Goal: Information Seeking & Learning: Check status

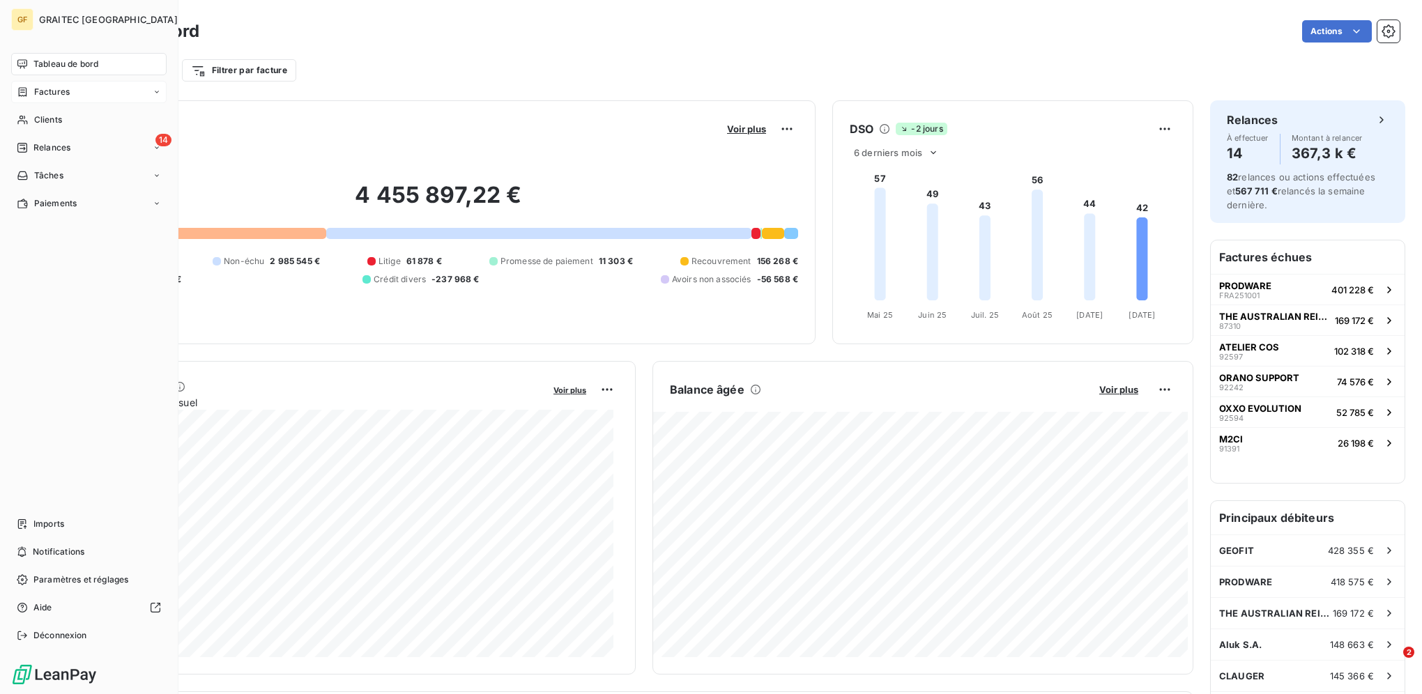
click at [59, 82] on div "Factures" at bounding box center [88, 92] width 155 height 22
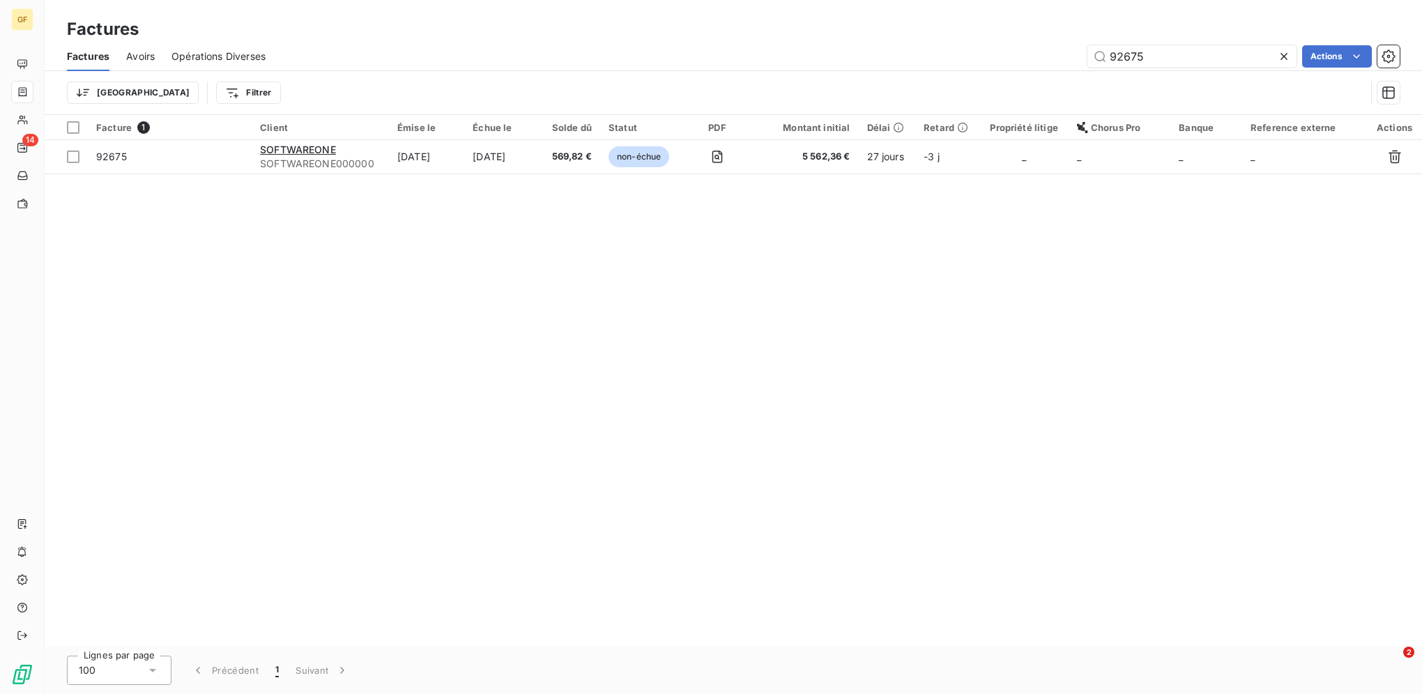
drag, startPoint x: 1180, startPoint y: 54, endPoint x: 947, endPoint y: 45, distance: 233.0
click at [948, 49] on div "92675 Actions" at bounding box center [840, 56] width 1117 height 22
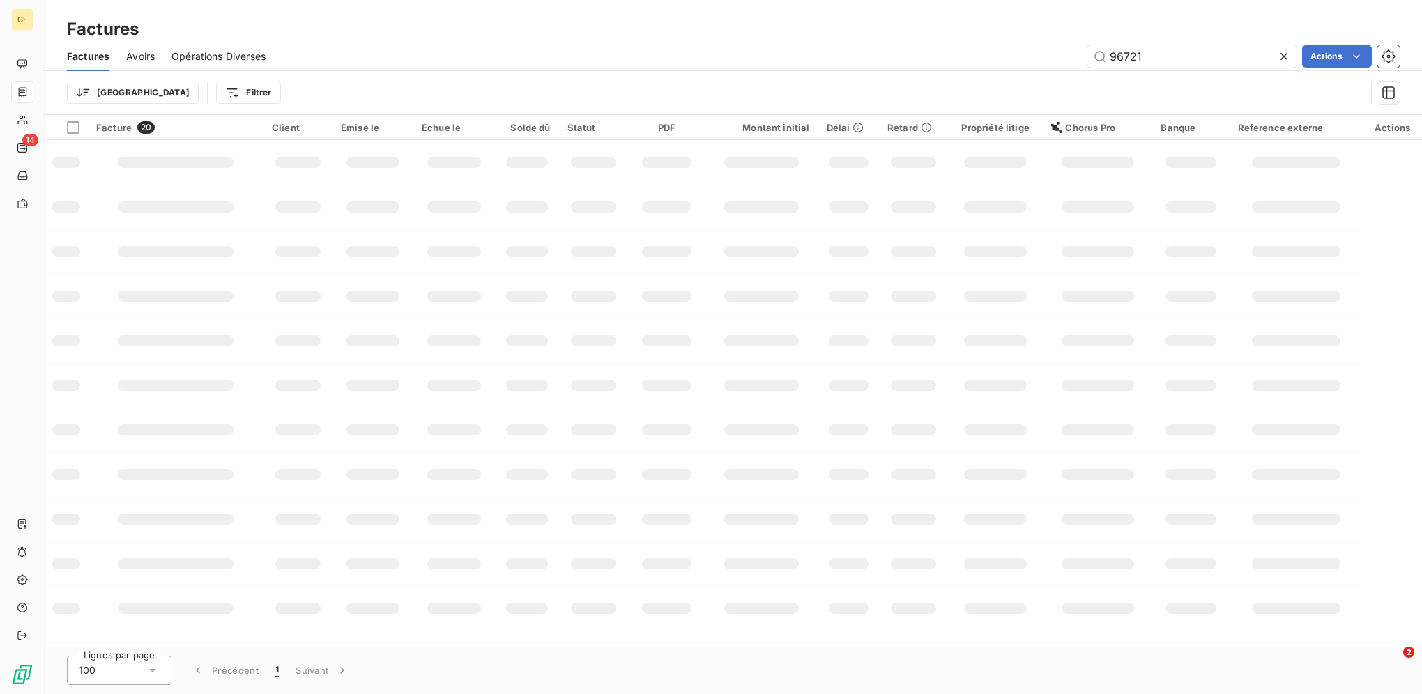
type input "96721"
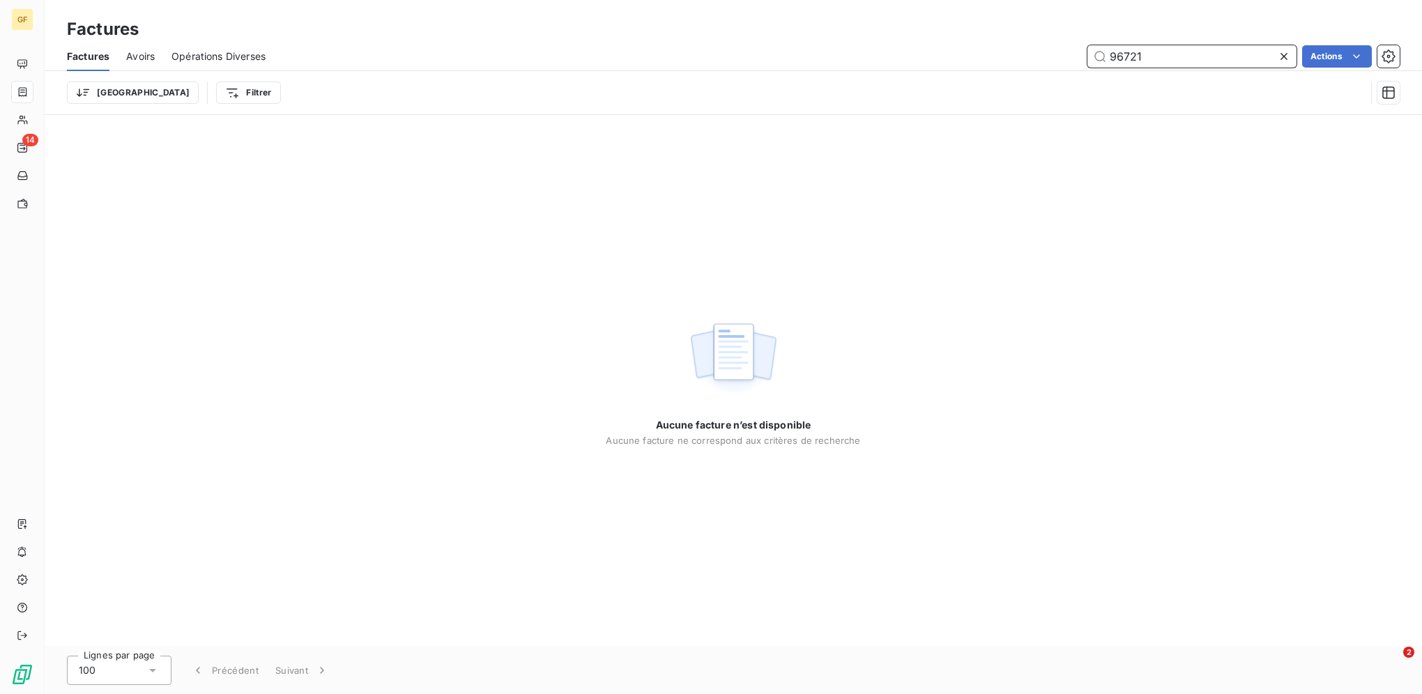
drag, startPoint x: 1146, startPoint y: 65, endPoint x: 835, endPoint y: 64, distance: 310.8
click at [835, 64] on div "96721 Actions" at bounding box center [840, 56] width 1117 height 22
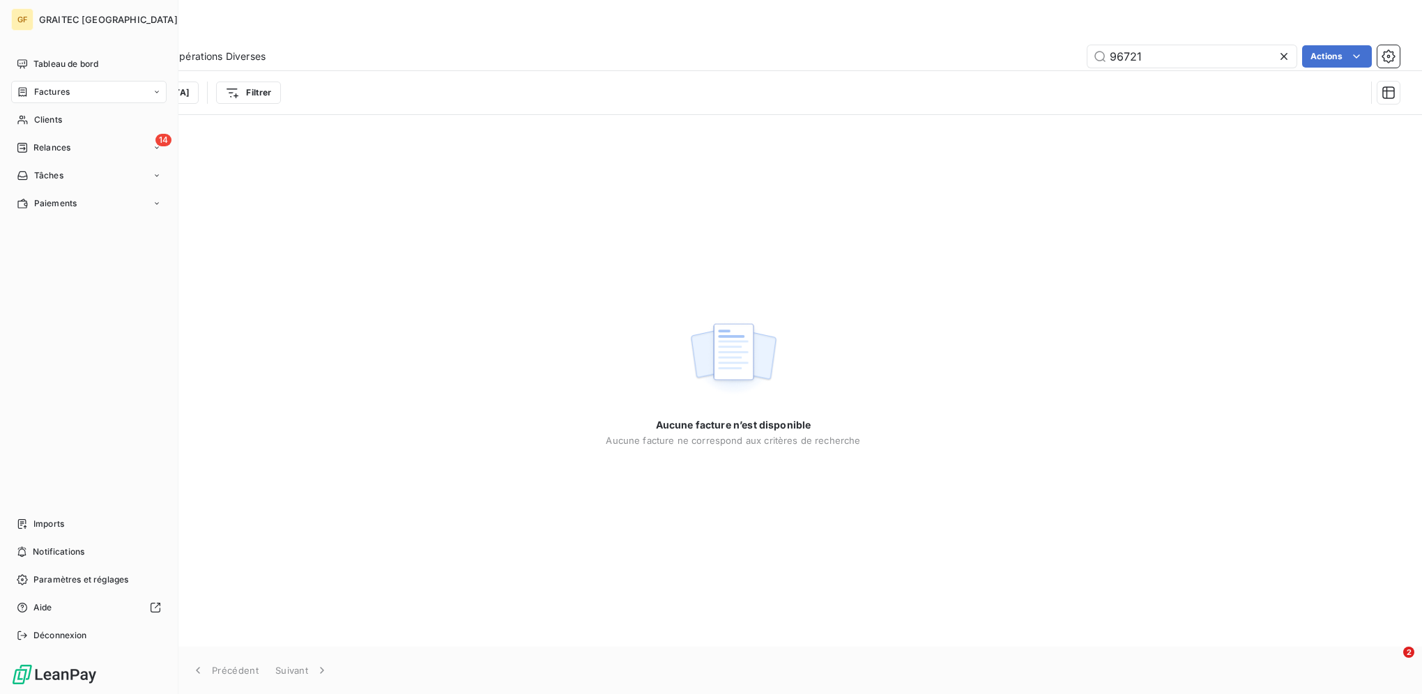
click at [79, 106] on nav "Tableau de bord Factures Clients 14 Relances Tâches Paiements" at bounding box center [88, 134] width 155 height 162
click at [83, 116] on div "Clients" at bounding box center [88, 120] width 155 height 22
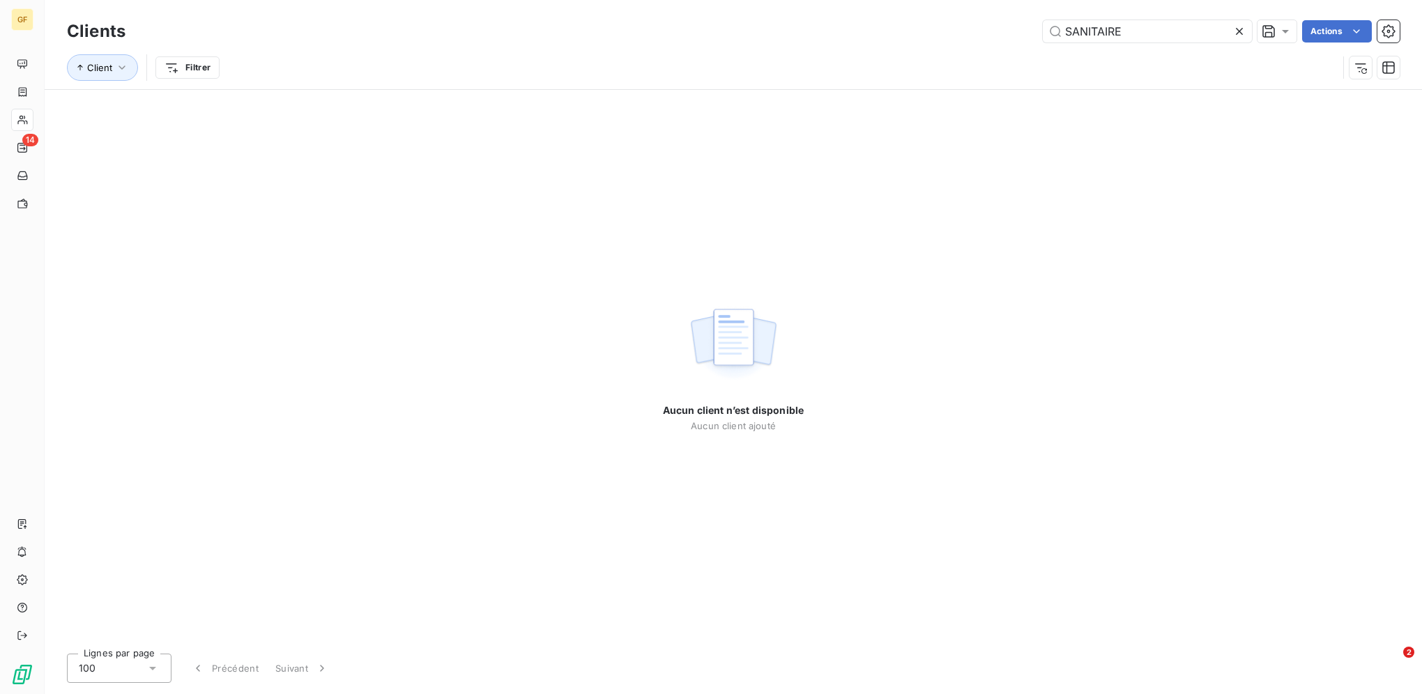
drag, startPoint x: 1151, startPoint y: 34, endPoint x: 935, endPoint y: 13, distance: 216.4
click at [935, 13] on div "Clients SANITAIRE Actions Client Filtrer" at bounding box center [733, 44] width 1377 height 89
drag, startPoint x: 1149, startPoint y: 38, endPoint x: 911, endPoint y: 33, distance: 237.7
click at [912, 33] on div "CHUAFFAGE Actions" at bounding box center [770, 31] width 1257 height 22
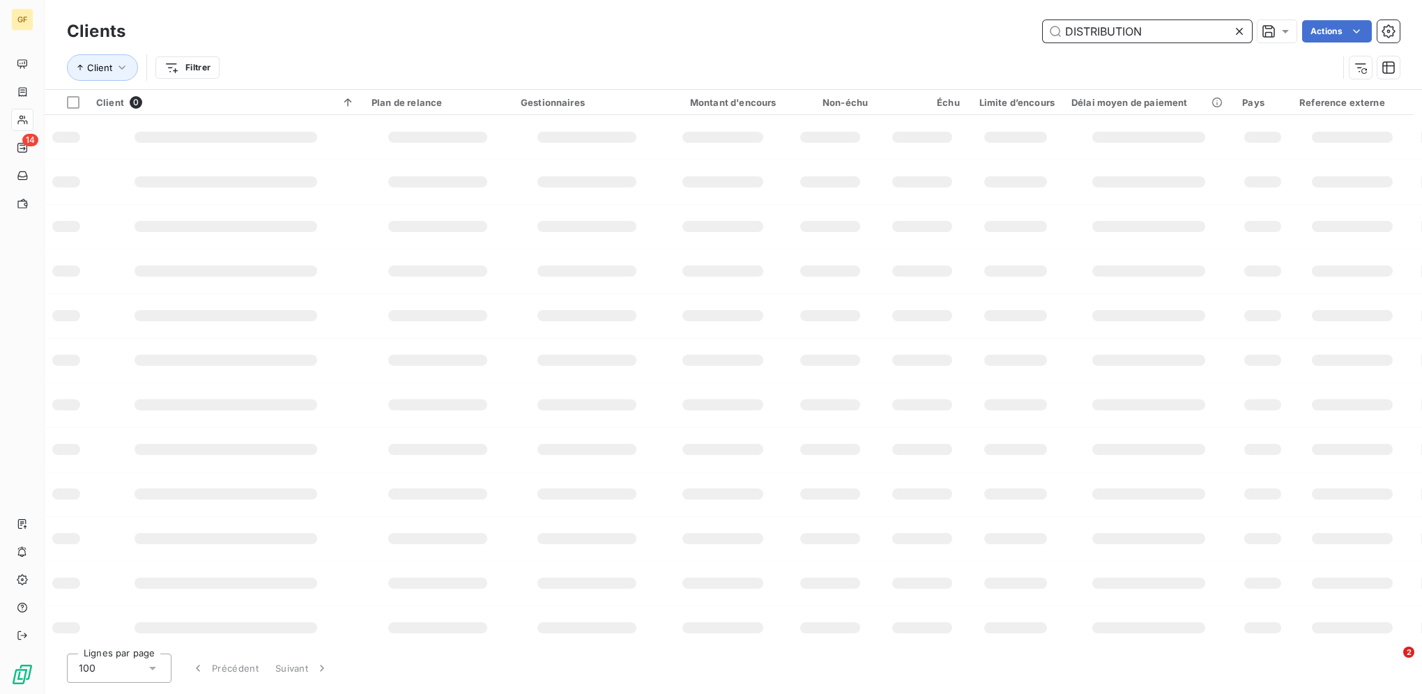
type input "DISTRIBUTION"
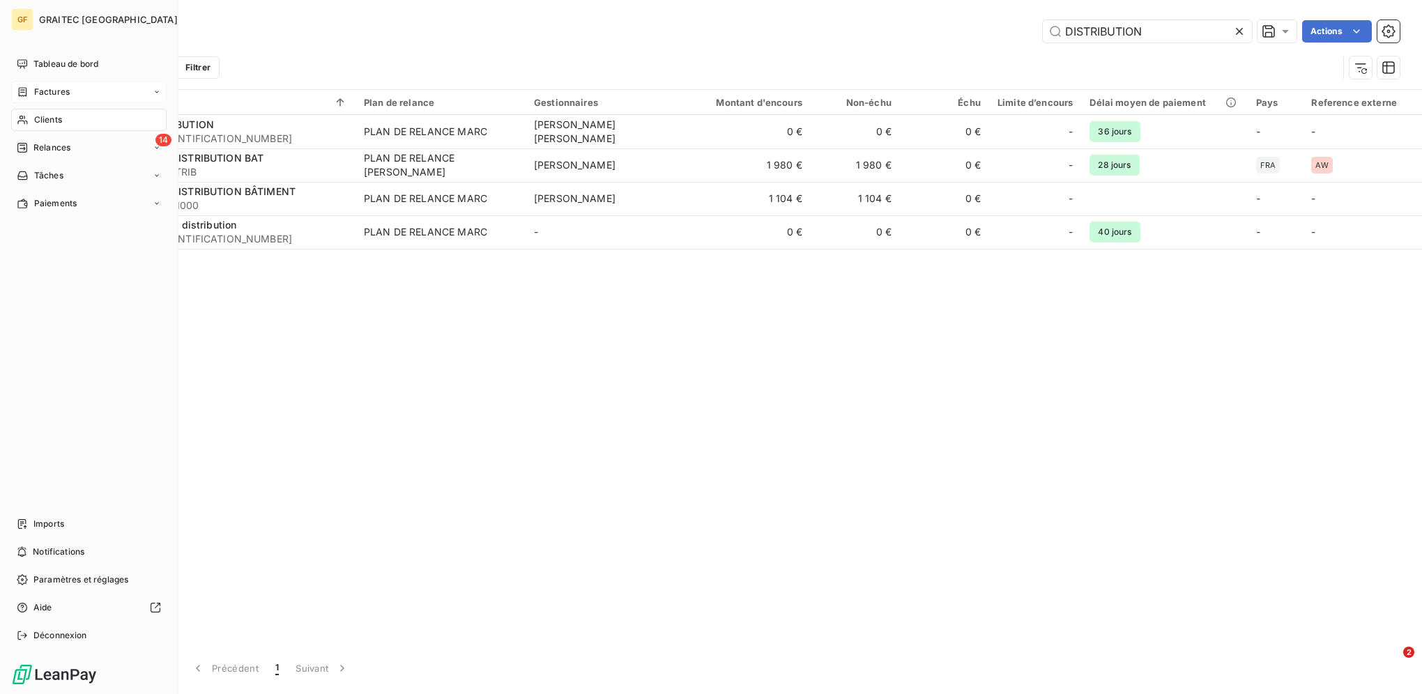
click at [31, 87] on div "Factures" at bounding box center [43, 92] width 53 height 13
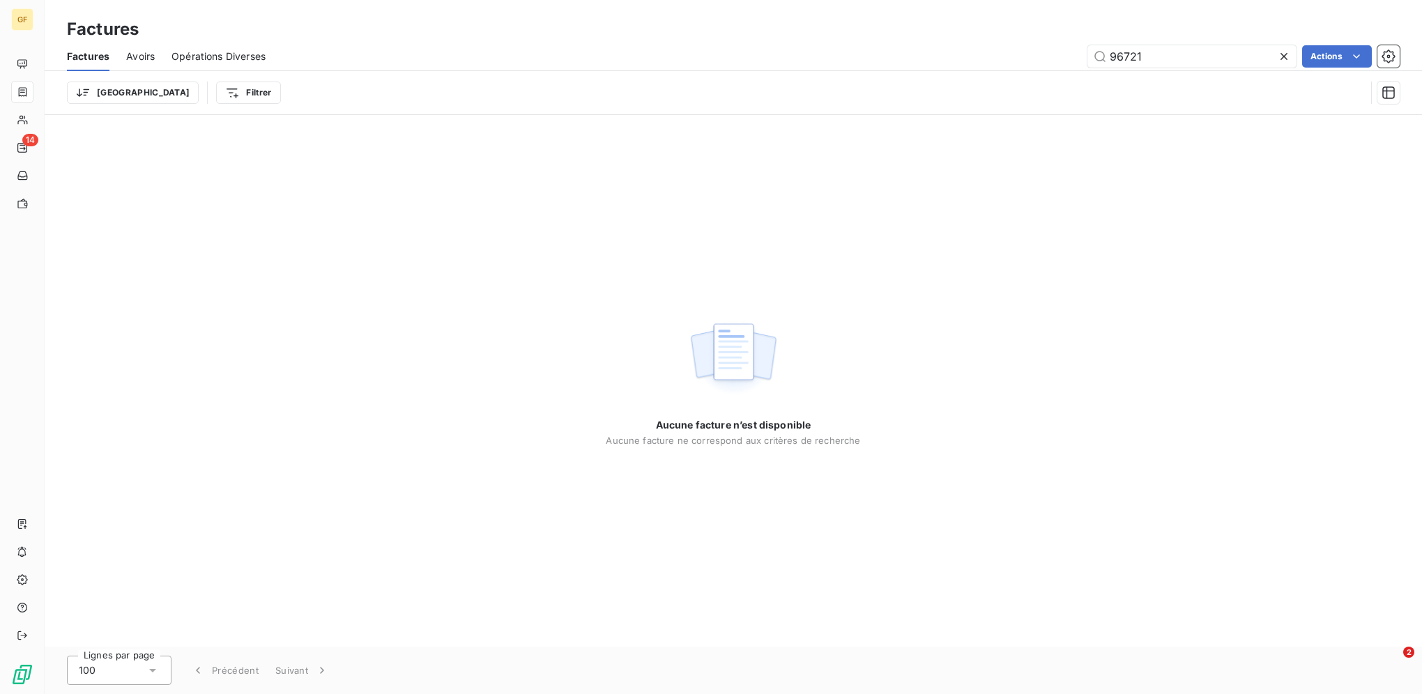
drag, startPoint x: 1154, startPoint y: 59, endPoint x: 951, endPoint y: 39, distance: 203.7
click at [951, 39] on div "Factures Factures Avoirs Opérations Diverses 96721 Actions Trier Filtrer" at bounding box center [733, 57] width 1377 height 115
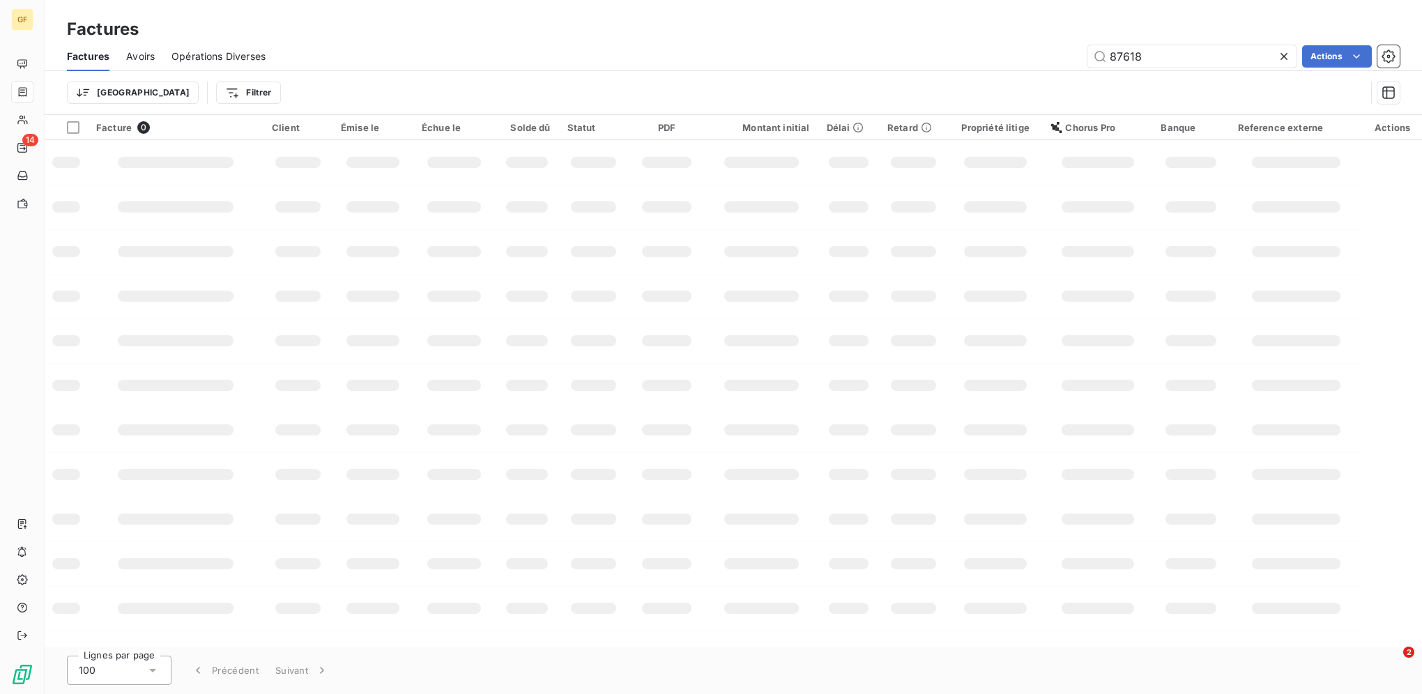
type input "87618"
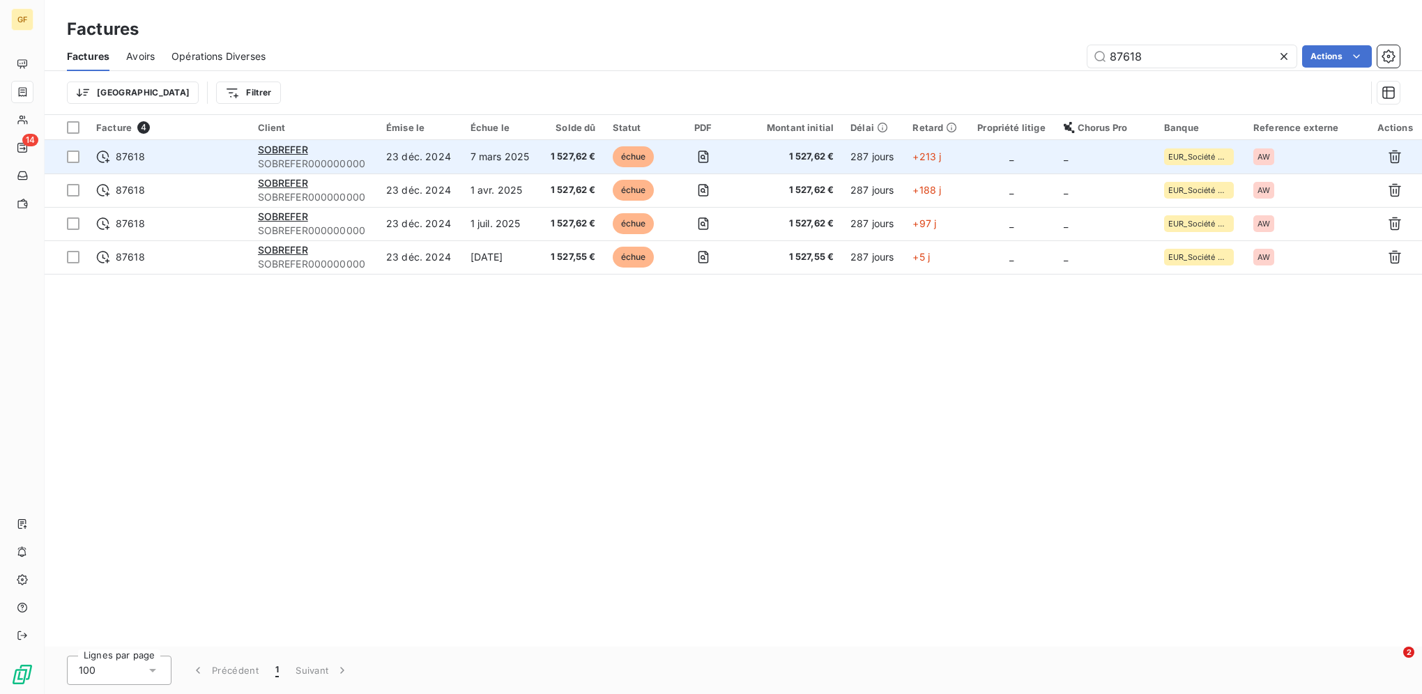
click at [236, 148] on td "87618" at bounding box center [169, 156] width 162 height 33
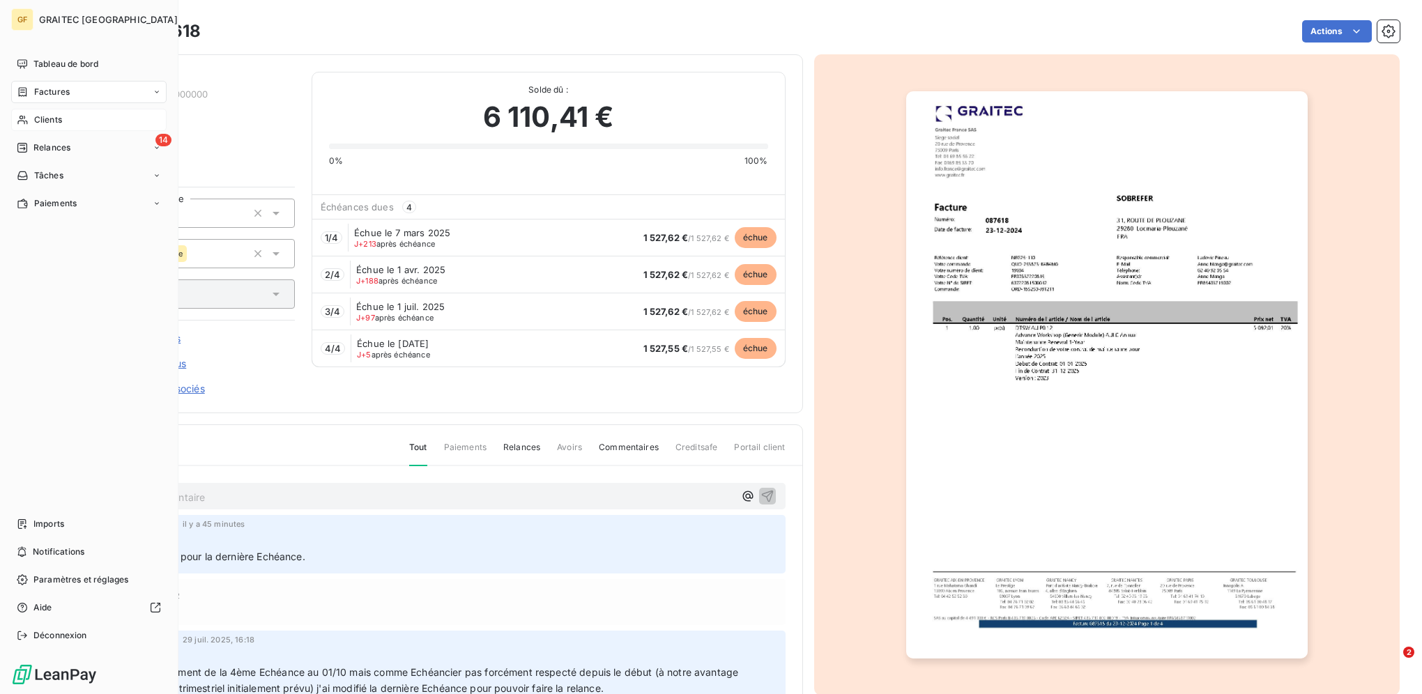
click at [45, 111] on div "Clients" at bounding box center [88, 120] width 155 height 22
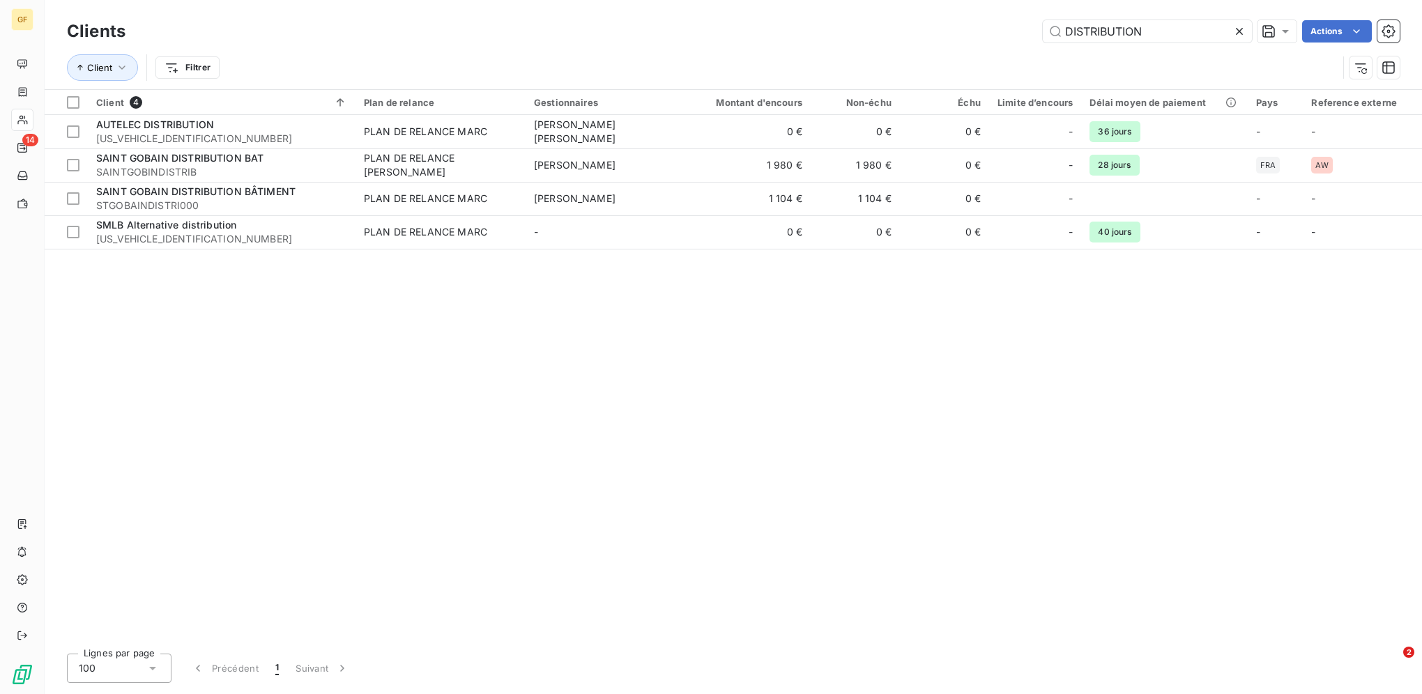
drag, startPoint x: 1175, startPoint y: 33, endPoint x: 941, endPoint y: 22, distance: 234.4
click at [941, 22] on div "DISTRIBUTION Actions" at bounding box center [770, 31] width 1257 height 22
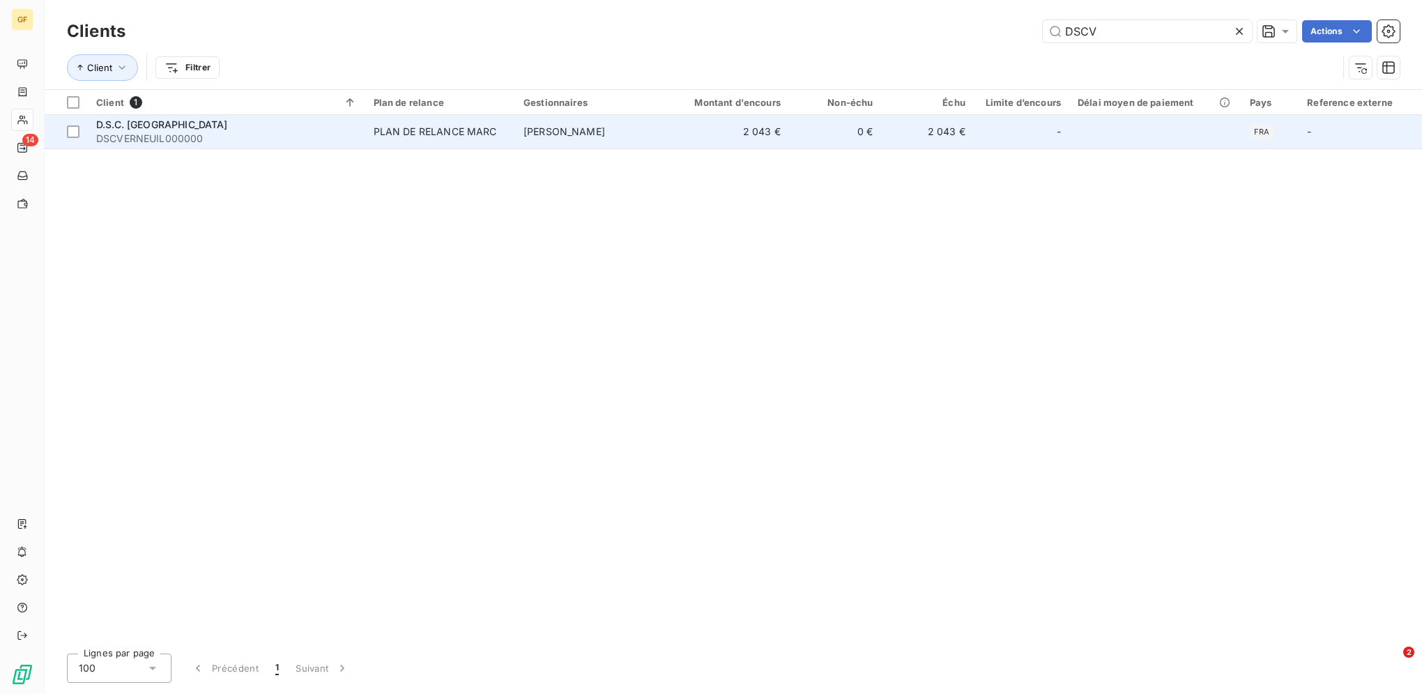
type input "DSCV"
click at [208, 135] on span "DSCVERNEUIL000000" at bounding box center [226, 139] width 261 height 14
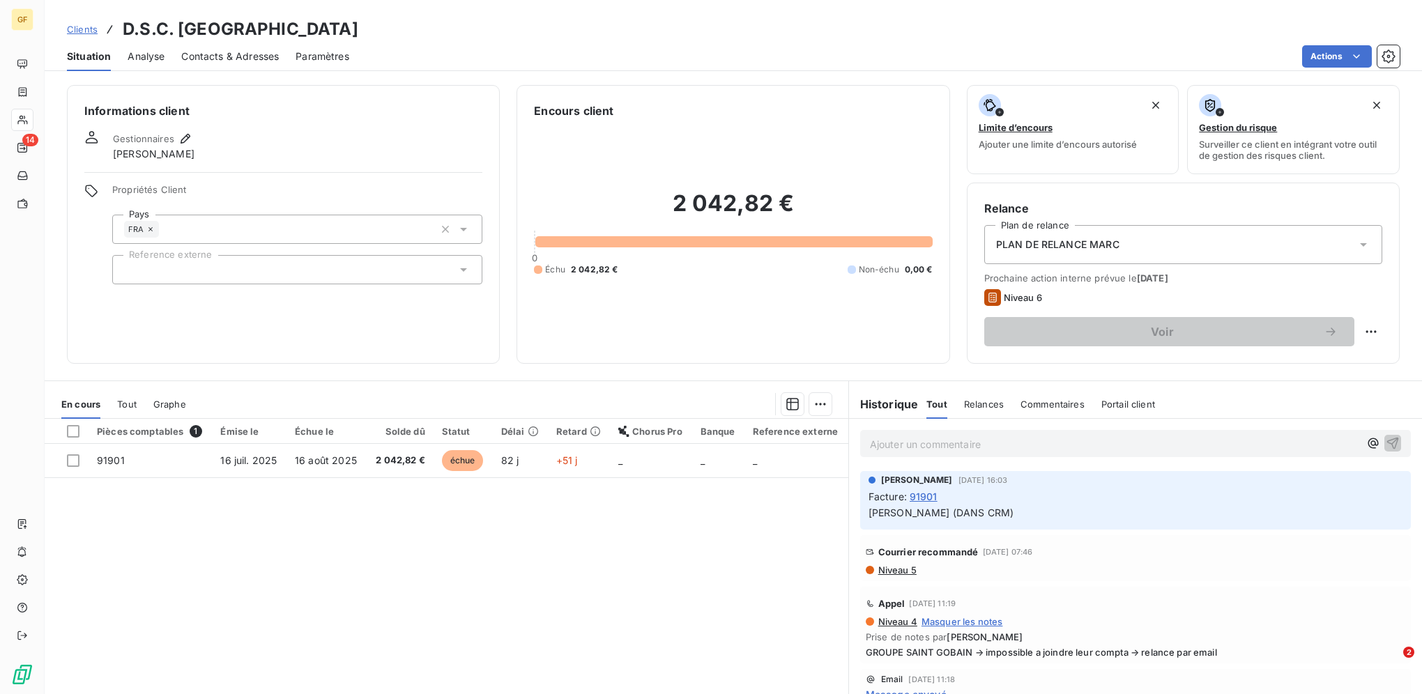
click at [76, 29] on span "Clients" at bounding box center [82, 29] width 31 height 11
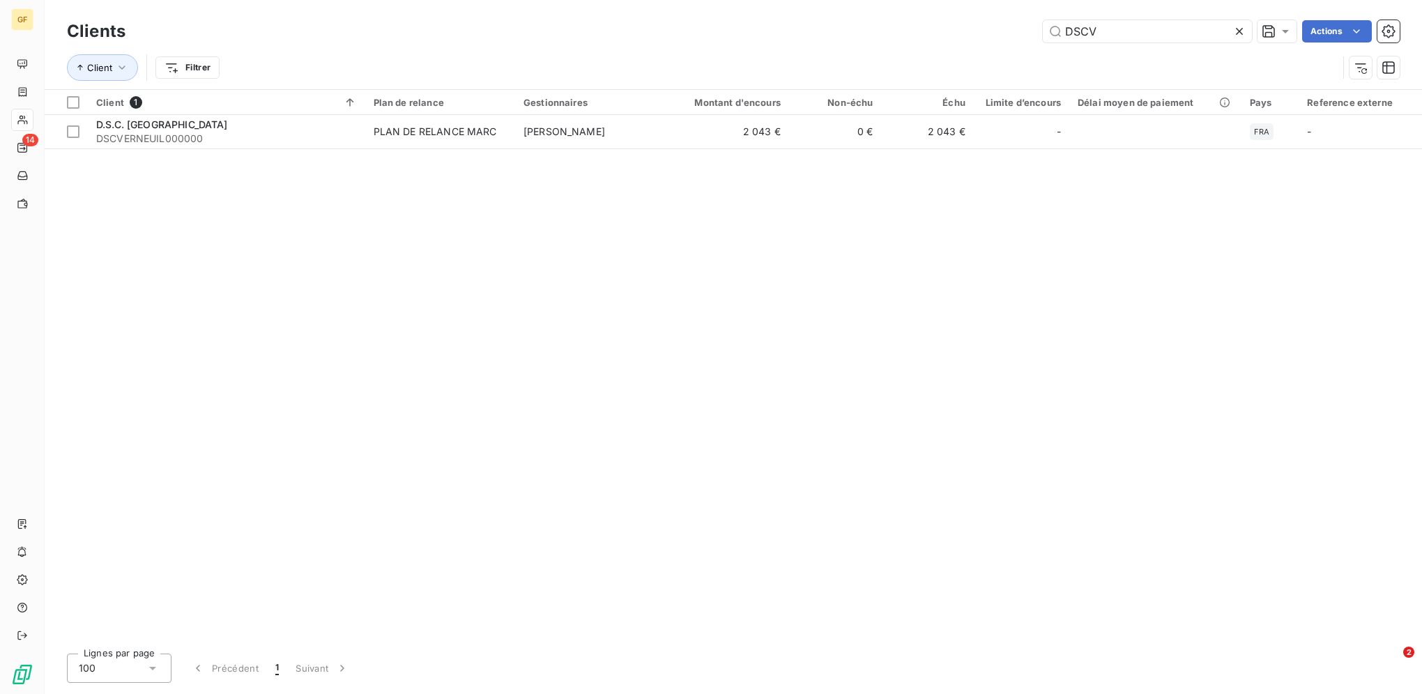
drag, startPoint x: 1144, startPoint y: 28, endPoint x: 919, endPoint y: 24, distance: 224.5
click at [919, 24] on div "DSCV Actions" at bounding box center [770, 31] width 1257 height 22
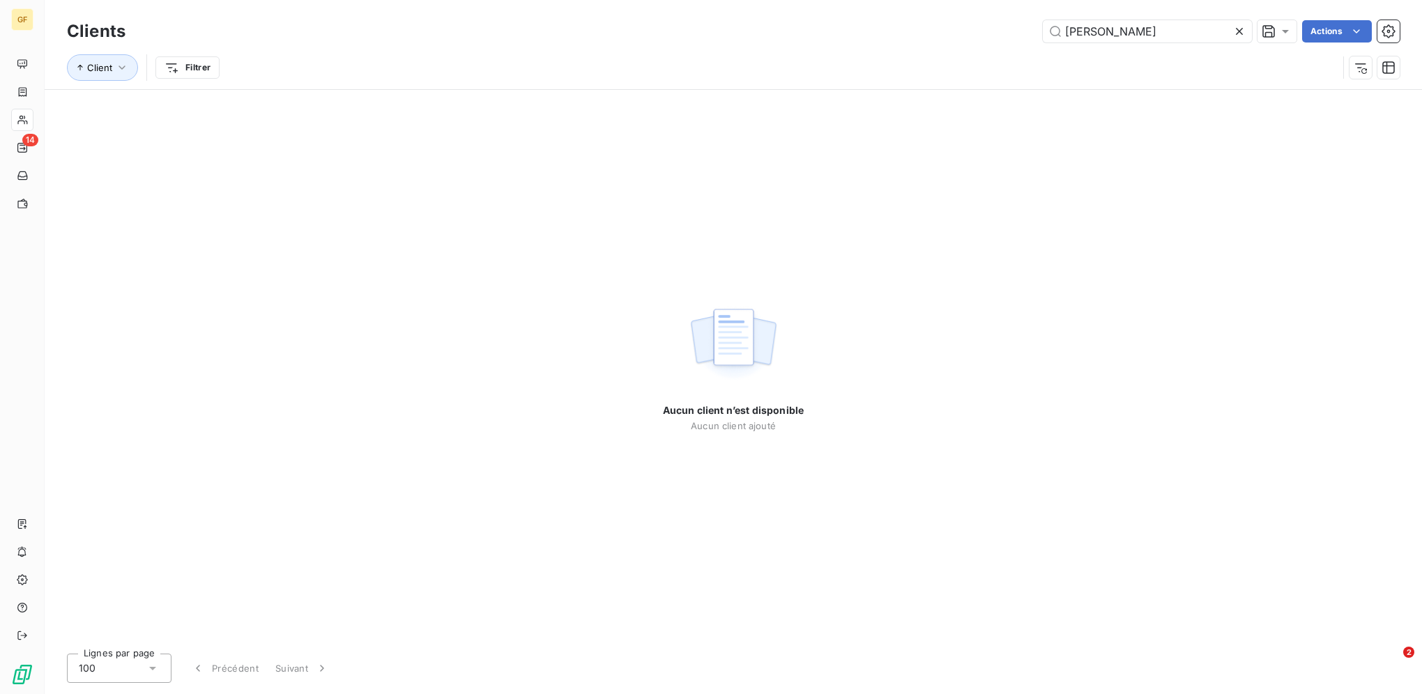
drag, startPoint x: 981, startPoint y: 33, endPoint x: 795, endPoint y: 30, distance: 186.1
click at [804, 31] on div "AHMED Actions" at bounding box center [770, 31] width 1257 height 22
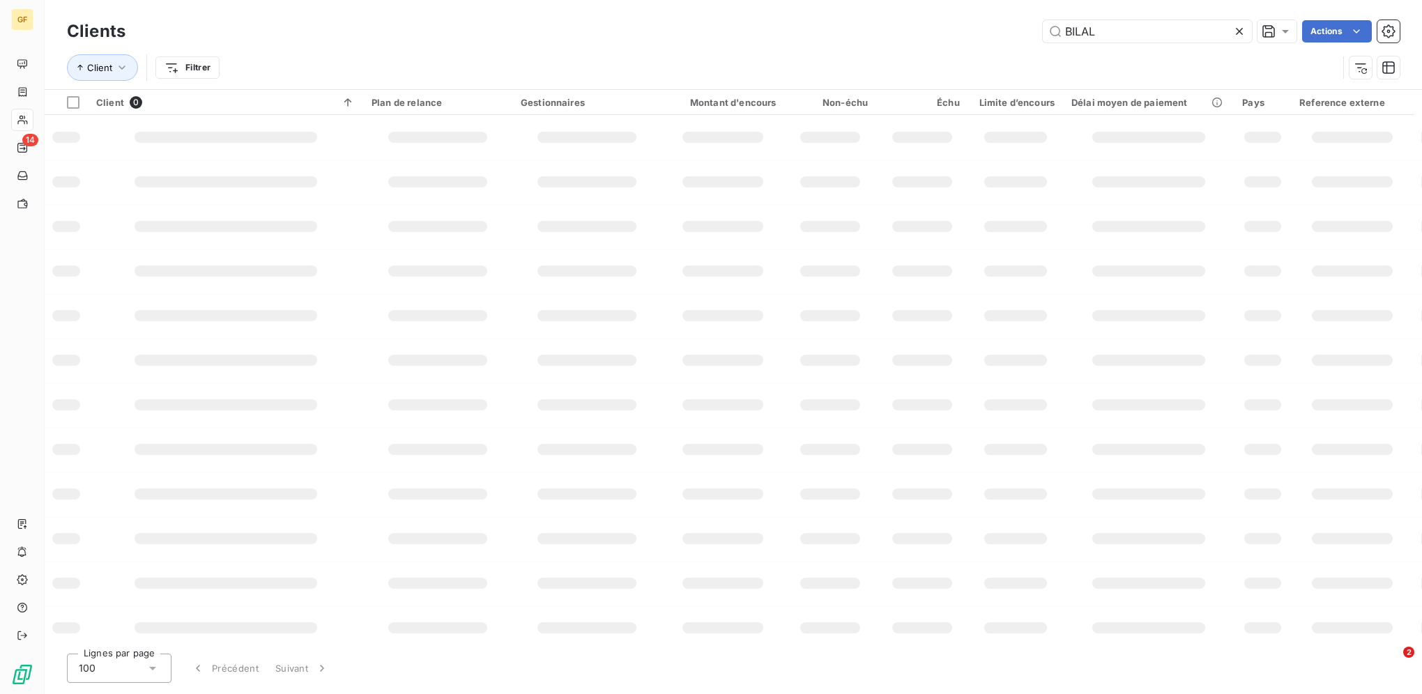
type input "BILAL"
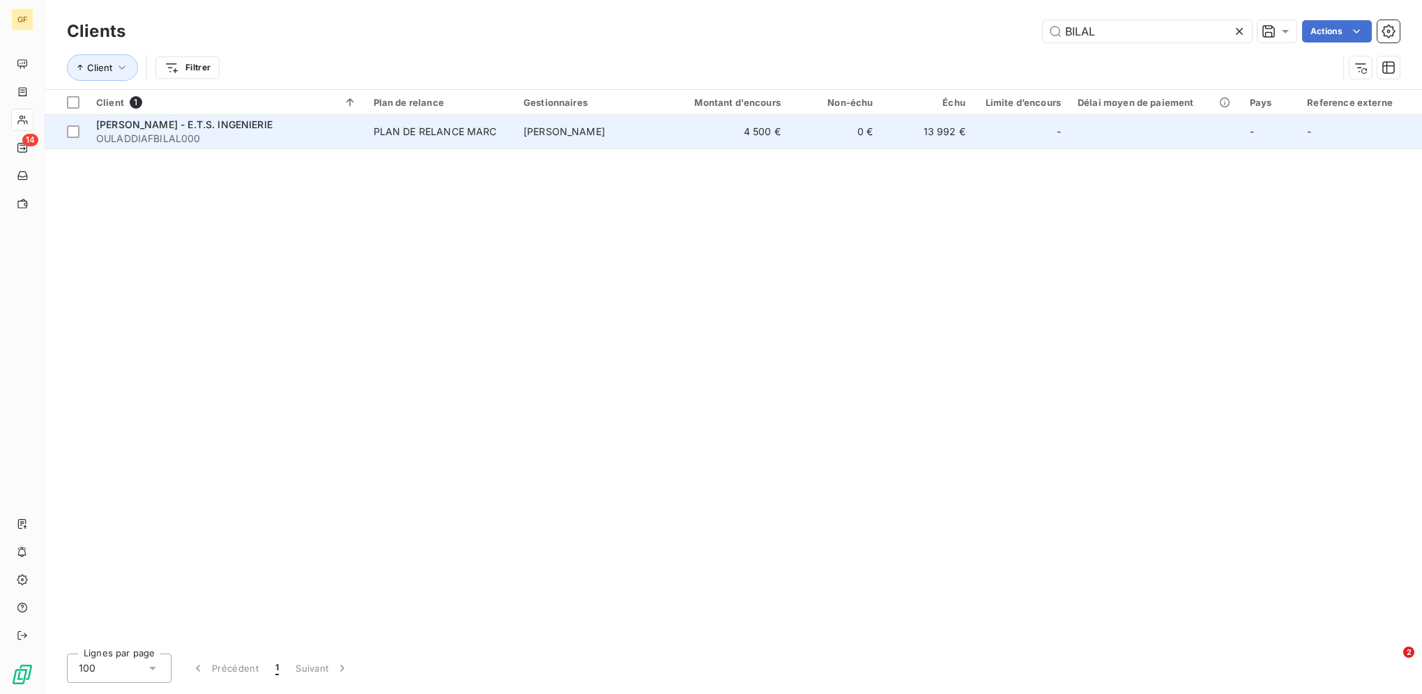
click at [565, 134] on span "[PERSON_NAME]" at bounding box center [564, 131] width 82 height 12
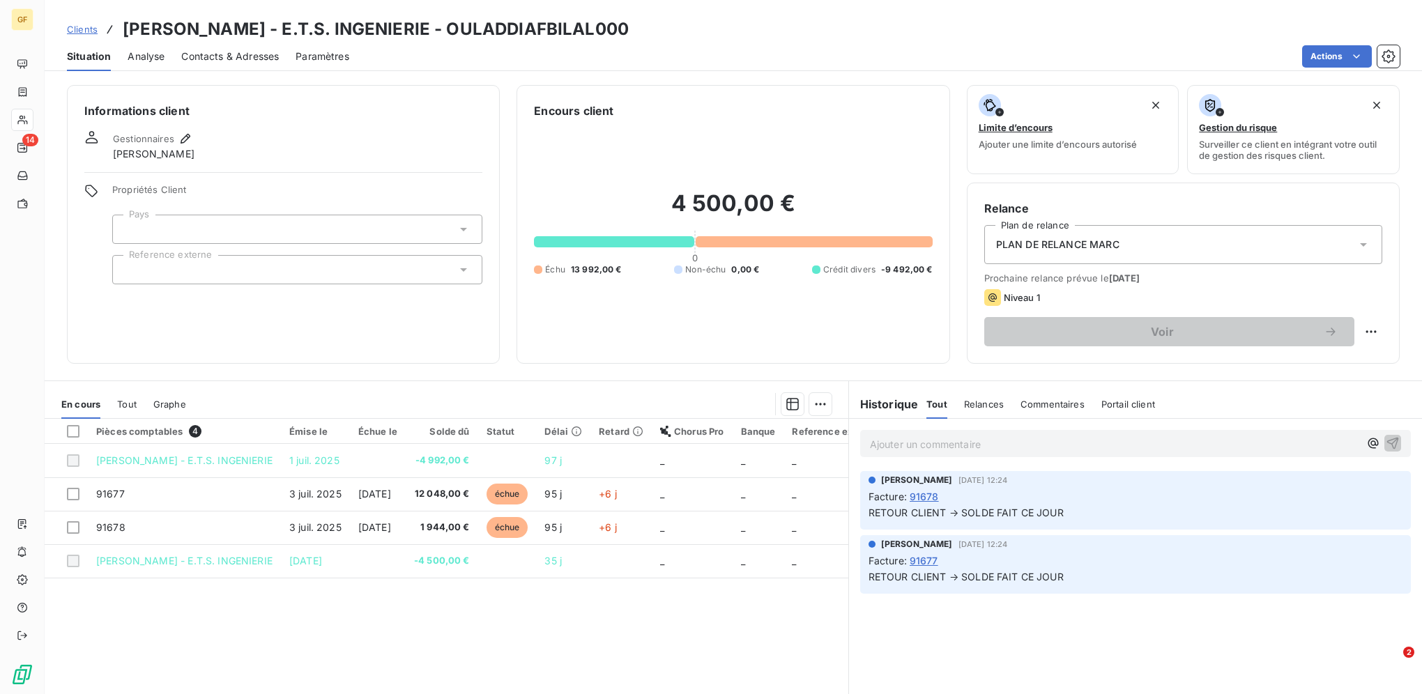
drag, startPoint x: 451, startPoint y: 30, endPoint x: 632, endPoint y: 22, distance: 181.4
click at [629, 22] on h3 "[PERSON_NAME] - E.T.S. INGENIERIE - OULADDIAFBILAL000" at bounding box center [376, 29] width 506 height 25
copy h3 "OULADDIAFBILAL000"
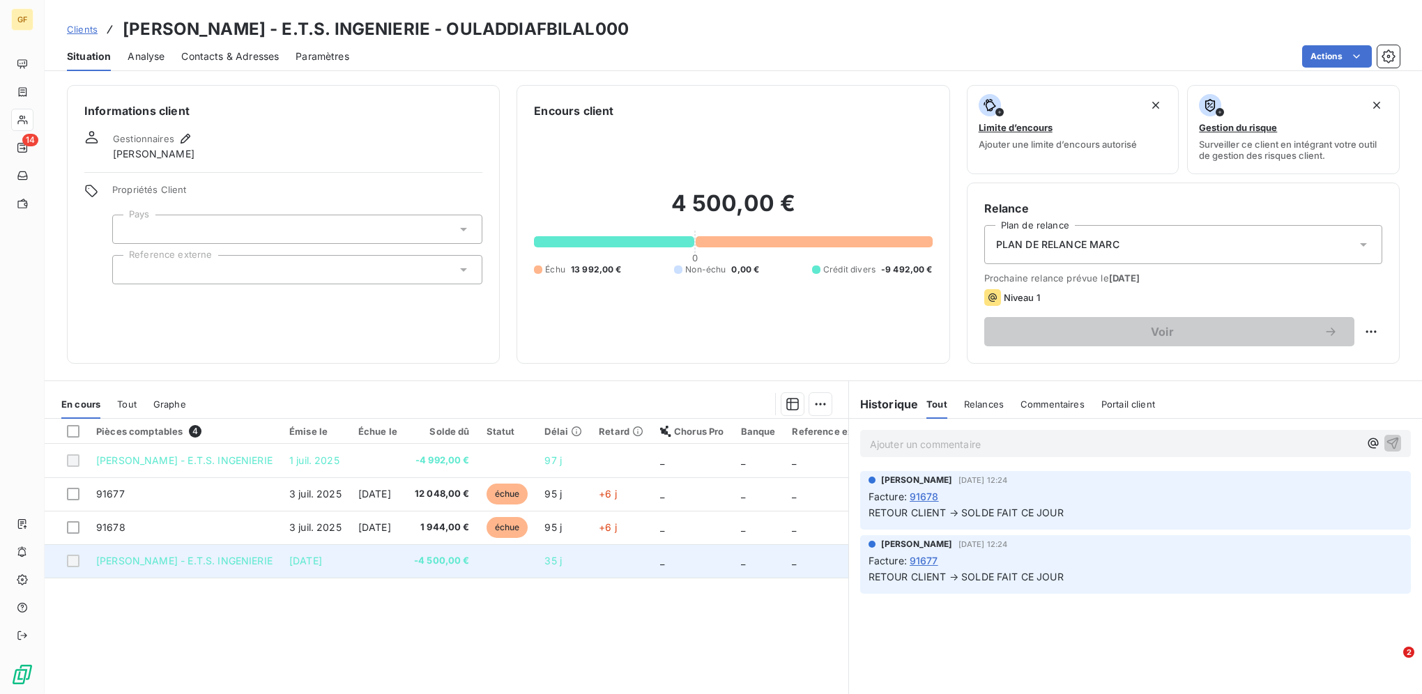
click at [470, 565] on span "-4 500,00 €" at bounding box center [442, 561] width 56 height 14
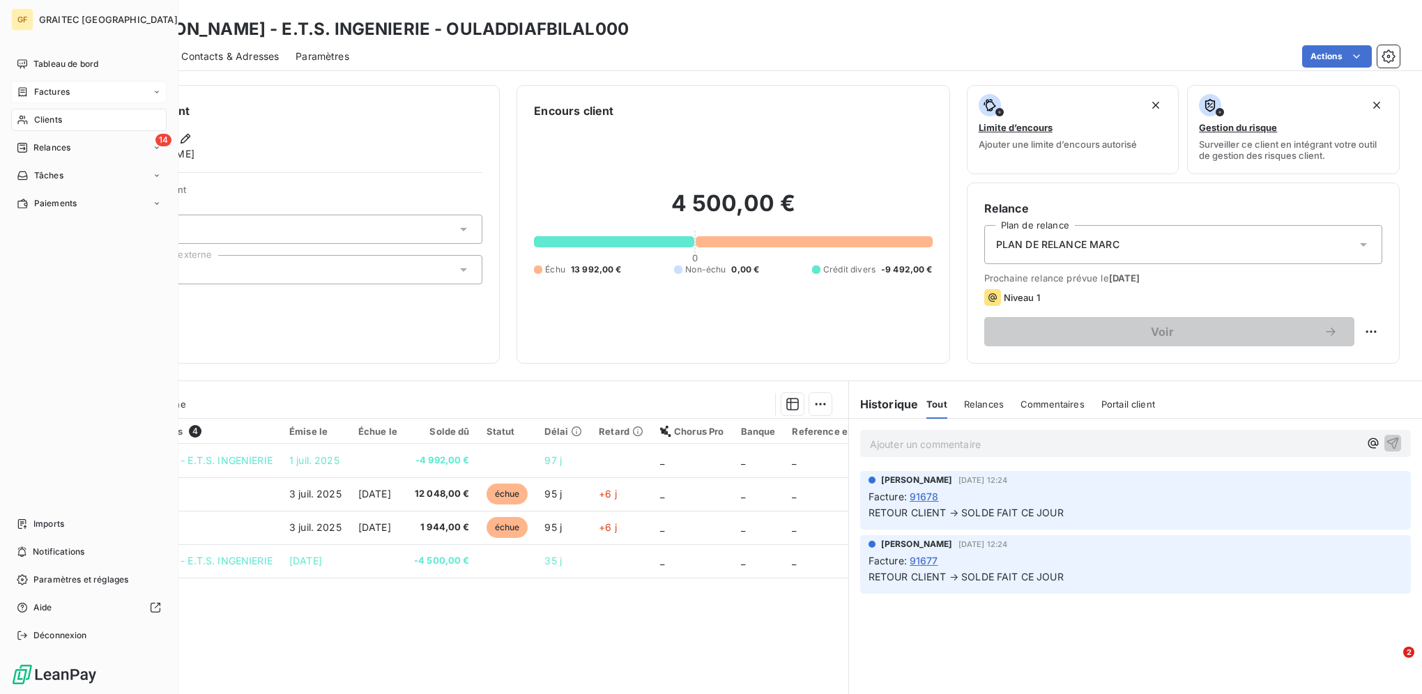
click at [54, 95] on span "Factures" at bounding box center [52, 92] width 36 height 13
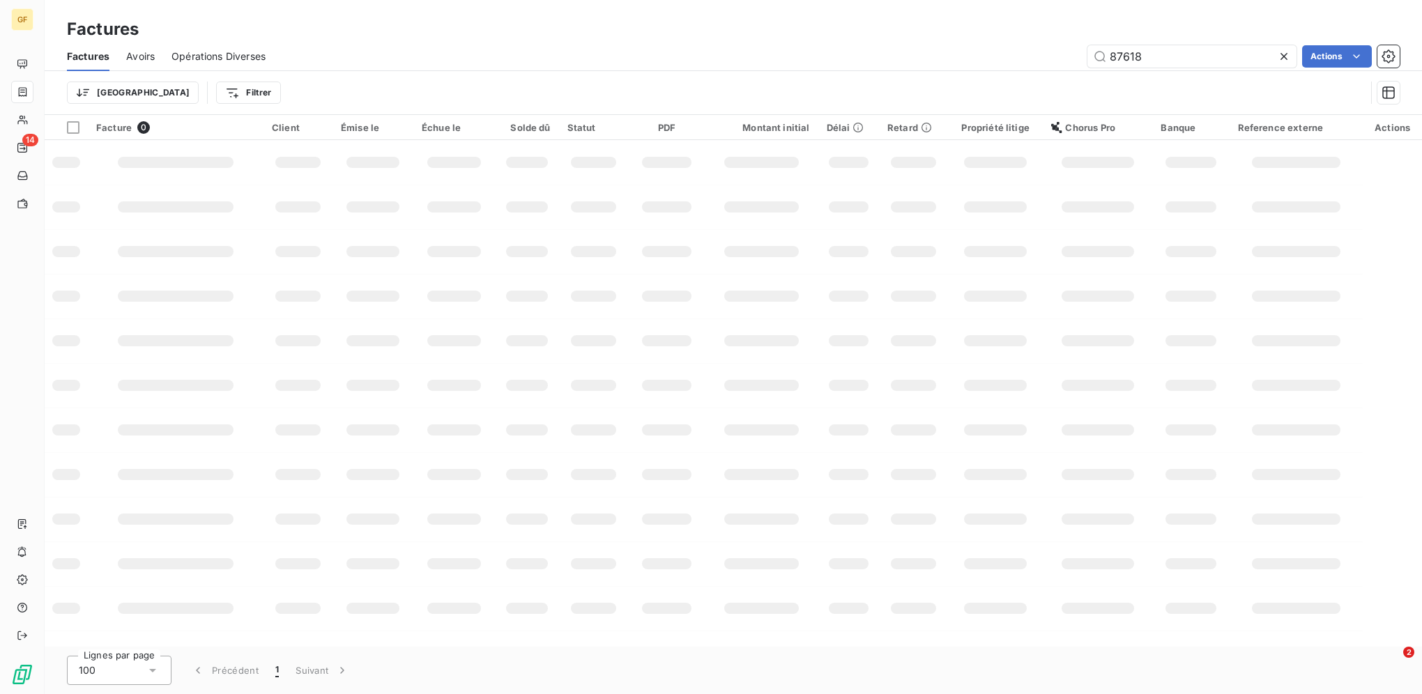
drag, startPoint x: 1086, startPoint y: 39, endPoint x: 937, endPoint y: 38, distance: 148.5
click at [940, 38] on div "Factures Factures Avoirs Opérations Diverses 87618 Actions Trier Filtrer" at bounding box center [733, 57] width 1377 height 115
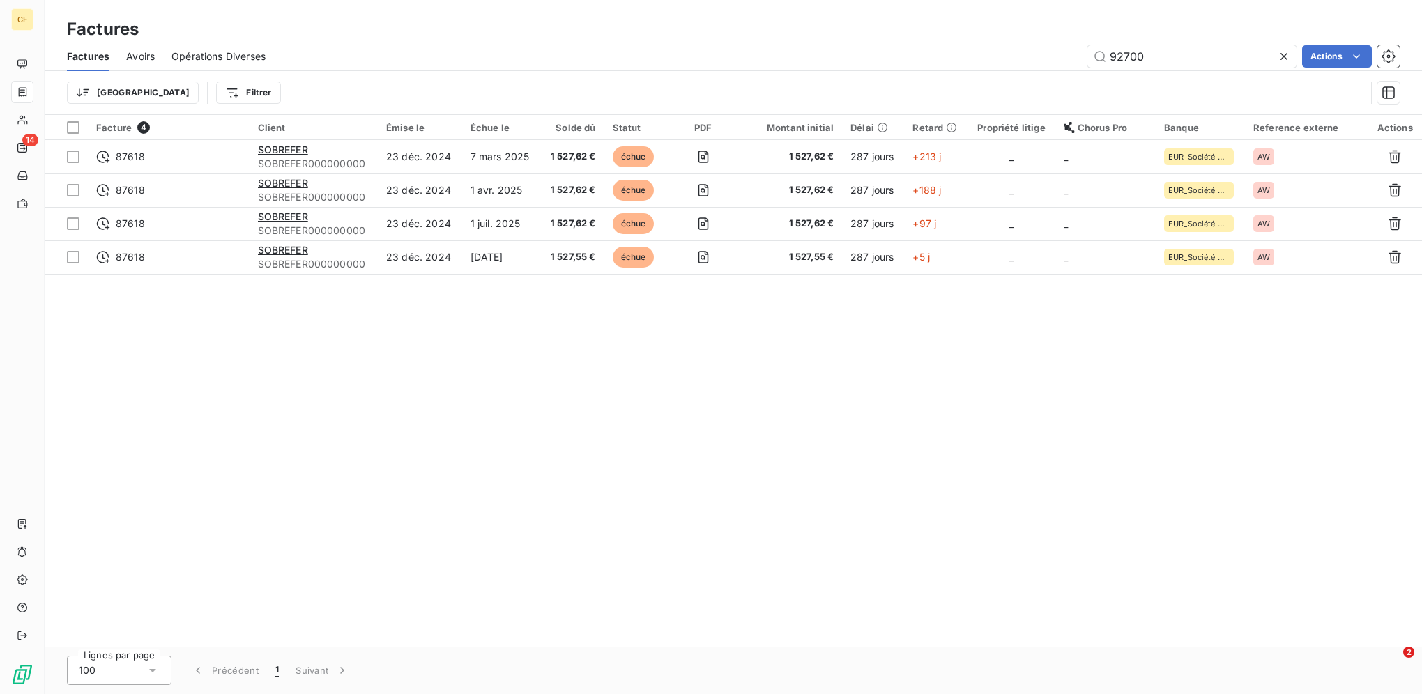
type input "92700"
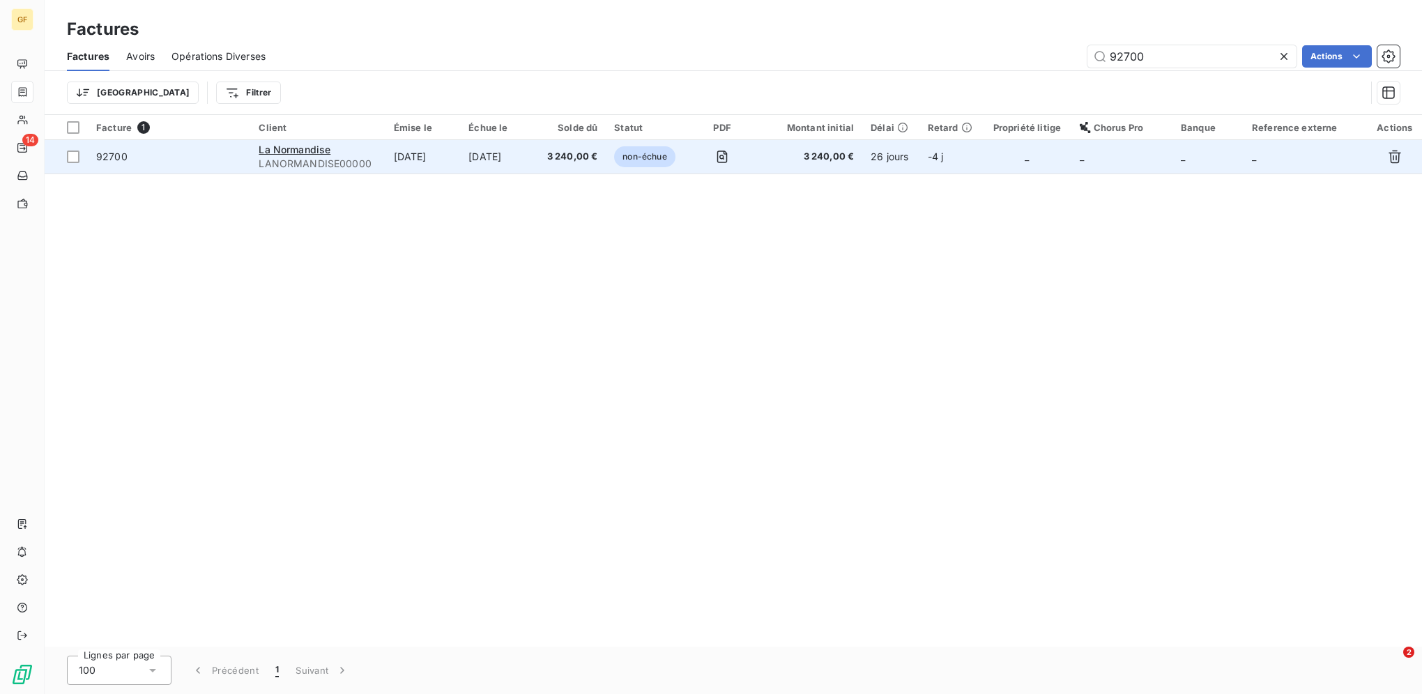
click at [572, 153] on span "3 240,00 €" at bounding box center [571, 157] width 54 height 14
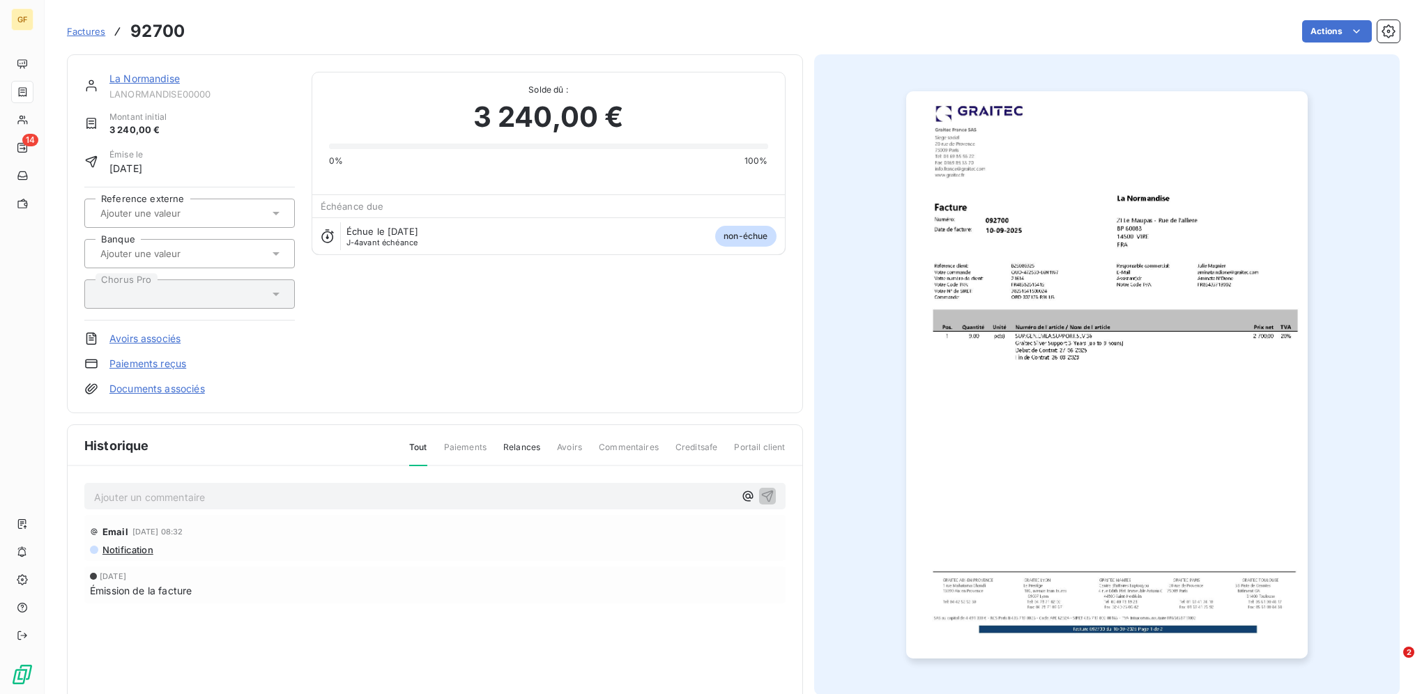
click at [82, 29] on span "Factures" at bounding box center [86, 31] width 38 height 11
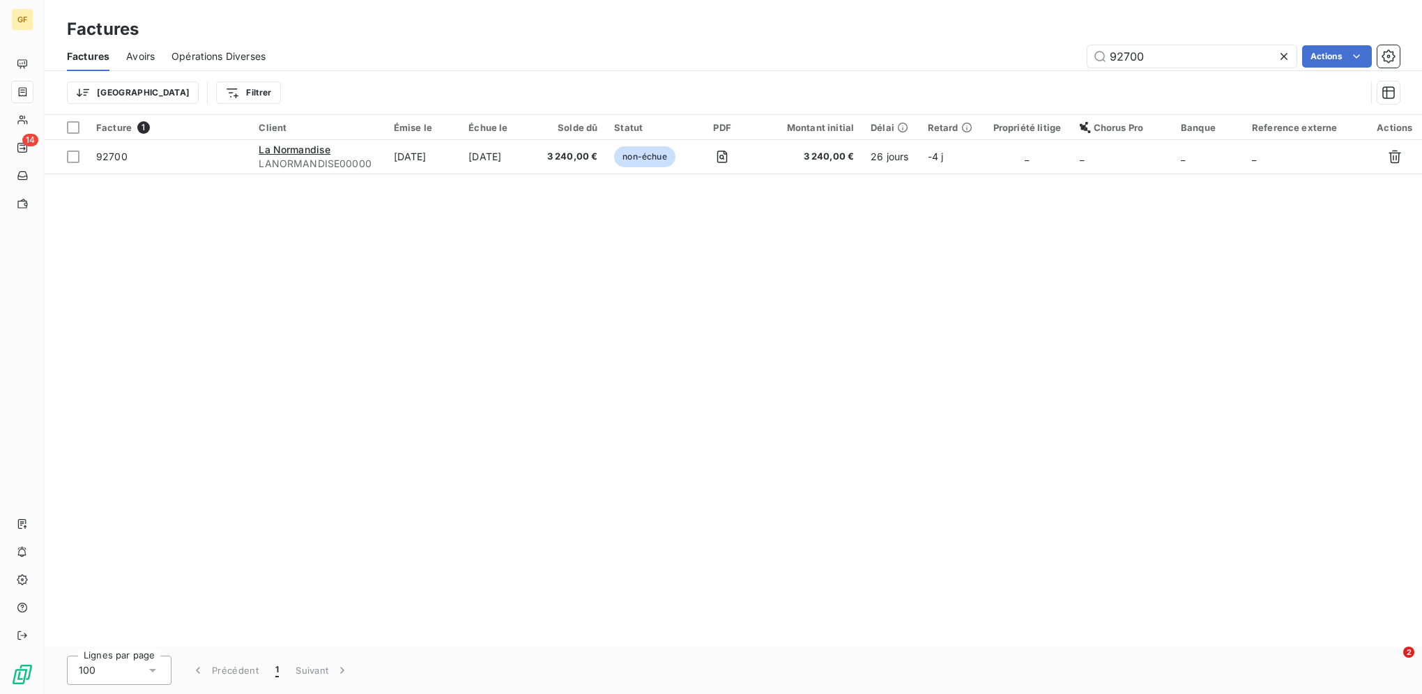
drag, startPoint x: 1172, startPoint y: 55, endPoint x: 953, endPoint y: 24, distance: 221.8
click at [953, 24] on div "Factures Factures Avoirs Opérations Diverses 92700 Actions Trier Filtrer" at bounding box center [733, 57] width 1377 height 115
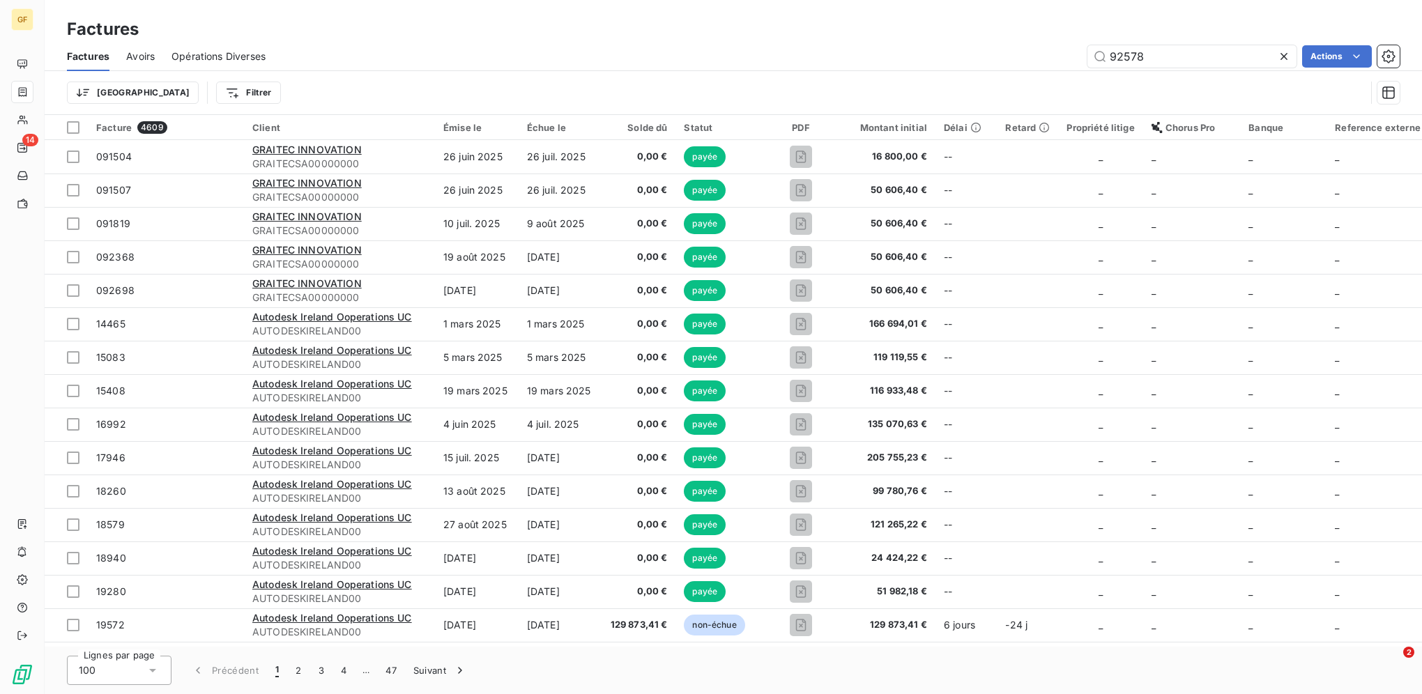
type input "92578"
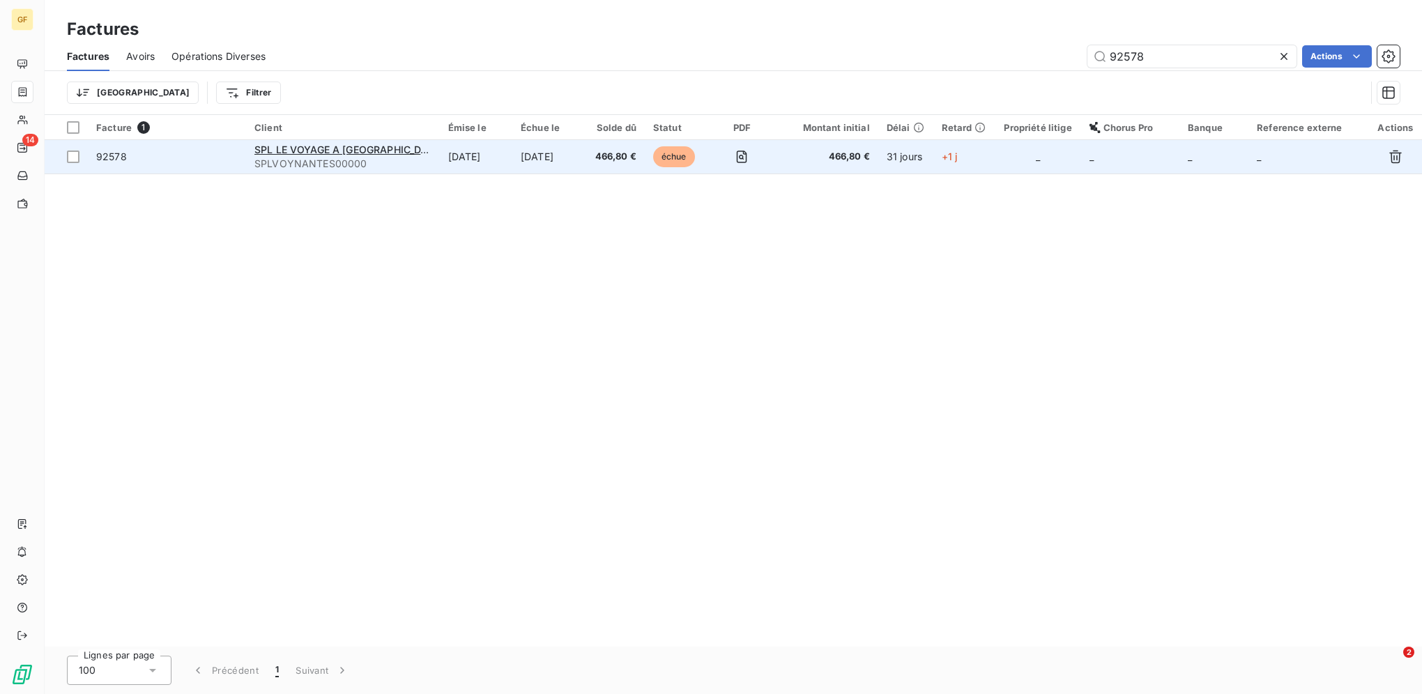
click at [450, 164] on td "[DATE]" at bounding box center [476, 156] width 73 height 33
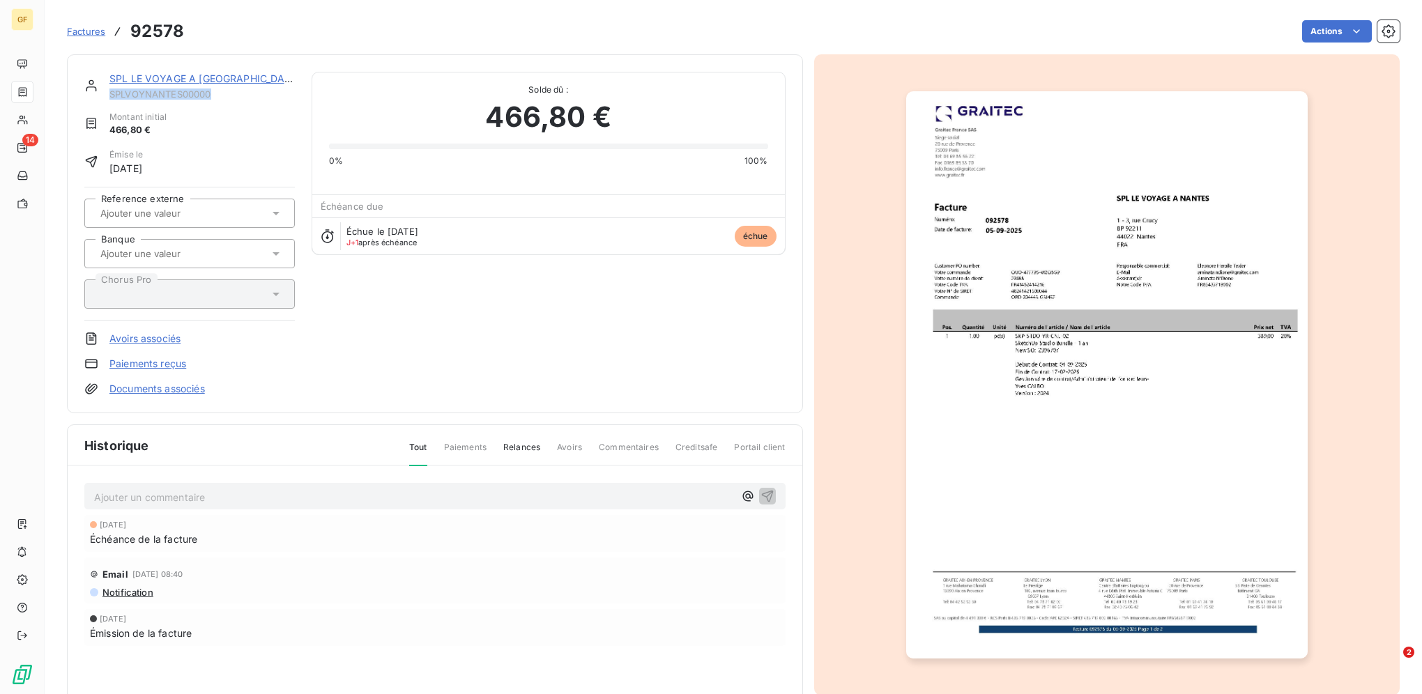
drag, startPoint x: 112, startPoint y: 93, endPoint x: 212, endPoint y: 95, distance: 100.4
click at [212, 95] on span "SPLVOYNANTES00000" at bounding box center [201, 94] width 185 height 11
copy span "SPLVOYNANTES00000"
click at [86, 33] on span "Factures" at bounding box center [86, 31] width 38 height 11
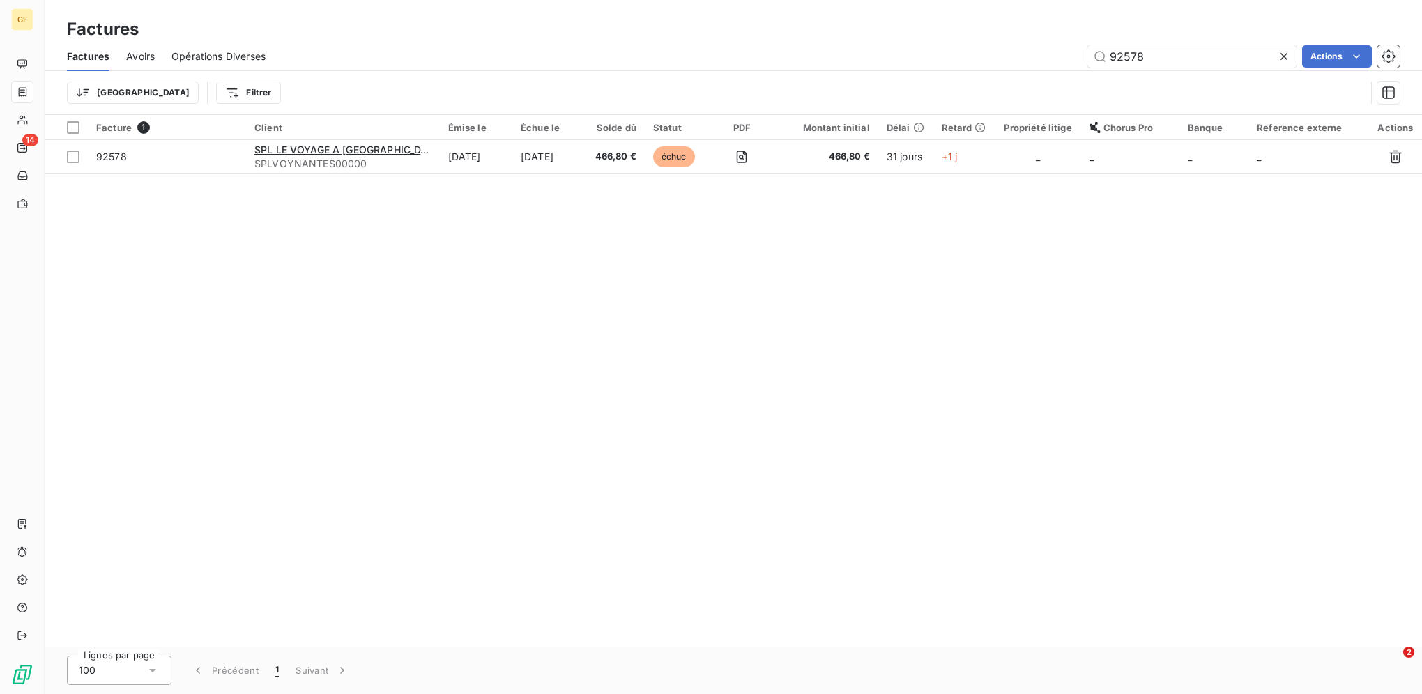
drag, startPoint x: 1167, startPoint y: 50, endPoint x: 1015, endPoint y: 50, distance: 151.9
click at [1016, 50] on div "92578 Actions" at bounding box center [840, 56] width 1117 height 22
type input "92617"
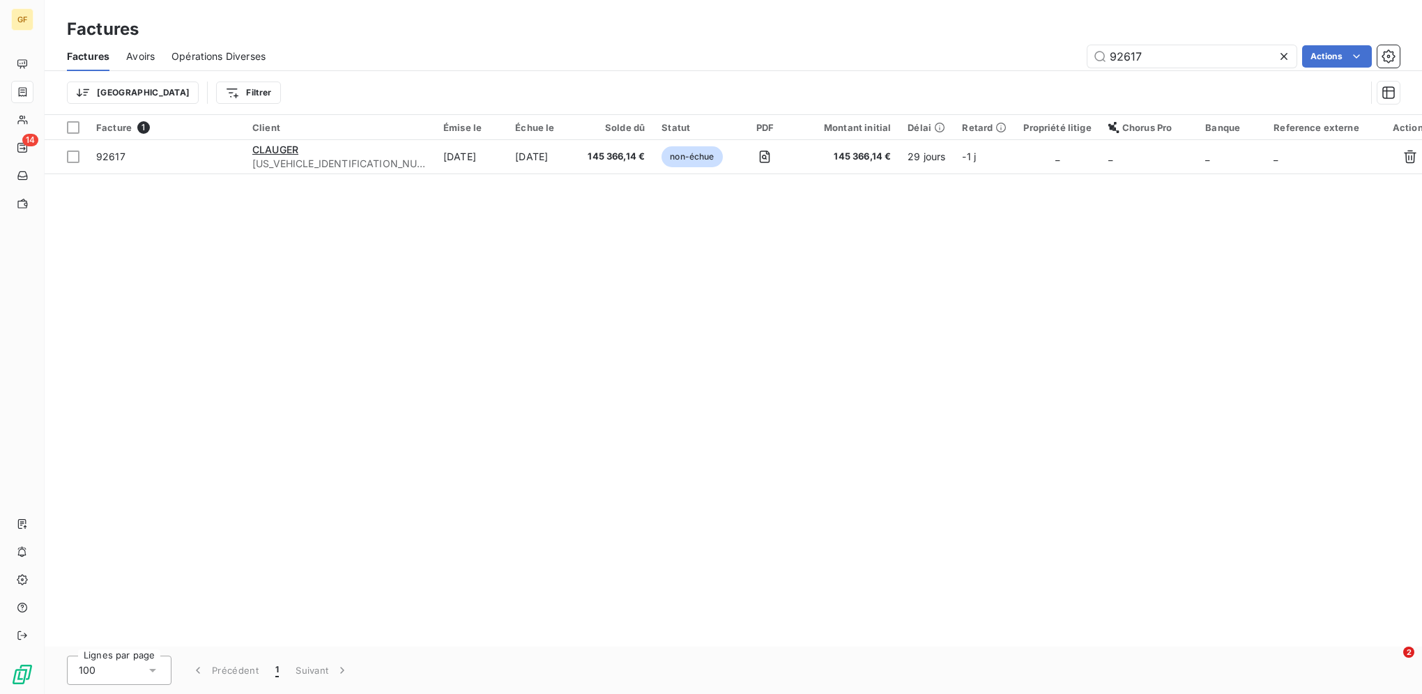
click at [443, 158] on td "[DATE]" at bounding box center [471, 156] width 72 height 33
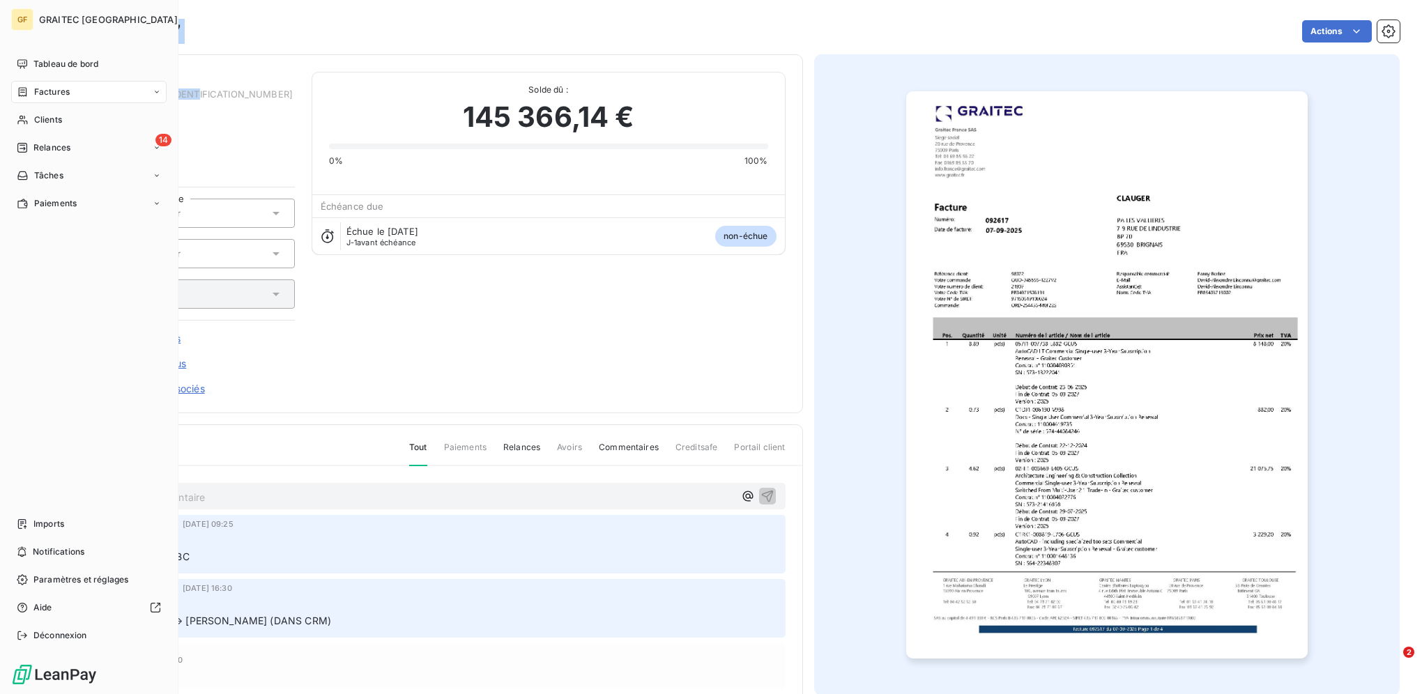
drag, startPoint x: 221, startPoint y: 98, endPoint x: 56, endPoint y: 93, distance: 165.2
click at [56, 93] on div "GF GRAITEC FRANCE Tableau de bord Factures Clients 14 Relances Tâches Paiements…" at bounding box center [711, 347] width 1422 height 694
drag, startPoint x: 56, startPoint y: 93, endPoint x: 270, endPoint y: 93, distance: 214.7
click at [270, 93] on span "[US_VEHICLE_IDENTIFICATION_NUMBER]" at bounding box center [201, 94] width 185 height 11
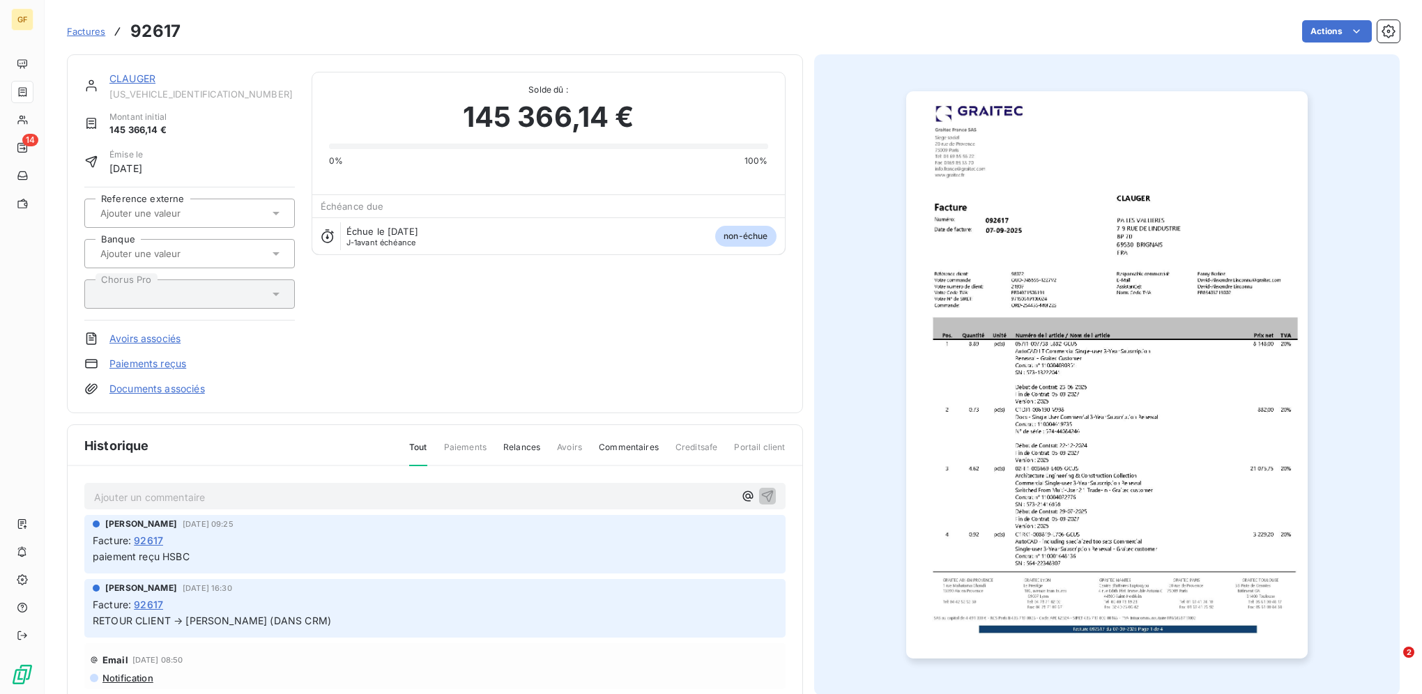
click at [100, 29] on span "Factures" at bounding box center [86, 31] width 38 height 11
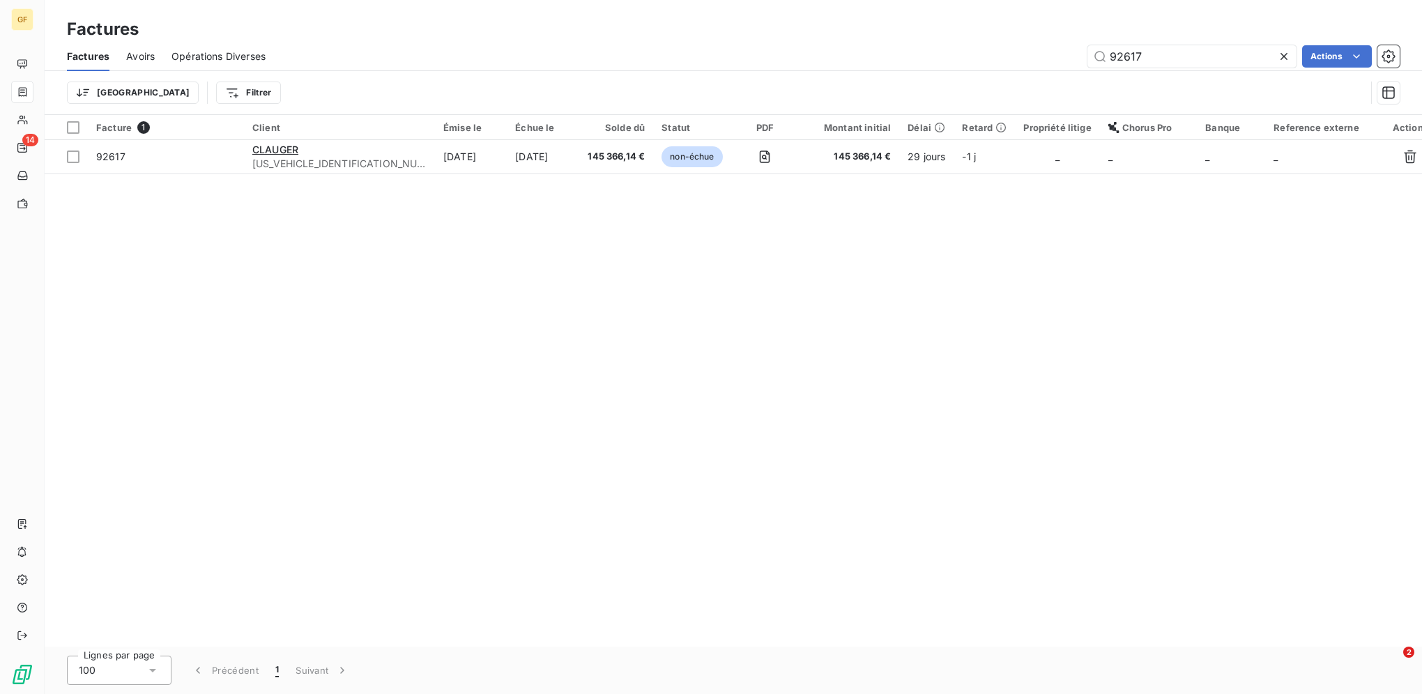
drag, startPoint x: 1174, startPoint y: 57, endPoint x: 1036, endPoint y: 54, distance: 137.3
click at [1036, 54] on div "92617 Actions" at bounding box center [840, 56] width 1117 height 22
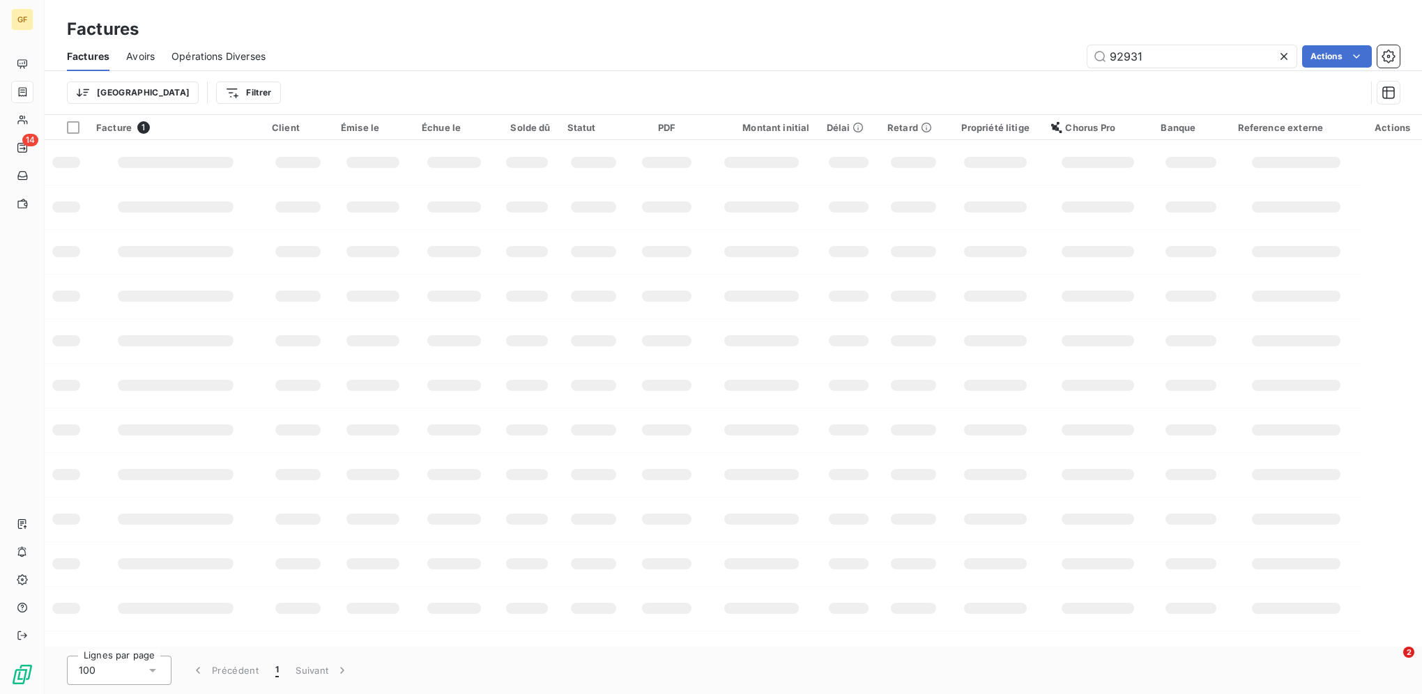
type input "92931"
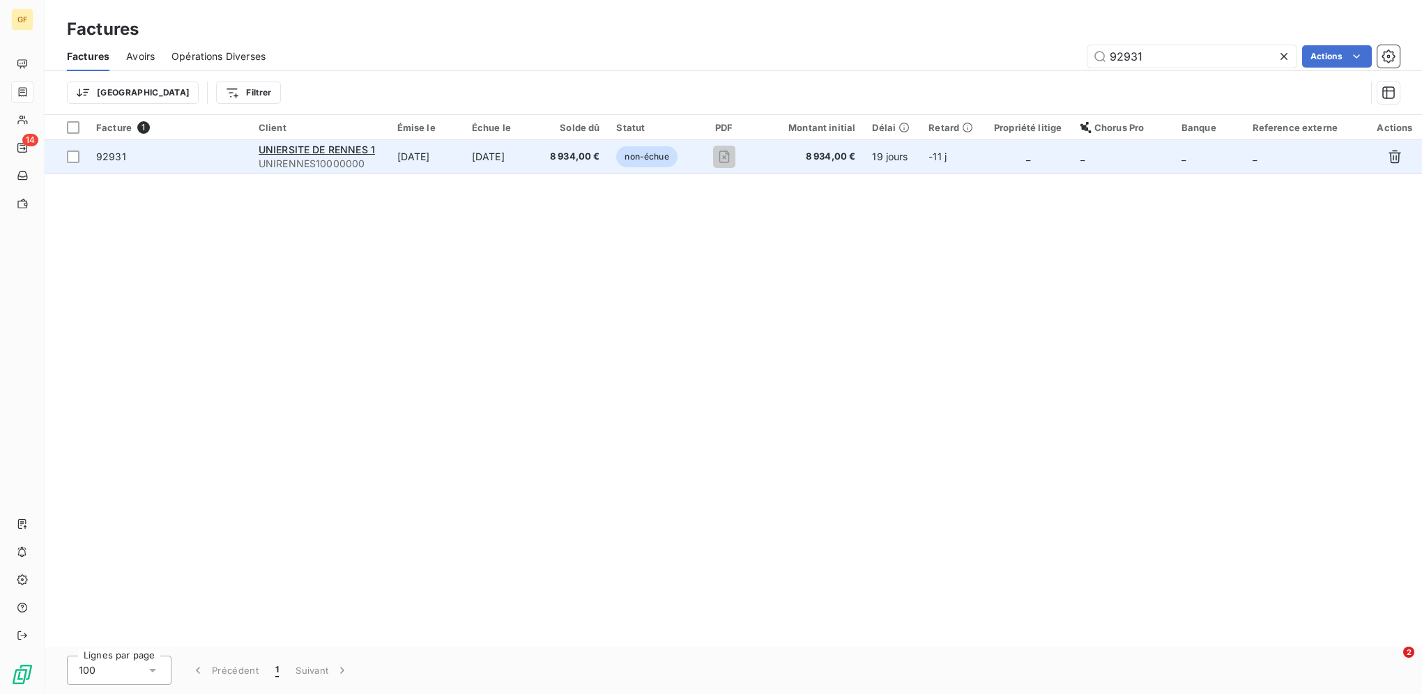
click at [461, 160] on td "[DATE]" at bounding box center [426, 156] width 75 height 33
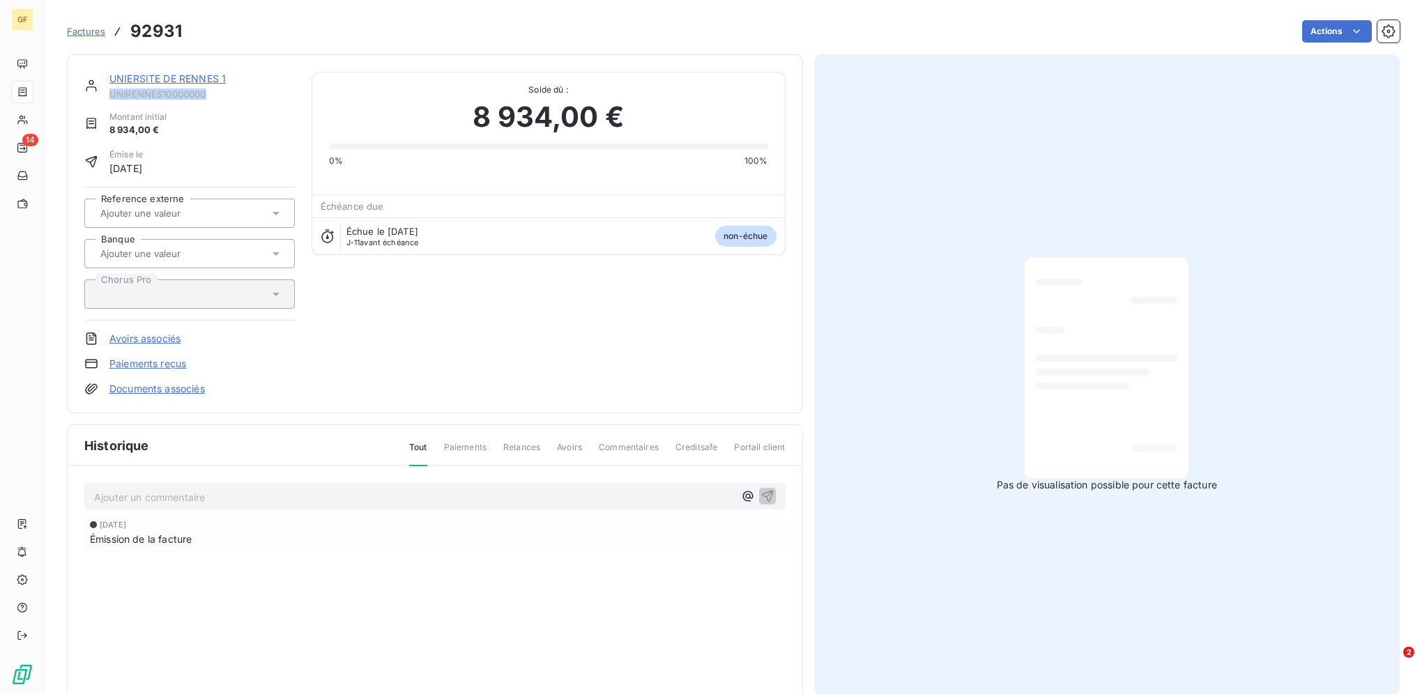
drag, startPoint x: 215, startPoint y: 93, endPoint x: 107, endPoint y: 96, distance: 108.1
click at [107, 96] on div "UNIERSITE DE RENNES 1 UNIRENNES10000000" at bounding box center [189, 86] width 210 height 28
copy span "UNIRENNES10000000"
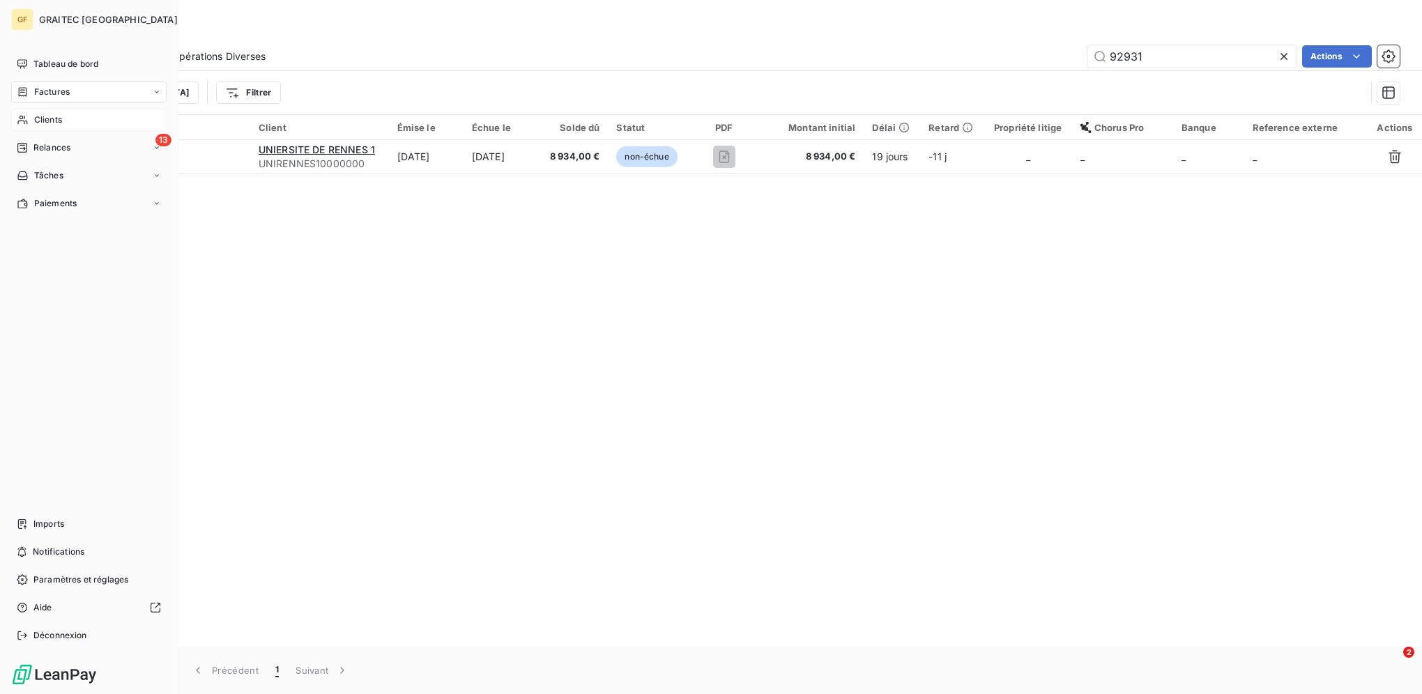
click at [54, 118] on span "Clients" at bounding box center [48, 120] width 28 height 13
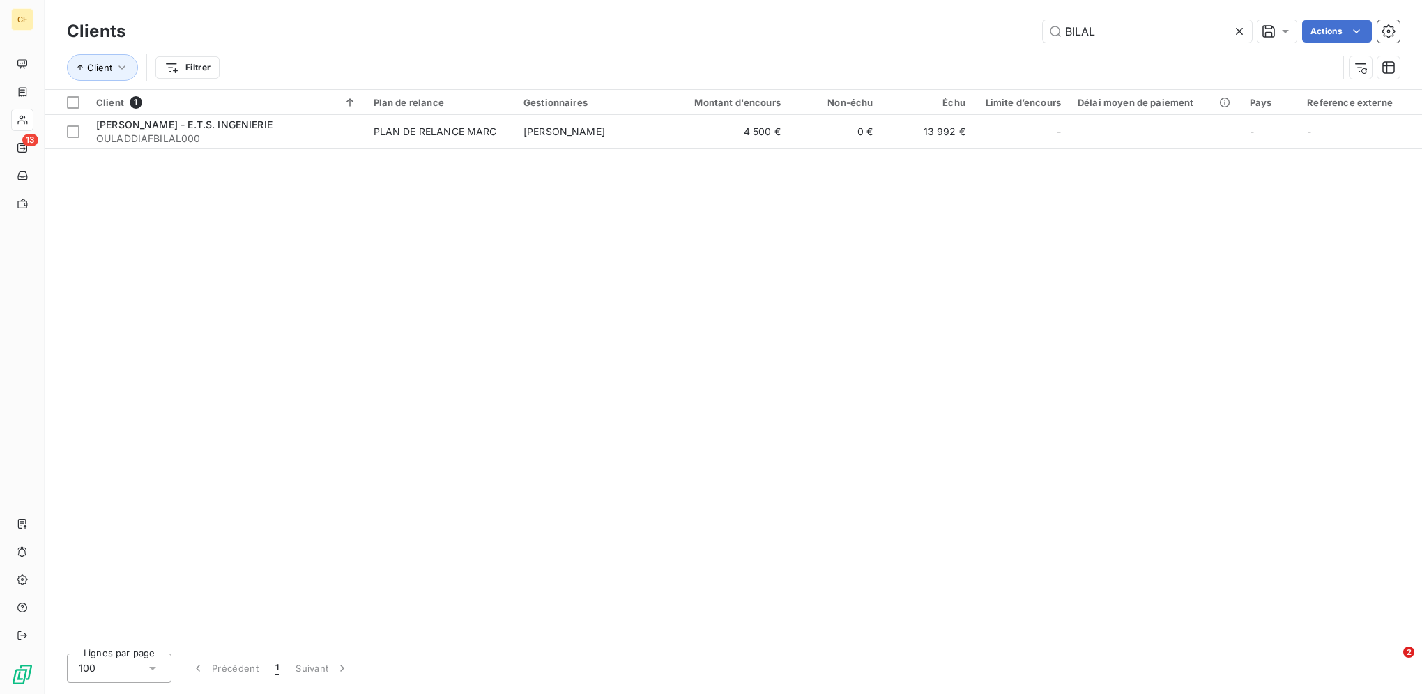
drag, startPoint x: 1114, startPoint y: 35, endPoint x: 903, endPoint y: 30, distance: 210.5
click at [904, 31] on div "BILAL Actions" at bounding box center [770, 31] width 1257 height 22
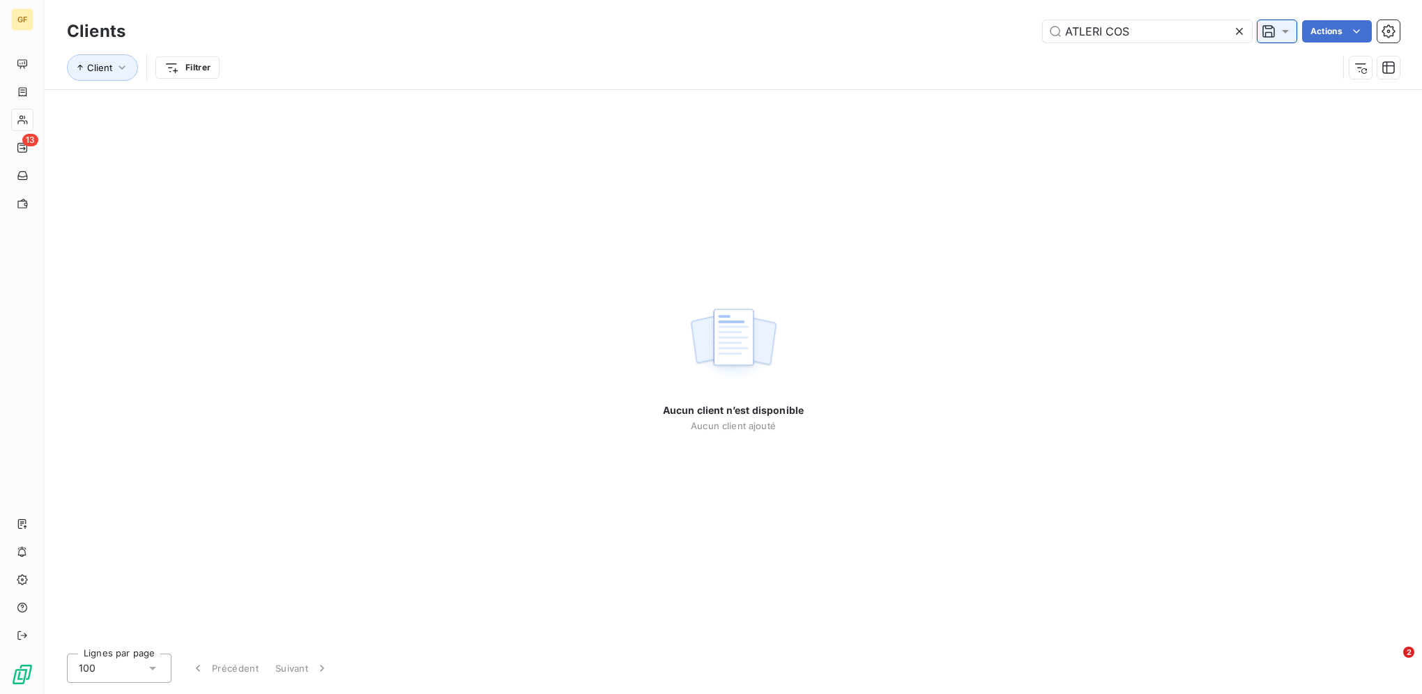
drag, startPoint x: 1080, startPoint y: 37, endPoint x: 1258, endPoint y: 24, distance: 178.2
click at [1258, 24] on div "ATLERI COS Actions" at bounding box center [770, 31] width 1257 height 22
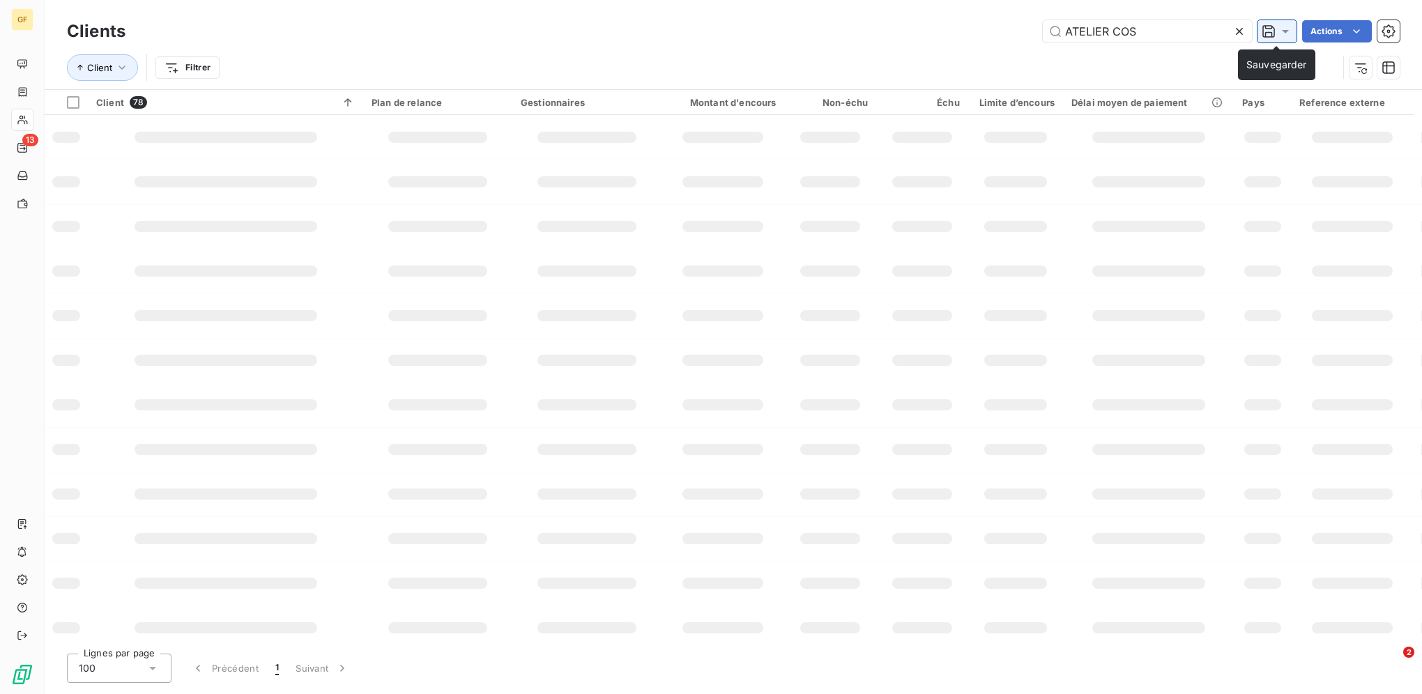
type input "ATELIER COS"
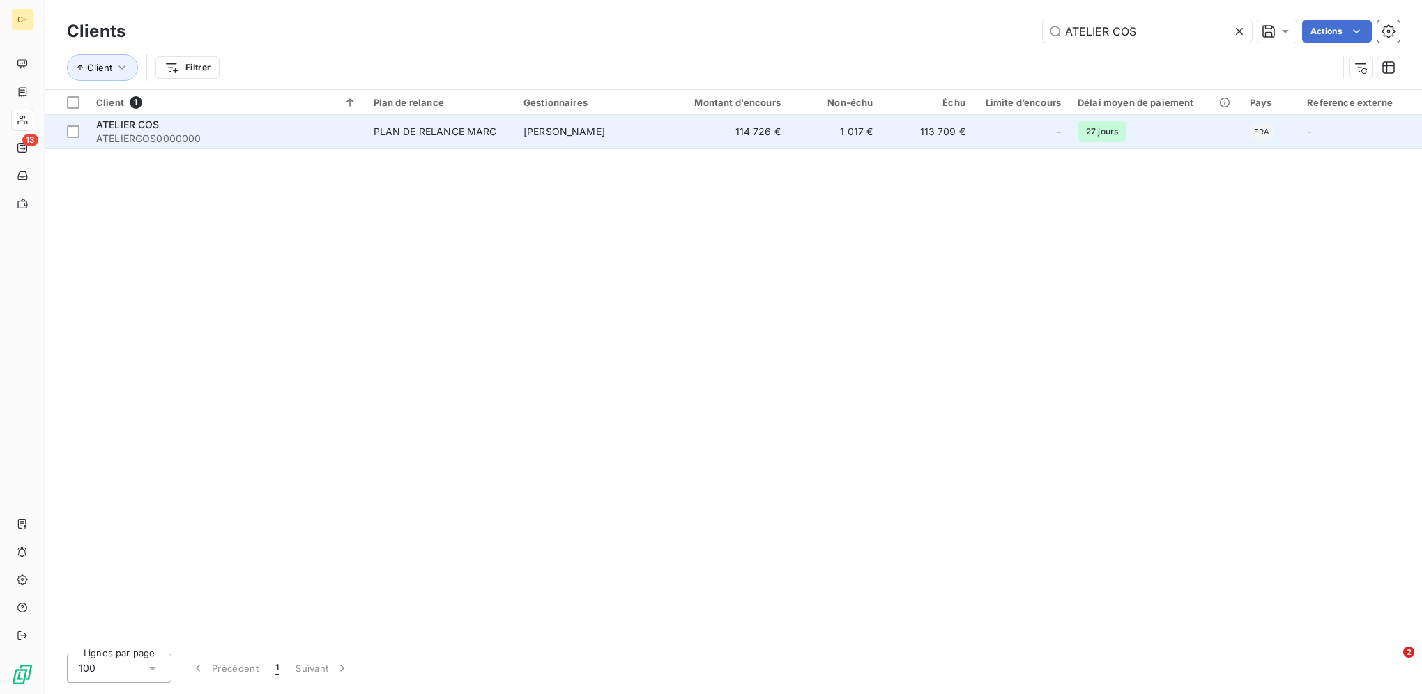
click at [585, 136] on span "[PERSON_NAME]" at bounding box center [564, 131] width 82 height 12
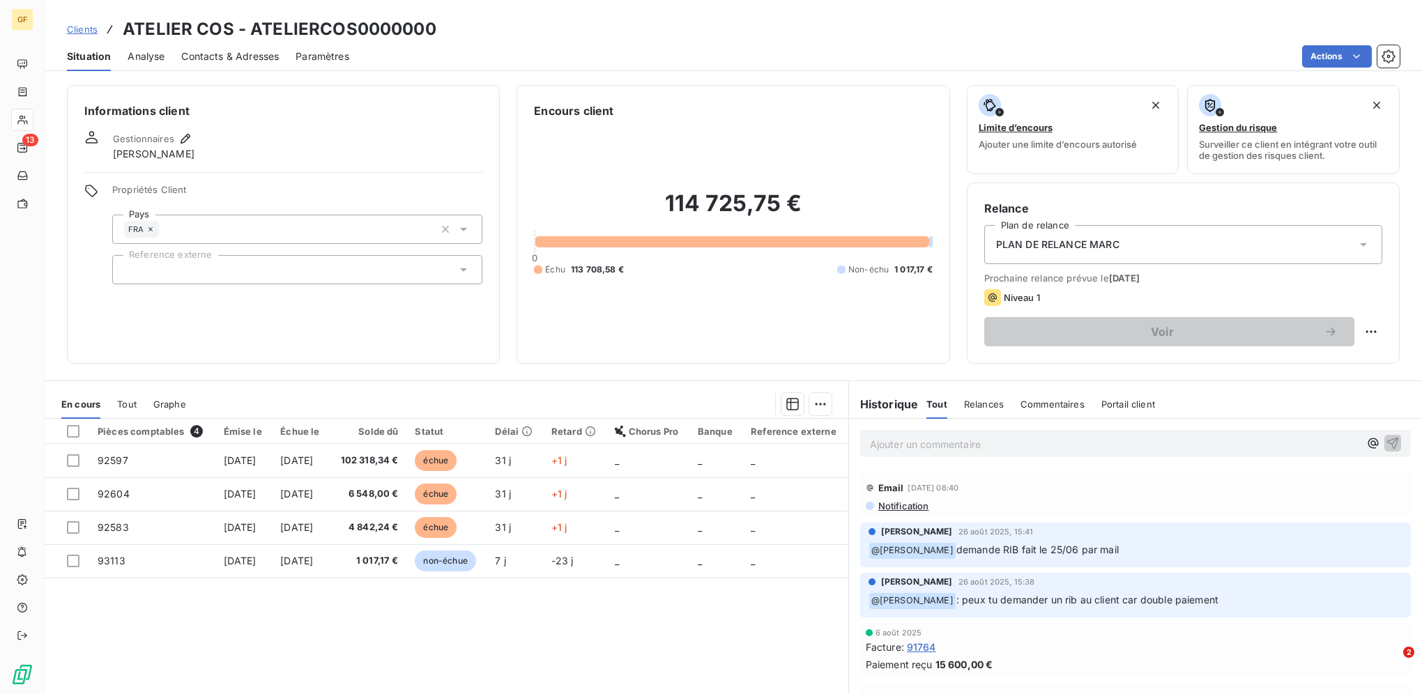
click at [81, 24] on span "Clients" at bounding box center [82, 29] width 31 height 11
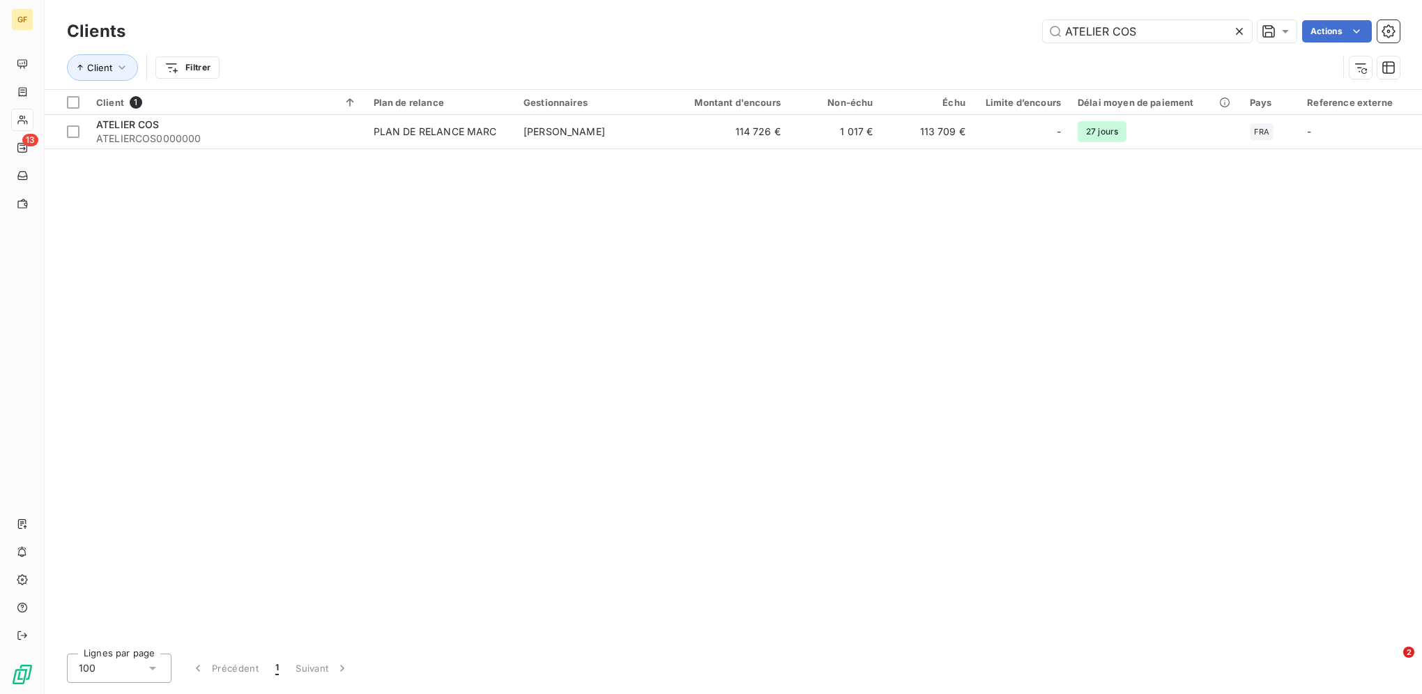
drag, startPoint x: 1188, startPoint y: 29, endPoint x: 769, endPoint y: 27, distance: 418.2
click at [781, 27] on div "ATELIER COS Actions" at bounding box center [770, 31] width 1257 height 22
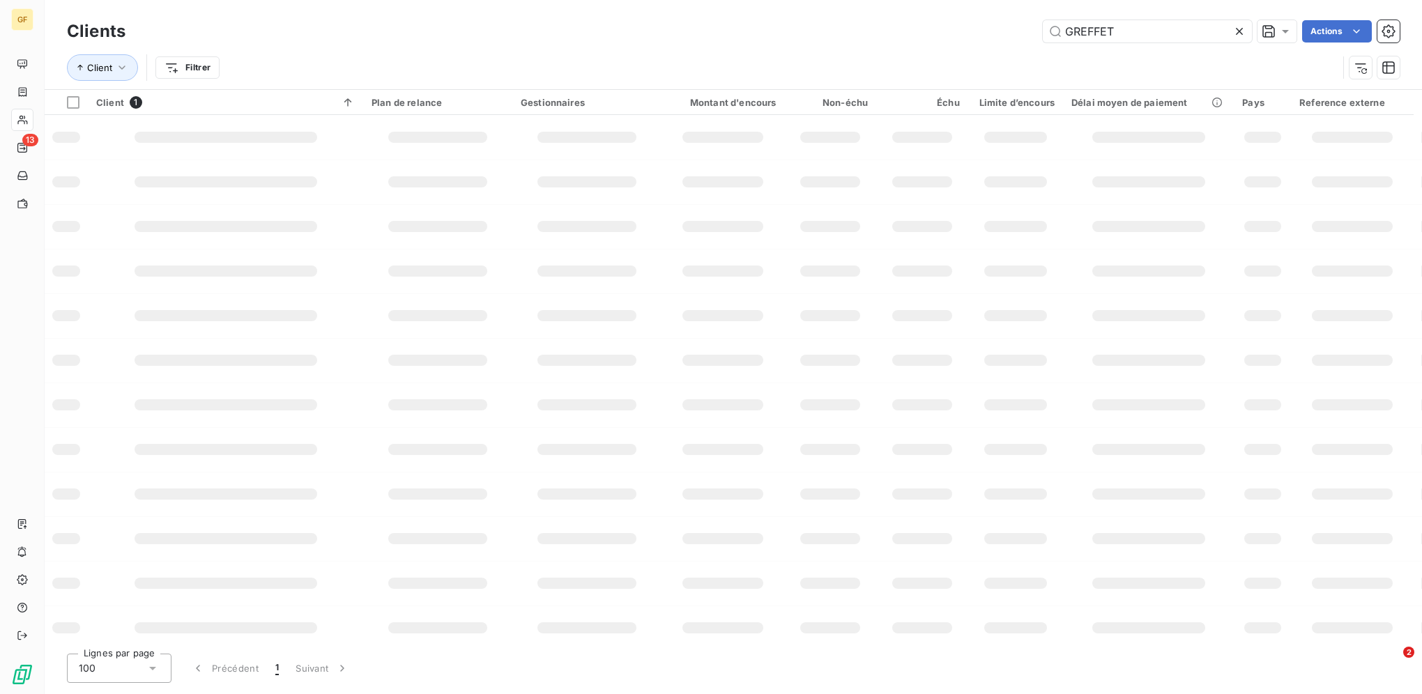
type input "GREFFET"
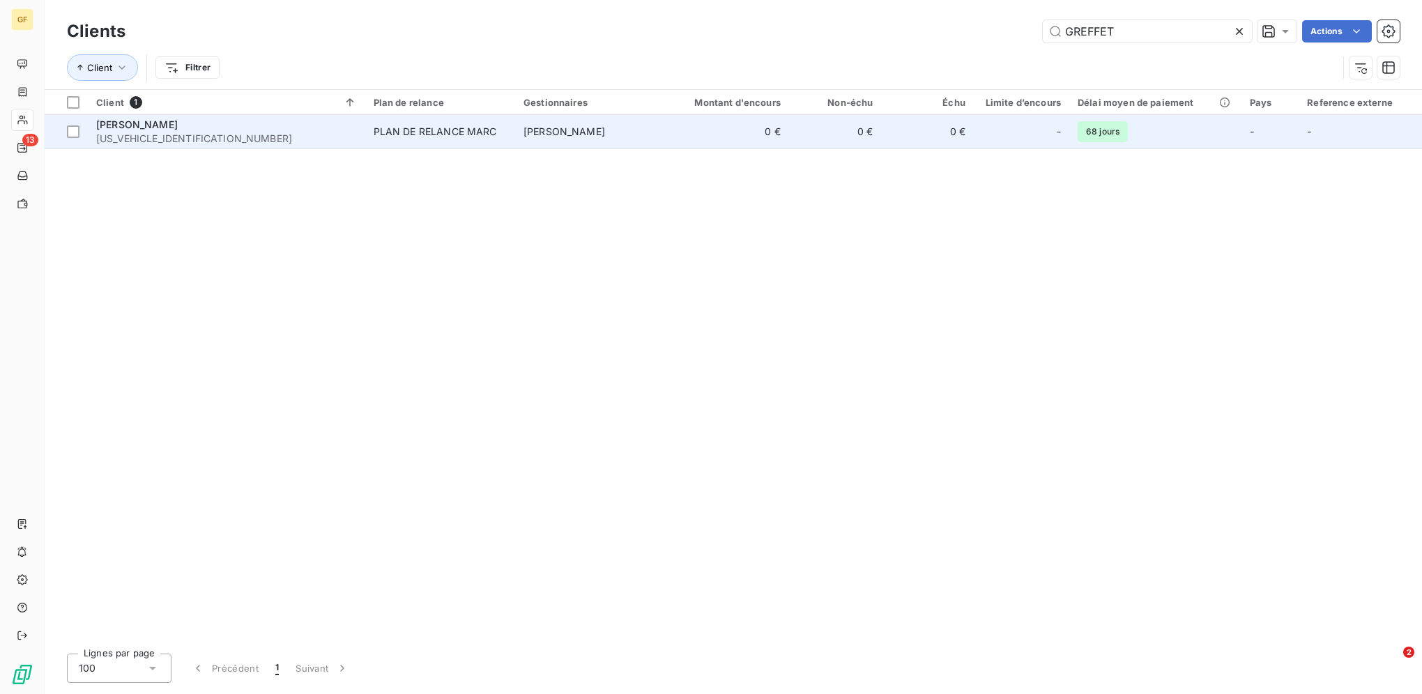
click at [286, 133] on span "[US_VEHICLE_IDENTIFICATION_NUMBER]" at bounding box center [226, 139] width 261 height 14
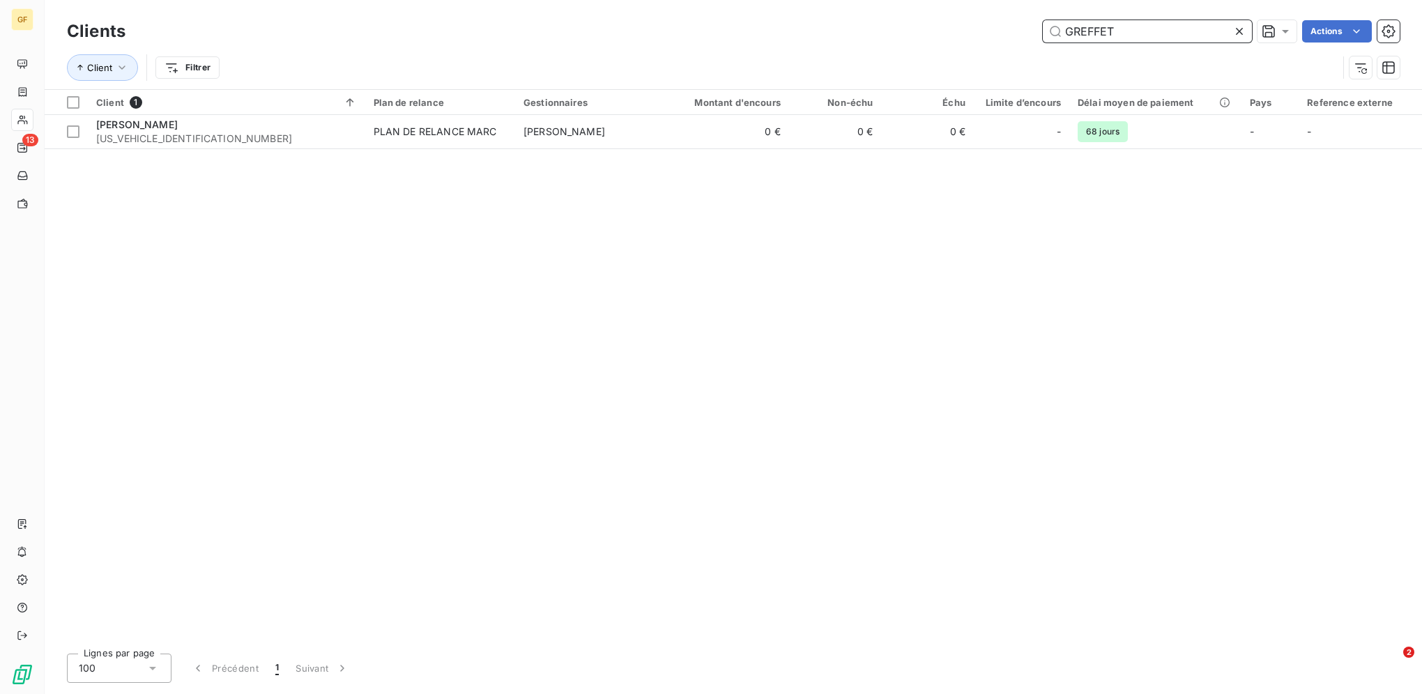
drag, startPoint x: 1120, startPoint y: 33, endPoint x: 900, endPoint y: 14, distance: 221.0
click at [900, 14] on div "Clients GREFFET Actions Client Filtrer" at bounding box center [733, 44] width 1377 height 89
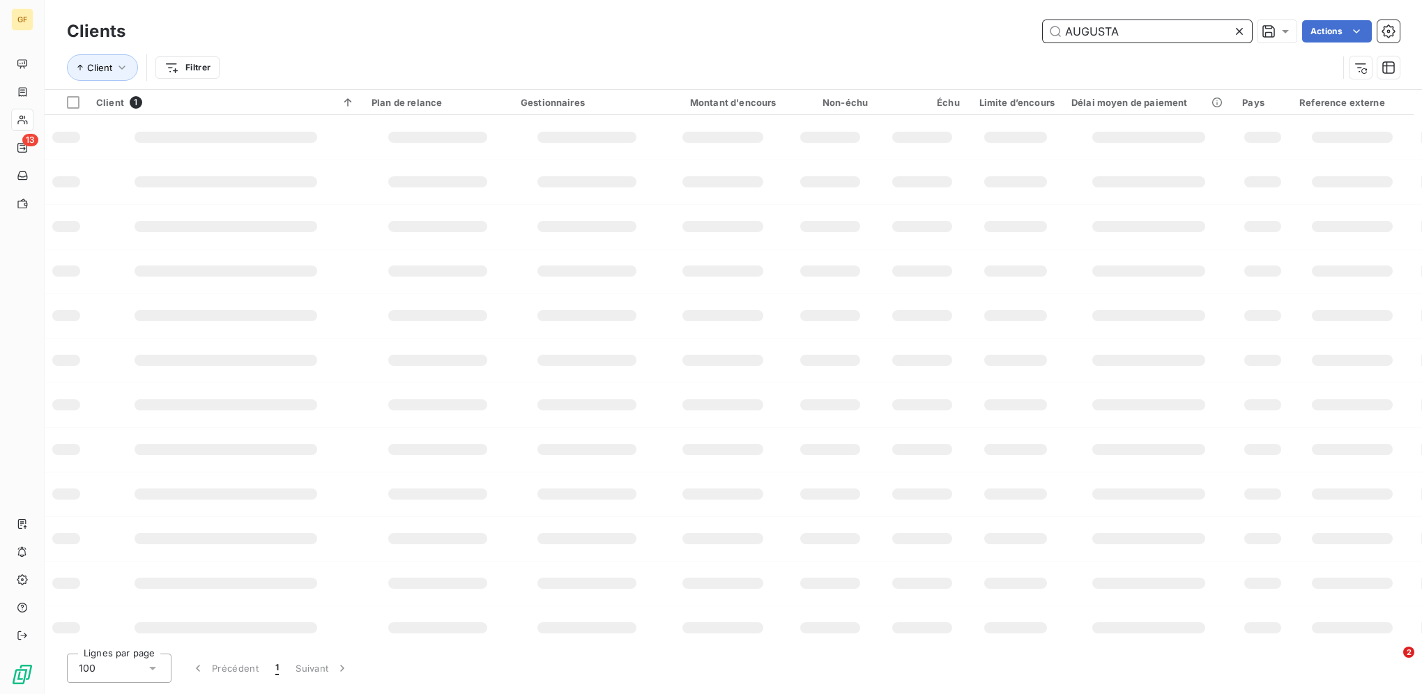
type input "AUGUSTA"
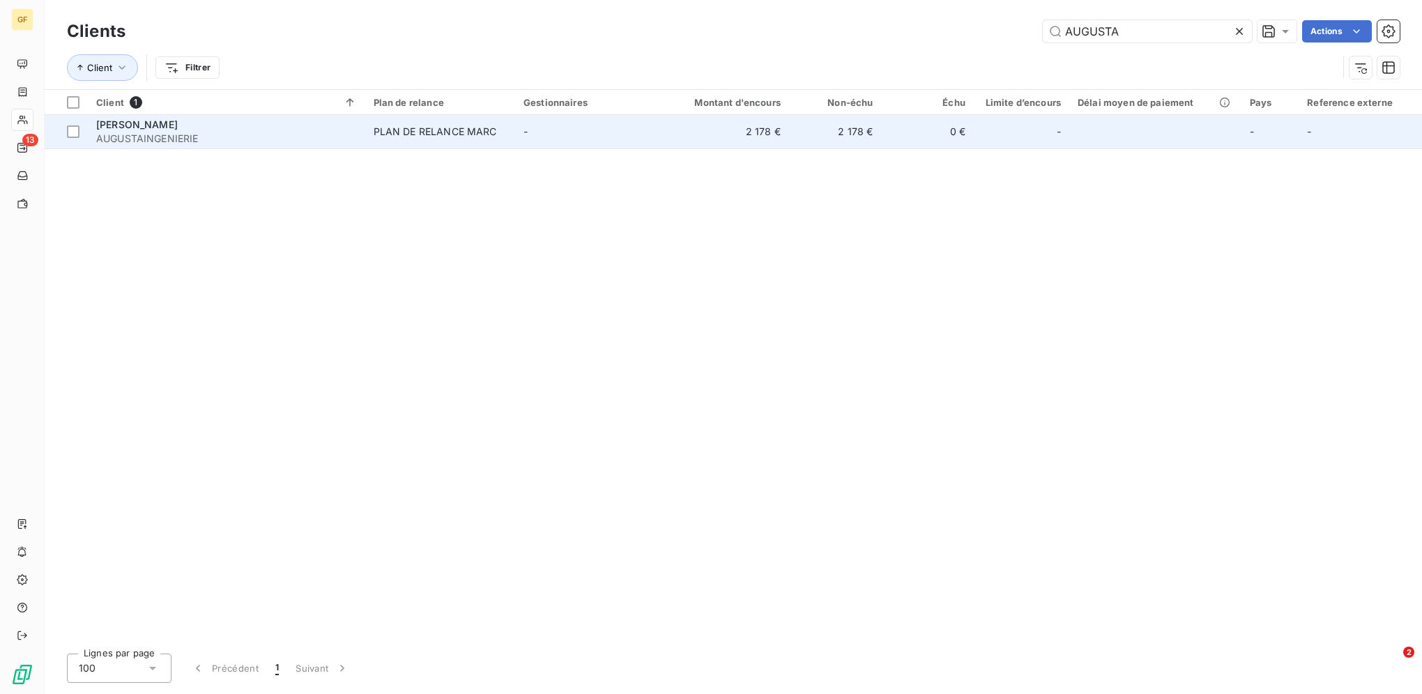
click at [599, 139] on td "-" at bounding box center [590, 131] width 150 height 33
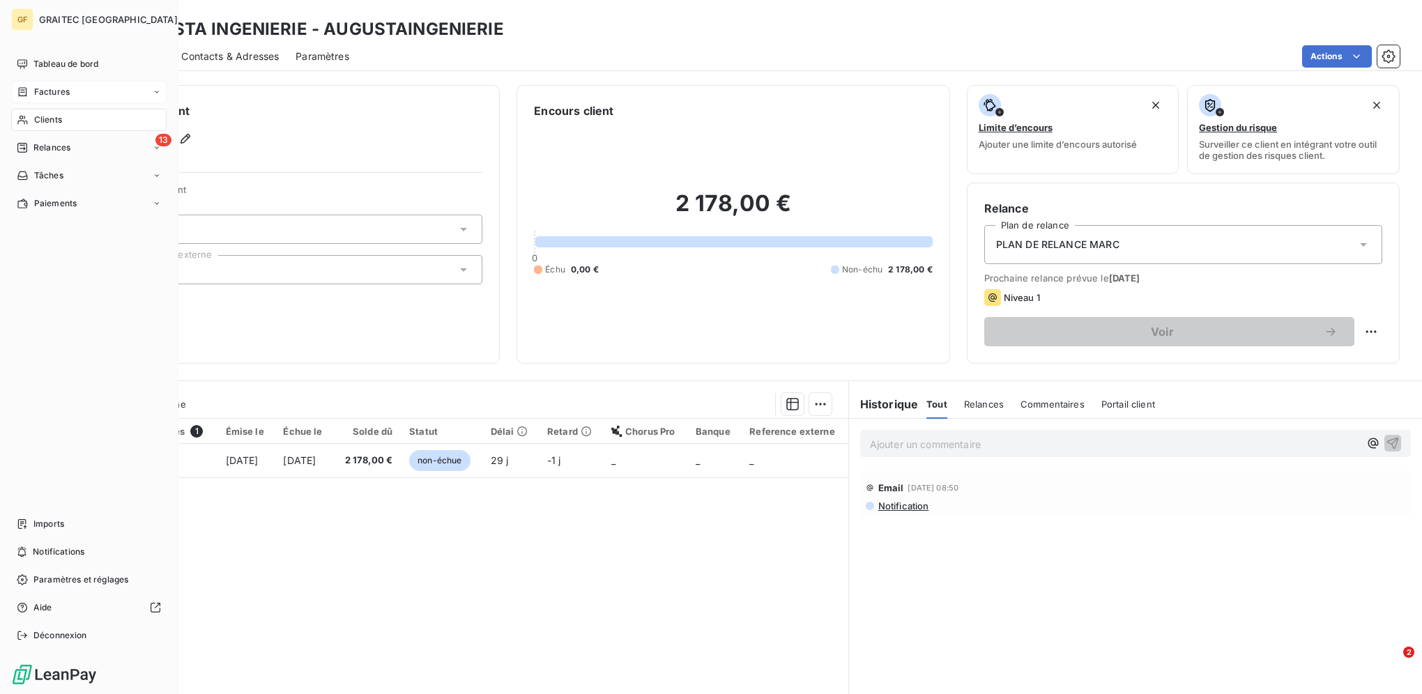
click at [28, 91] on icon at bounding box center [23, 91] width 12 height 11
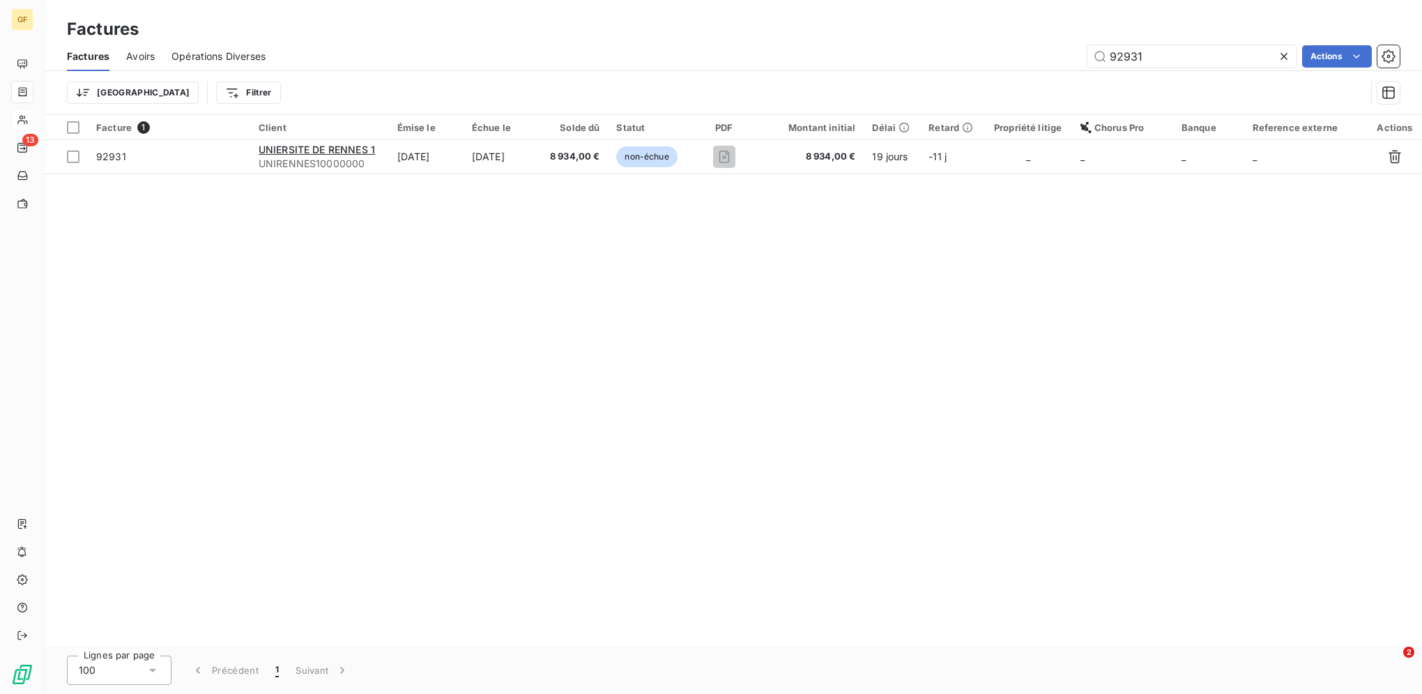
click at [999, 47] on div "92931 Actions" at bounding box center [840, 56] width 1117 height 22
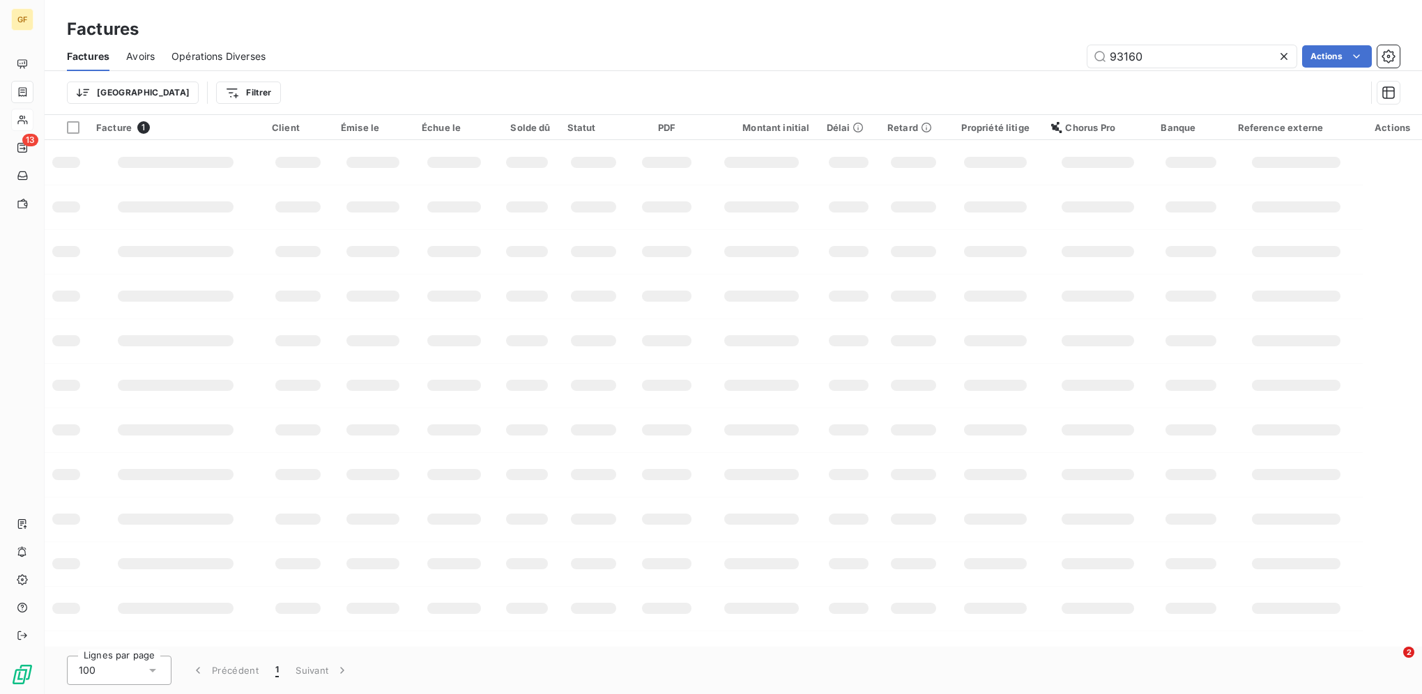
type input "93160"
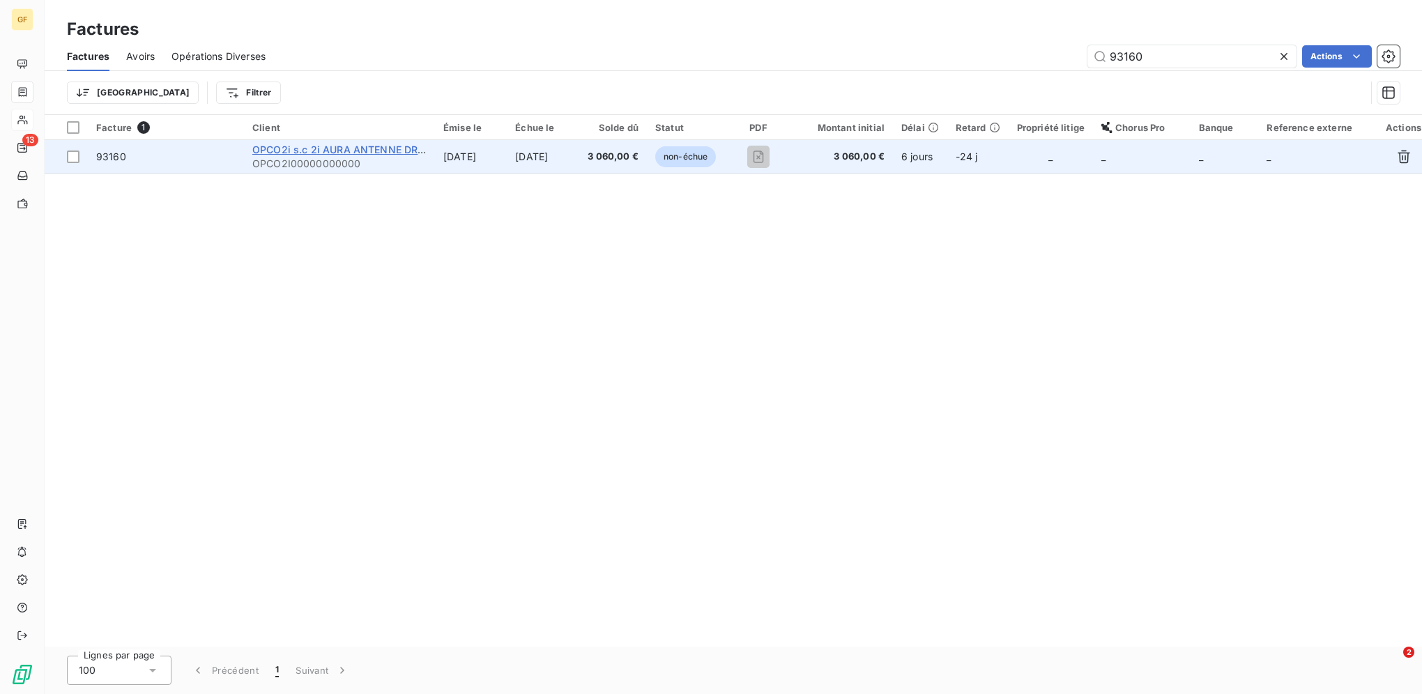
click at [339, 147] on span "OPCO2i s.c 2i AURA ANTENNE DROME" at bounding box center [346, 150] width 188 height 12
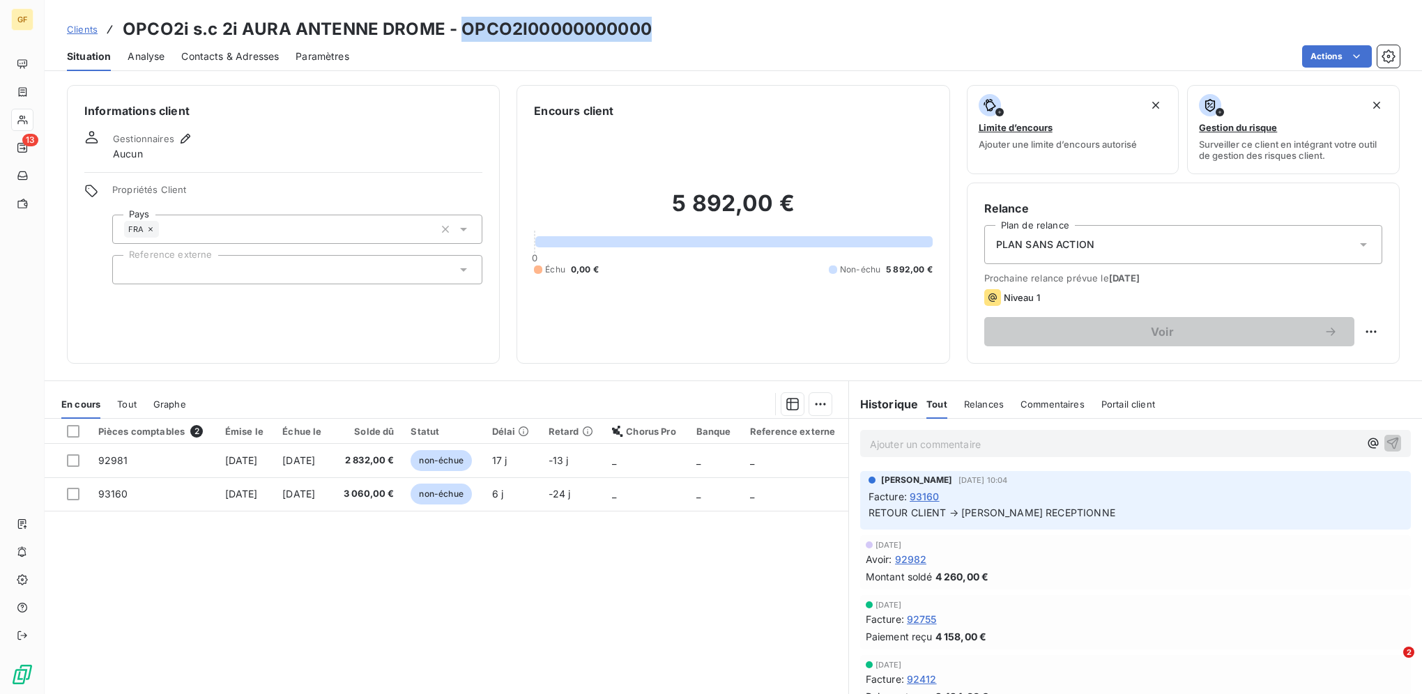
drag, startPoint x: 458, startPoint y: 31, endPoint x: 647, endPoint y: 37, distance: 189.7
click at [647, 37] on div "Clients OPCO2i s.c 2i AURA ANTENNE DROME - OPCO2I00000000000" at bounding box center [733, 29] width 1377 height 25
copy h3 "OPCO2I00000000000"
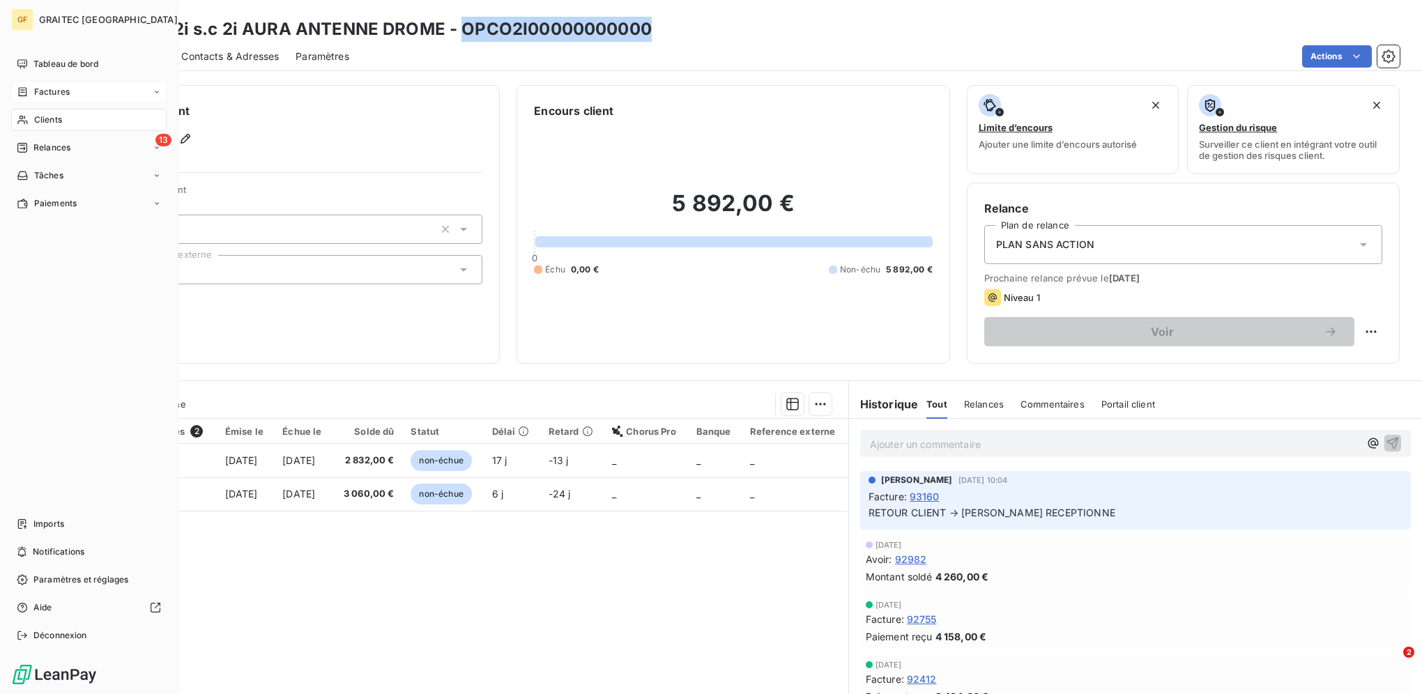
click at [31, 95] on div "Factures" at bounding box center [43, 92] width 53 height 13
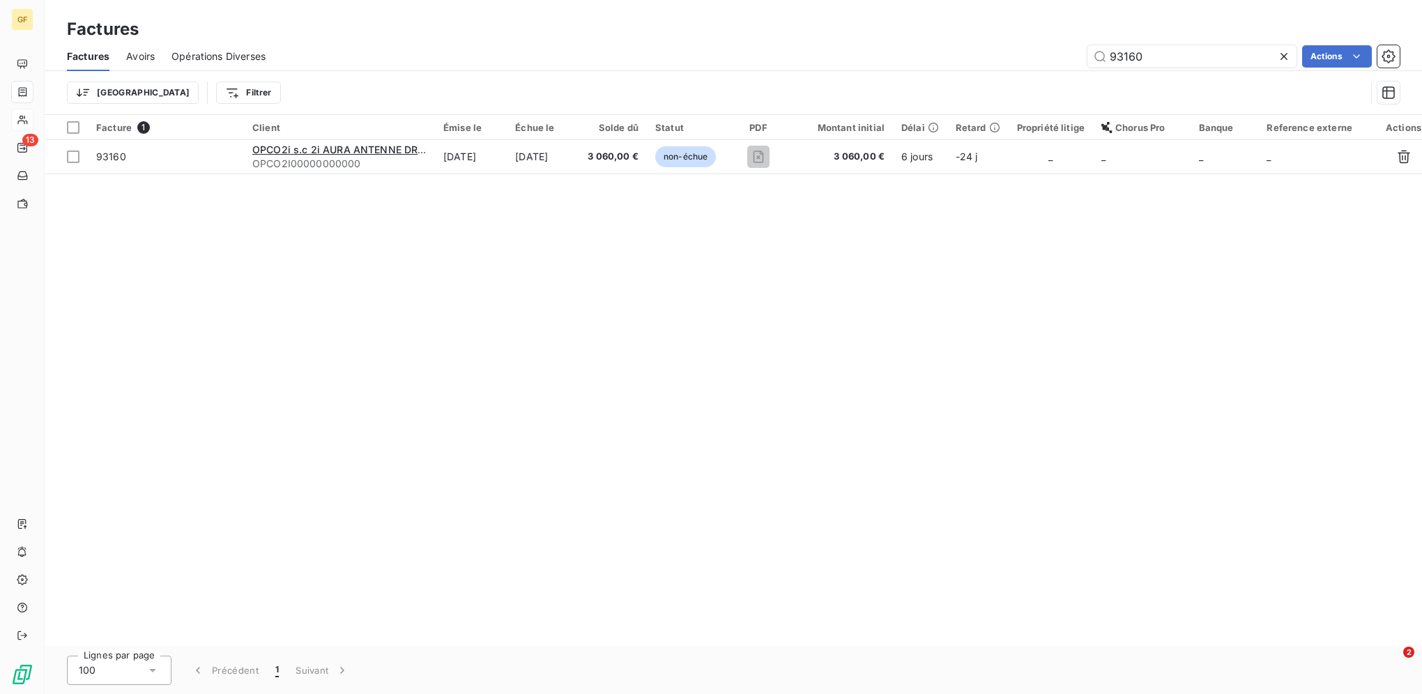
drag, startPoint x: 1158, startPoint y: 56, endPoint x: 1015, endPoint y: 54, distance: 142.2
click at [1015, 54] on div "93160 Actions" at bounding box center [840, 56] width 1117 height 22
type input "92879"
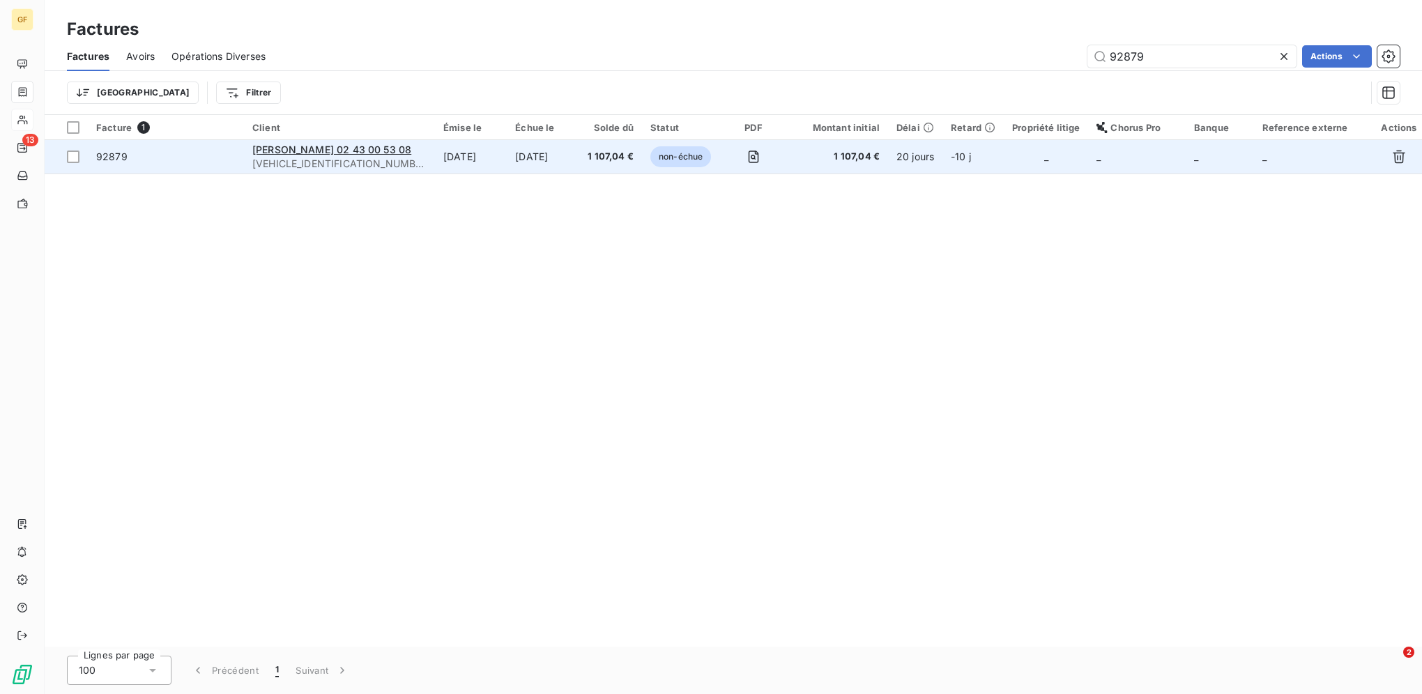
click at [478, 161] on td "[DATE]" at bounding box center [471, 156] width 72 height 33
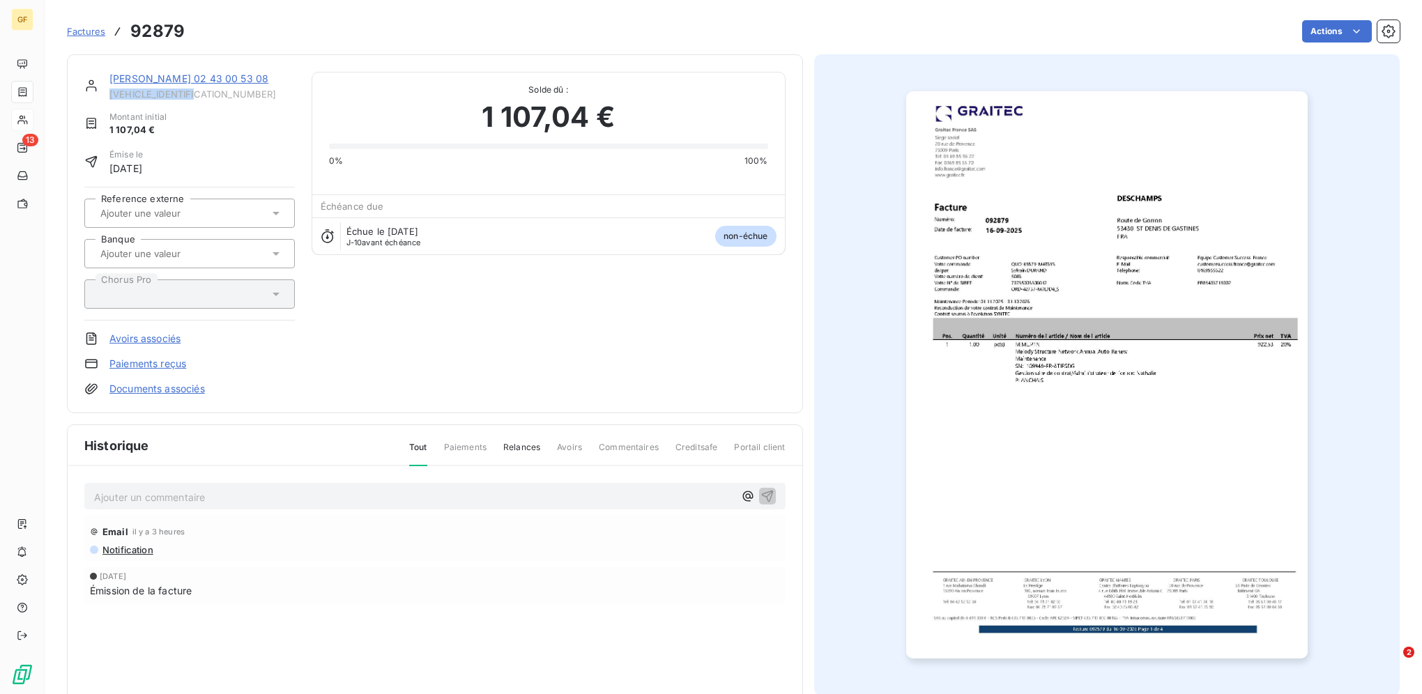
drag, startPoint x: 220, startPoint y: 99, endPoint x: 112, endPoint y: 100, distance: 108.0
click at [112, 100] on span "[VEHICLE_IDENTIFICATION_NUMBER]" at bounding box center [201, 94] width 185 height 11
copy span "[VEHICLE_IDENTIFICATION_NUMBER]"
click at [72, 29] on span "Factures" at bounding box center [86, 31] width 38 height 11
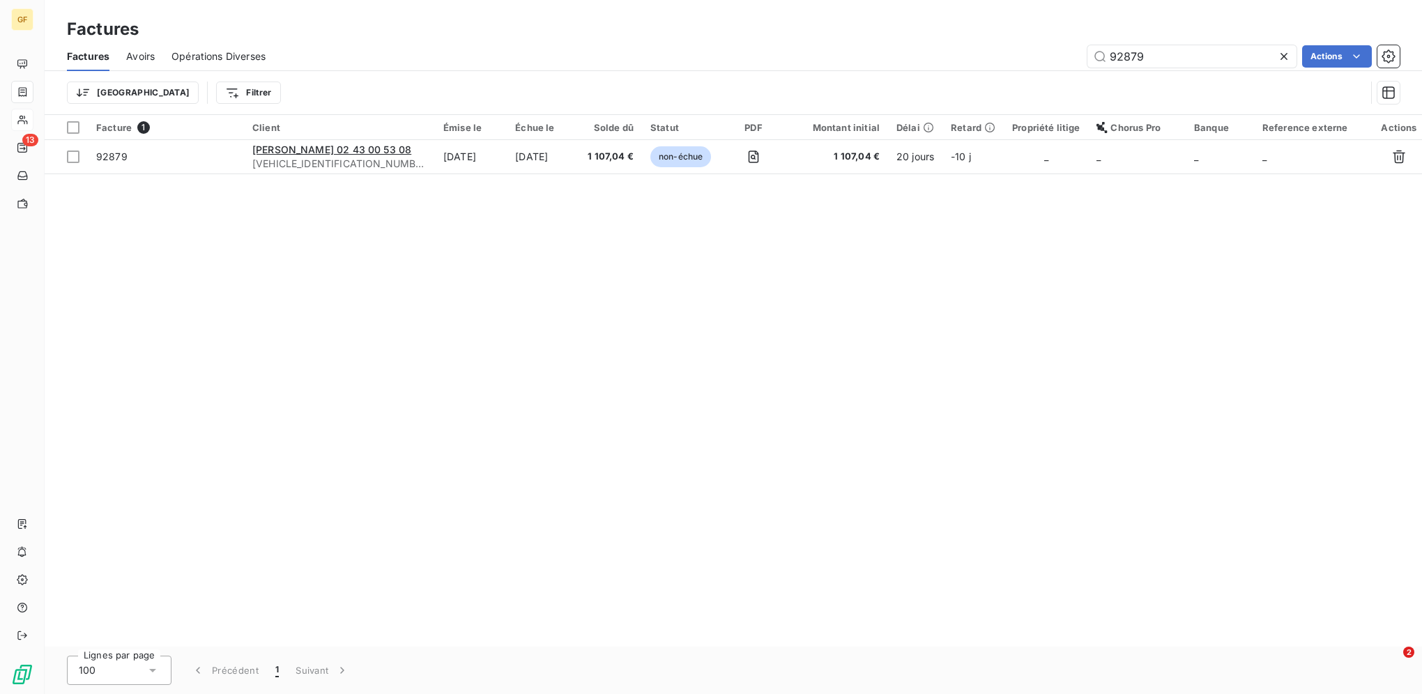
drag, startPoint x: 1159, startPoint y: 52, endPoint x: 942, endPoint y: 52, distance: 217.4
click at [942, 52] on div "92879 Actions" at bounding box center [840, 56] width 1117 height 22
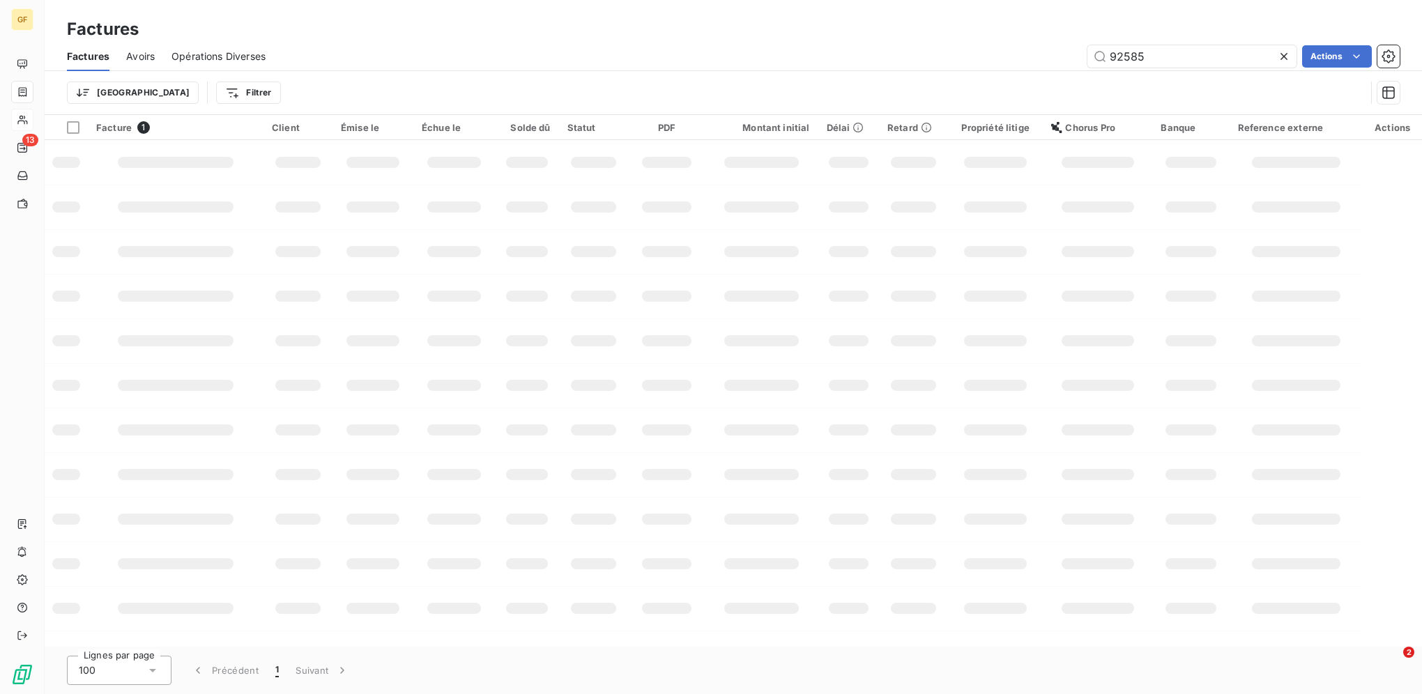
type input "92585"
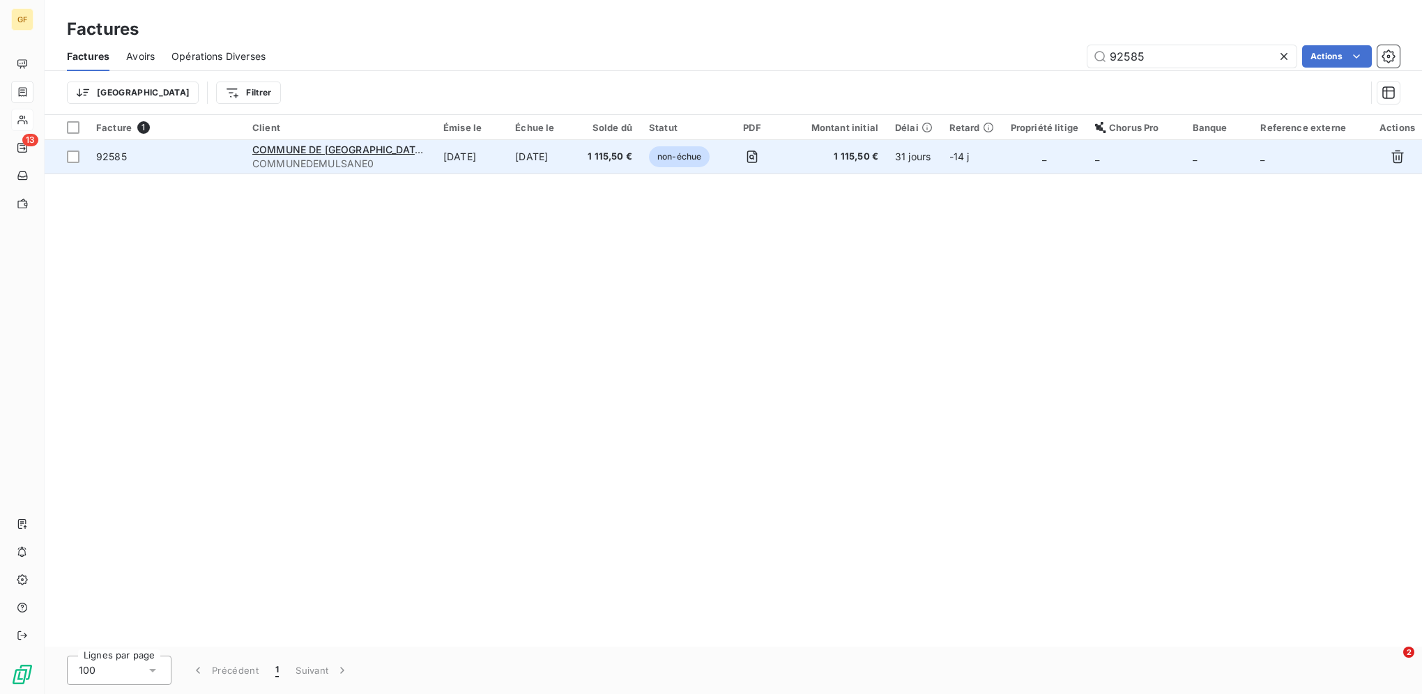
click at [534, 153] on td "[DATE]" at bounding box center [543, 156] width 72 height 33
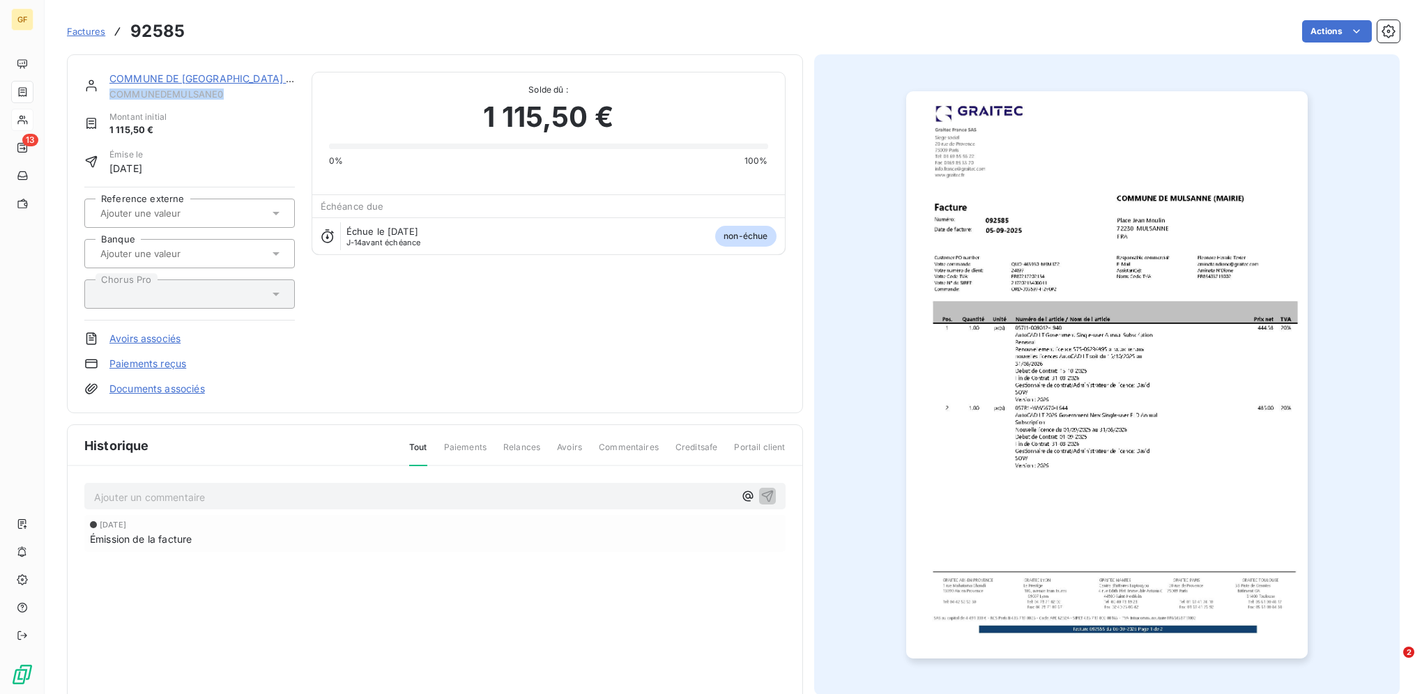
drag, startPoint x: 233, startPoint y: 94, endPoint x: 112, endPoint y: 100, distance: 122.1
click at [112, 100] on span "COMMUNEDEMULSANE0" at bounding box center [201, 94] width 185 height 11
copy span "COMMUNEDEMULSANE0"
click at [99, 29] on span "Factures" at bounding box center [86, 31] width 38 height 11
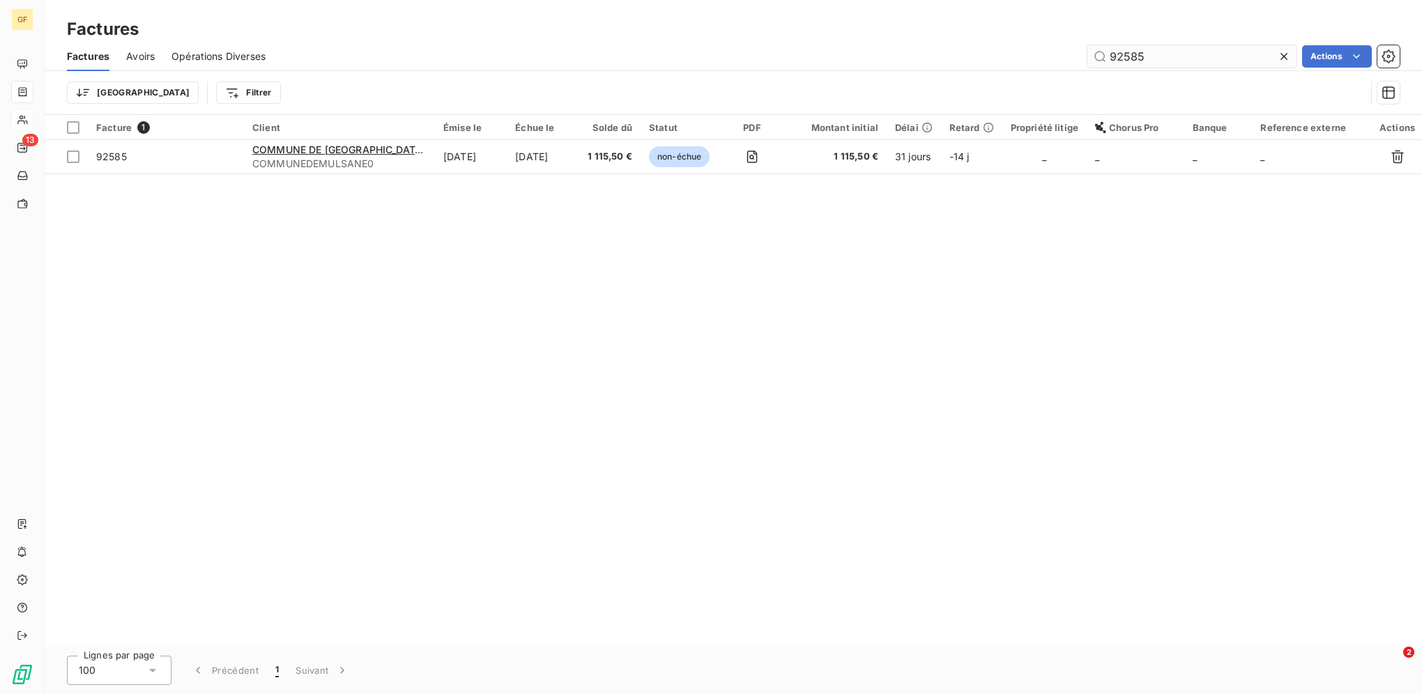
drag, startPoint x: 1150, startPoint y: 56, endPoint x: 1127, endPoint y: 55, distance: 23.0
click at [1127, 55] on input "92585" at bounding box center [1191, 56] width 209 height 22
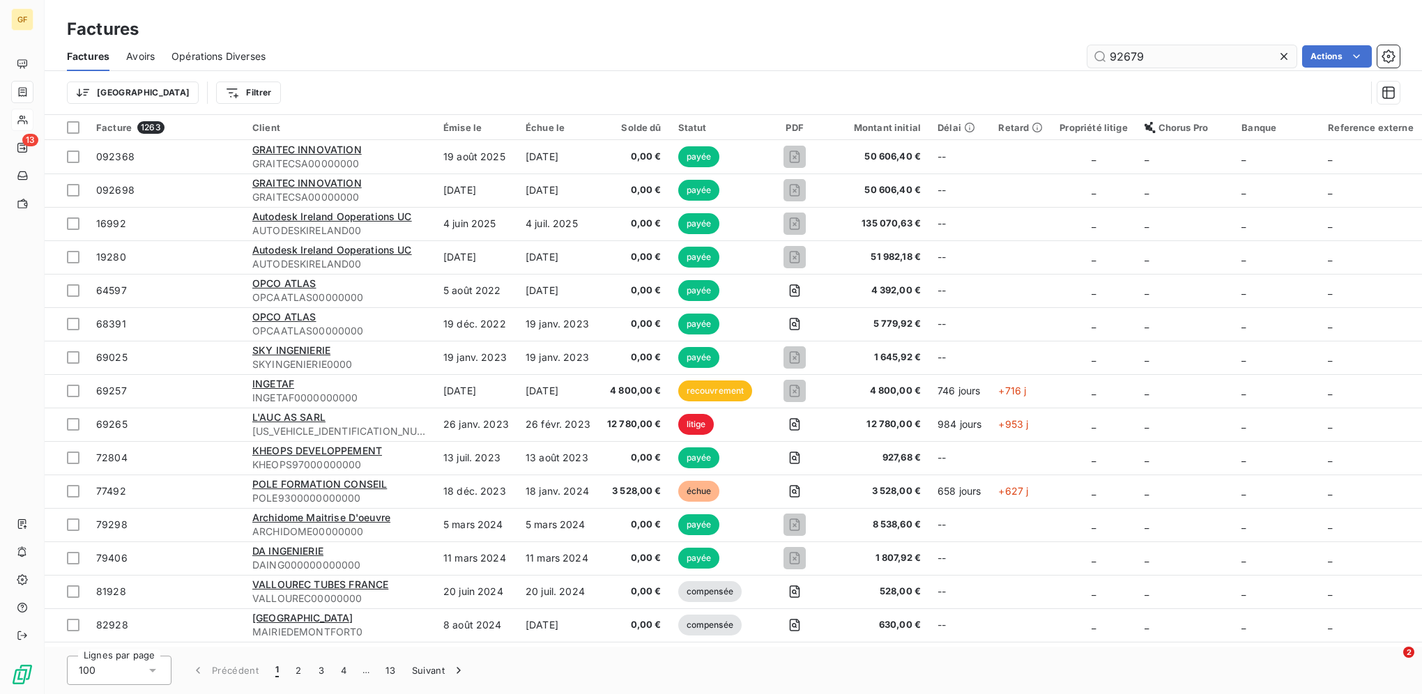
type input "92679"
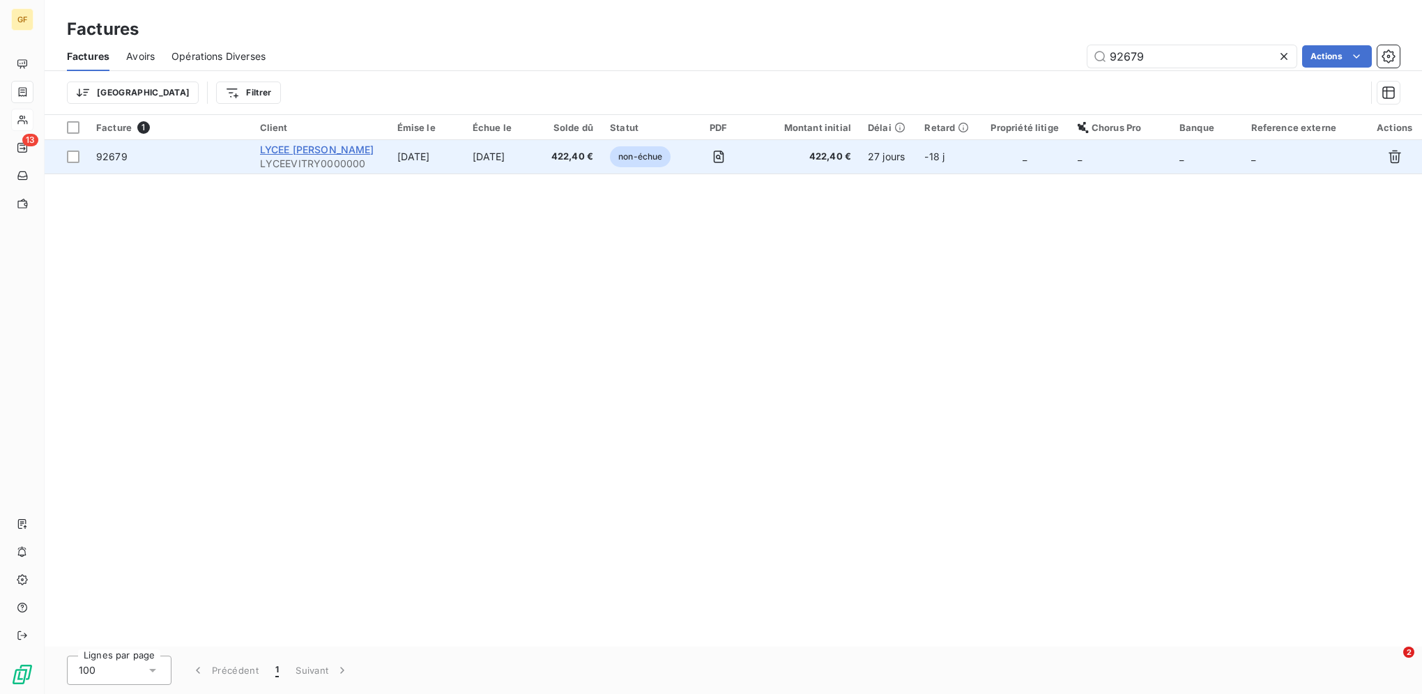
click at [312, 144] on span "LYCEE [PERSON_NAME]" at bounding box center [317, 150] width 114 height 12
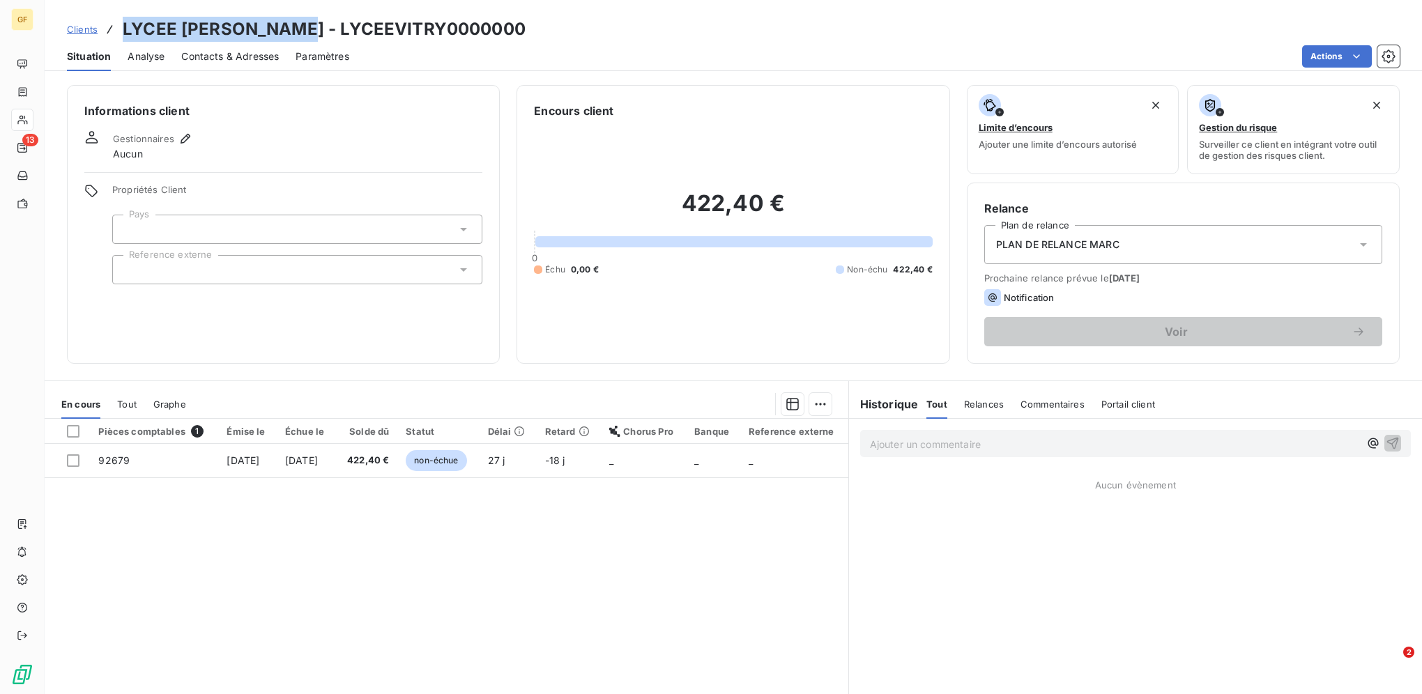
drag, startPoint x: 297, startPoint y: 30, endPoint x: 124, endPoint y: 36, distance: 172.9
click at [124, 36] on h3 "LYCEE [PERSON_NAME] - LYCEEVITRY0000000" at bounding box center [324, 29] width 403 height 25
copy h3 "LYCEE [PERSON_NAME]"
drag, startPoint x: 318, startPoint y: 25, endPoint x: 497, endPoint y: 28, distance: 179.1
click at [497, 28] on h3 "LYCEE [PERSON_NAME] - LYCEEVITRY0000000" at bounding box center [324, 29] width 403 height 25
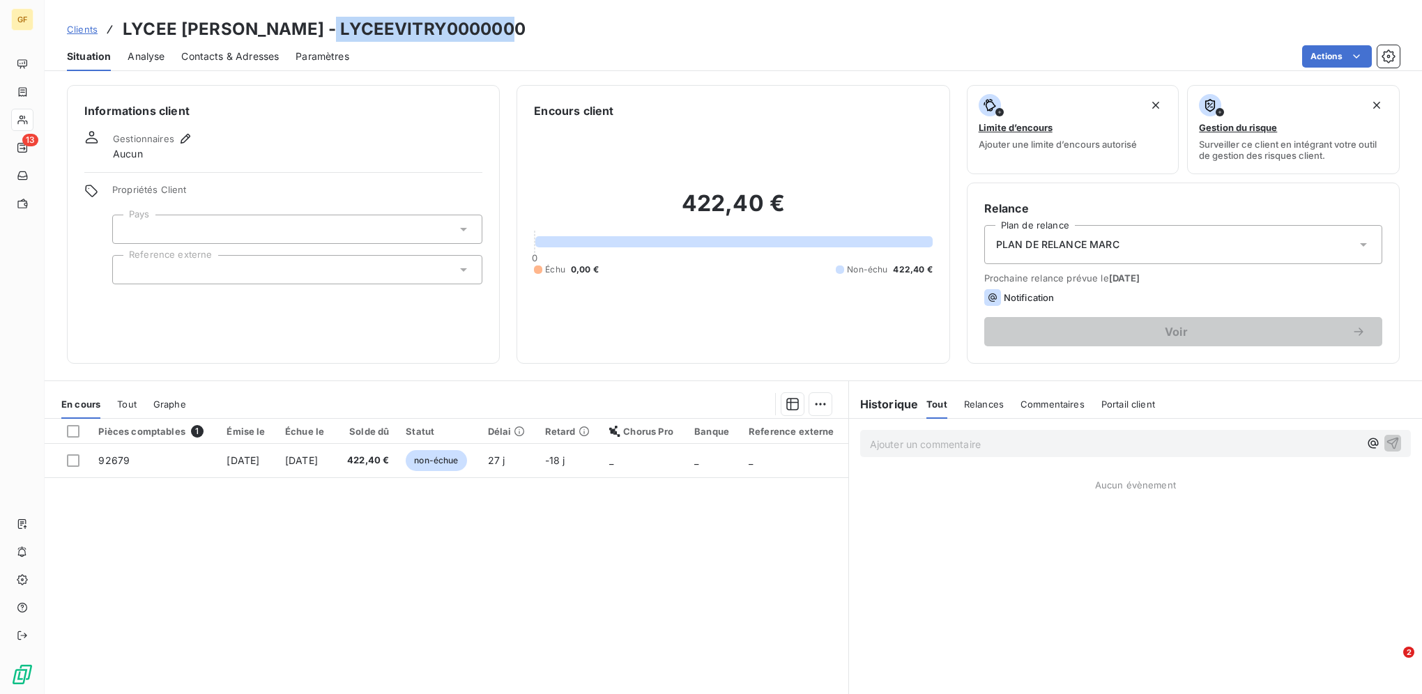
copy h3 "LYCEEVITRY0000000"
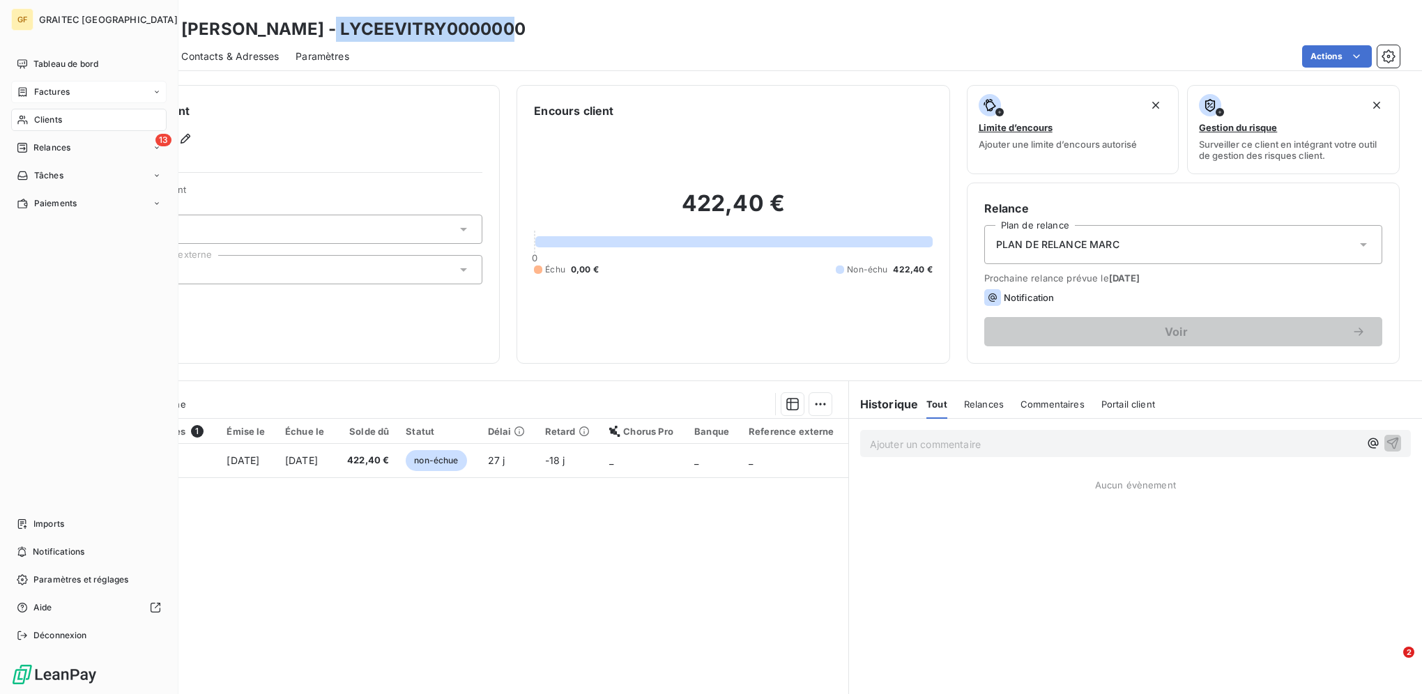
click at [56, 98] on div "Factures" at bounding box center [88, 92] width 155 height 22
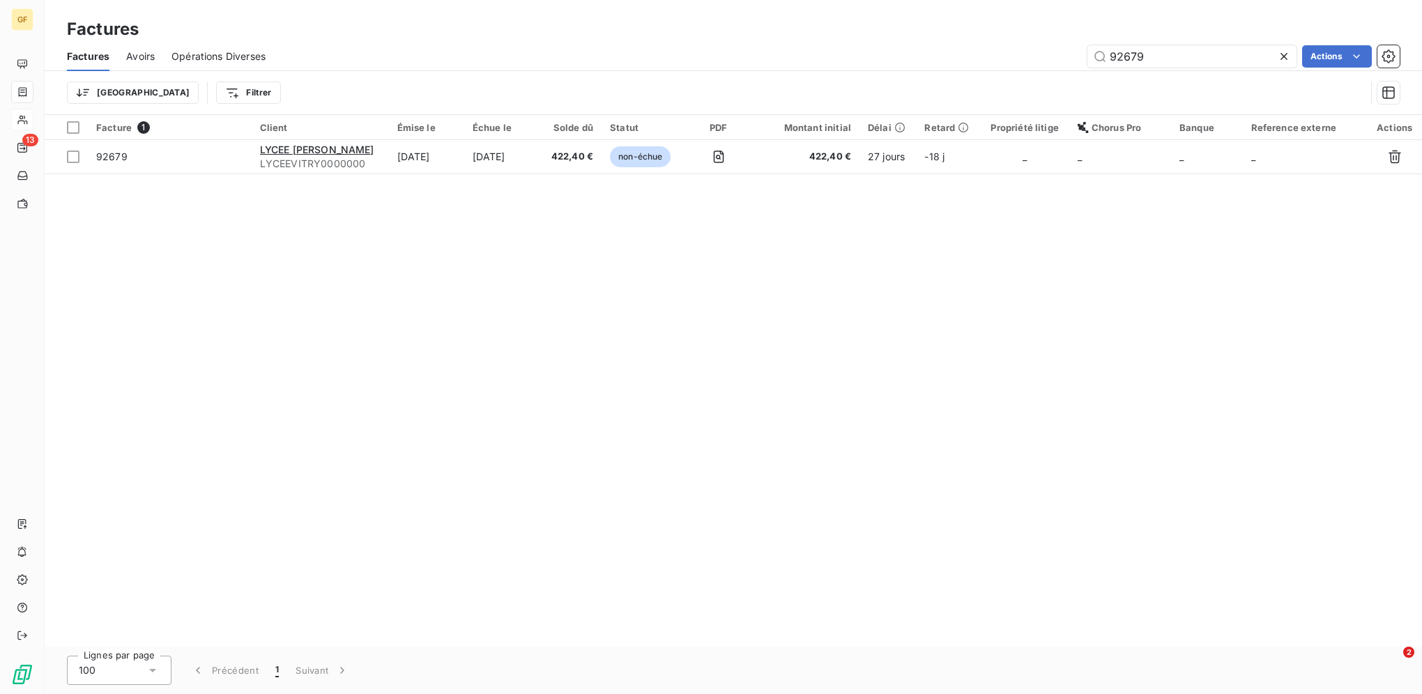
drag, startPoint x: 1151, startPoint y: 60, endPoint x: 998, endPoint y: 49, distance: 153.7
click at [998, 49] on div "92679 Actions" at bounding box center [840, 56] width 1117 height 22
type input "92339"
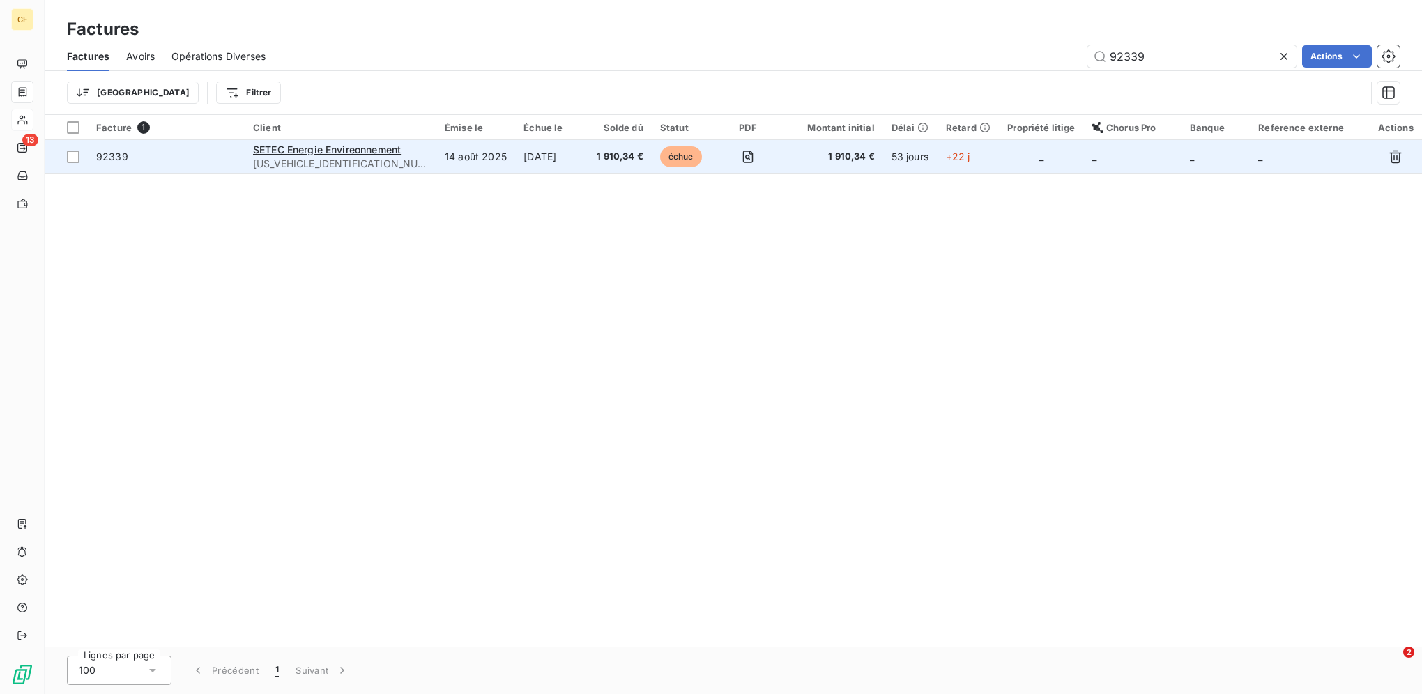
click at [496, 160] on td "14 août 2025" at bounding box center [475, 156] width 79 height 33
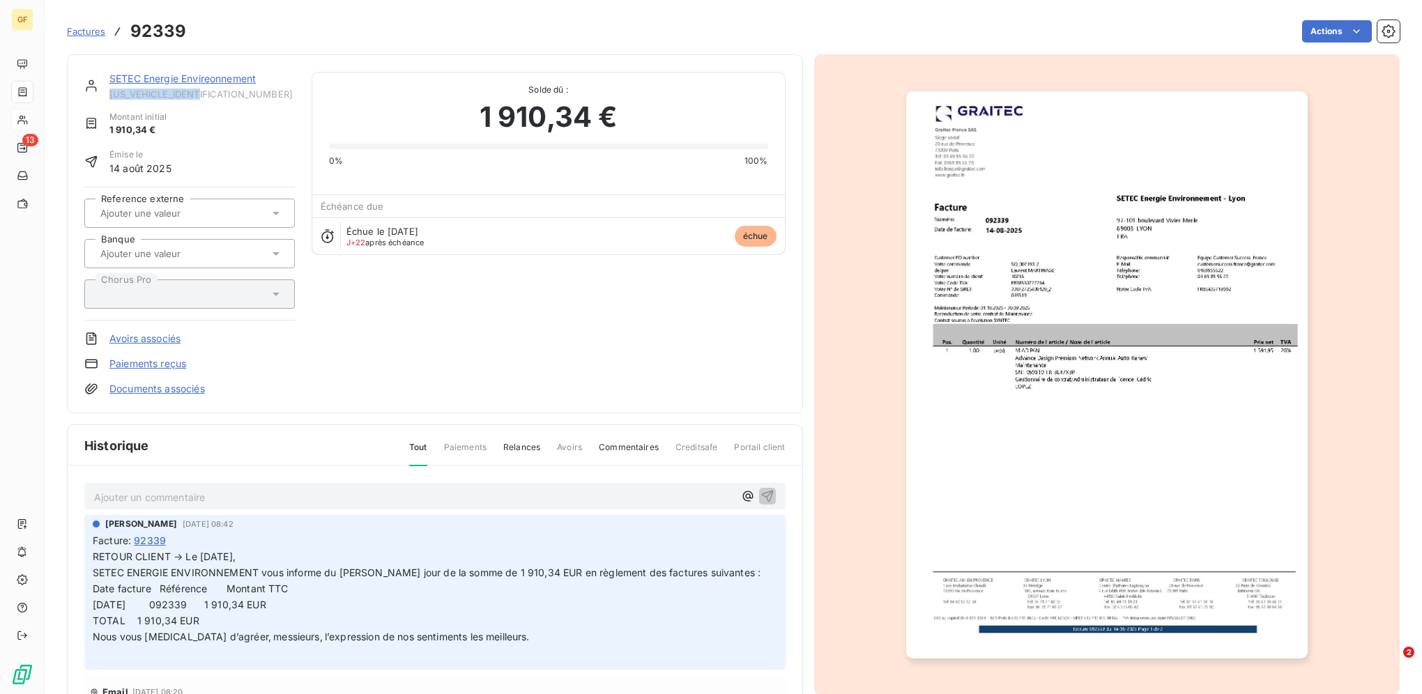
drag, startPoint x: 221, startPoint y: 96, endPoint x: 111, endPoint y: 96, distance: 110.1
click at [111, 96] on span "[US_VEHICLE_IDENTIFICATION_NUMBER]" at bounding box center [201, 94] width 185 height 11
copy span "[US_VEHICLE_IDENTIFICATION_NUMBER]"
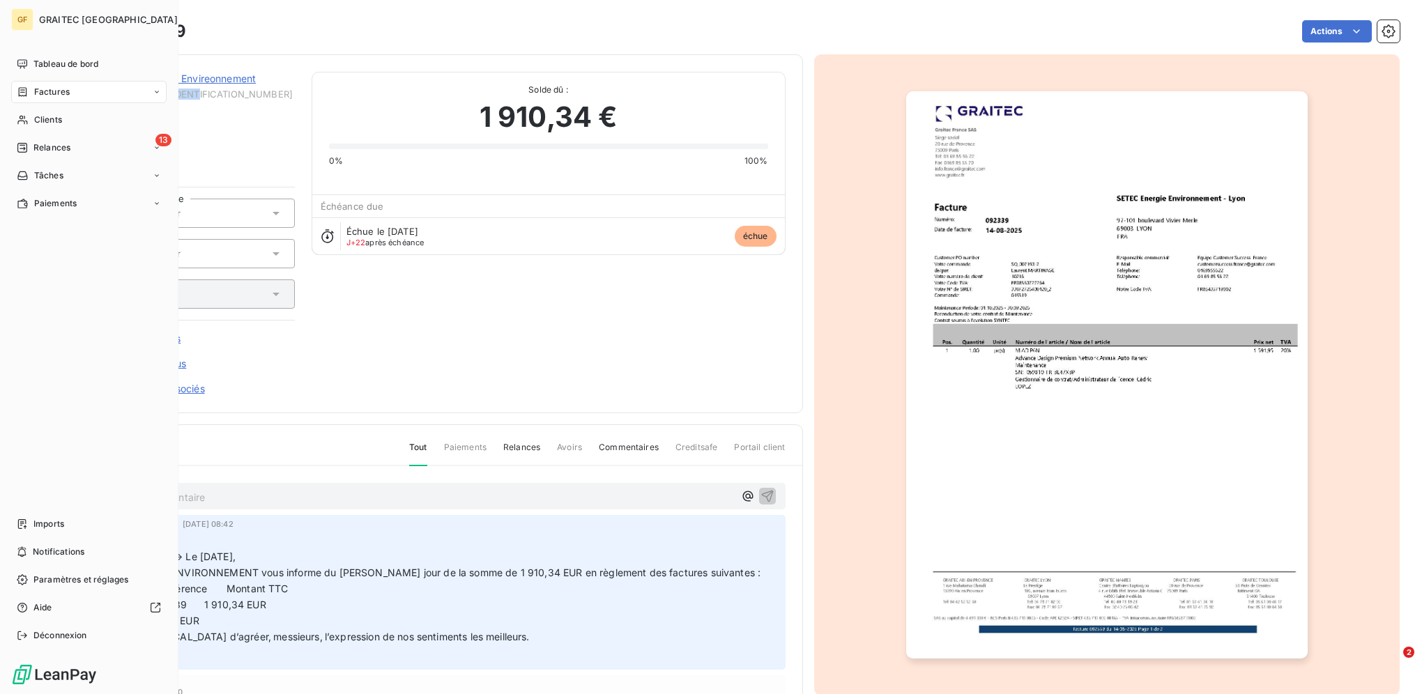
drag, startPoint x: 34, startPoint y: 117, endPoint x: 103, endPoint y: 91, distance: 73.7
click at [34, 117] on span "Clients" at bounding box center [48, 120] width 28 height 13
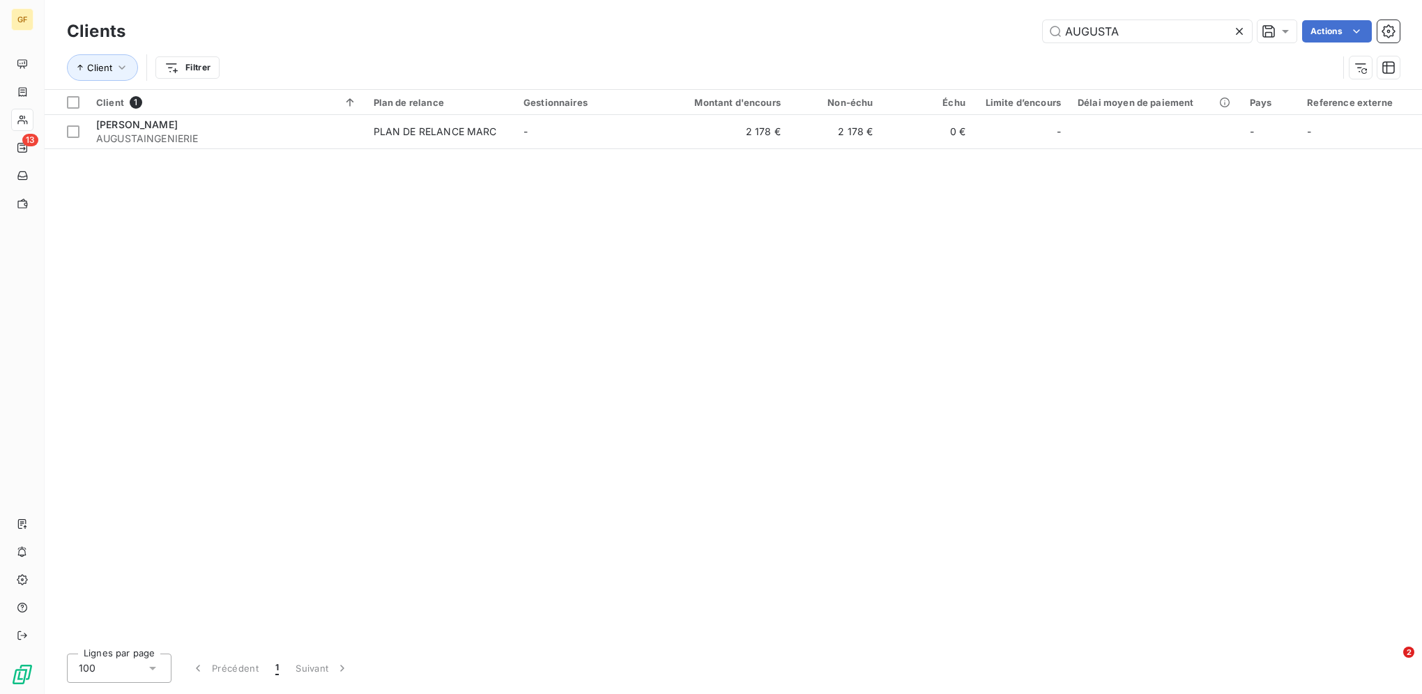
drag, startPoint x: 1127, startPoint y: 29, endPoint x: 878, endPoint y: 25, distance: 248.8
click at [910, 25] on div "AUGUSTA Actions" at bounding box center [770, 31] width 1257 height 22
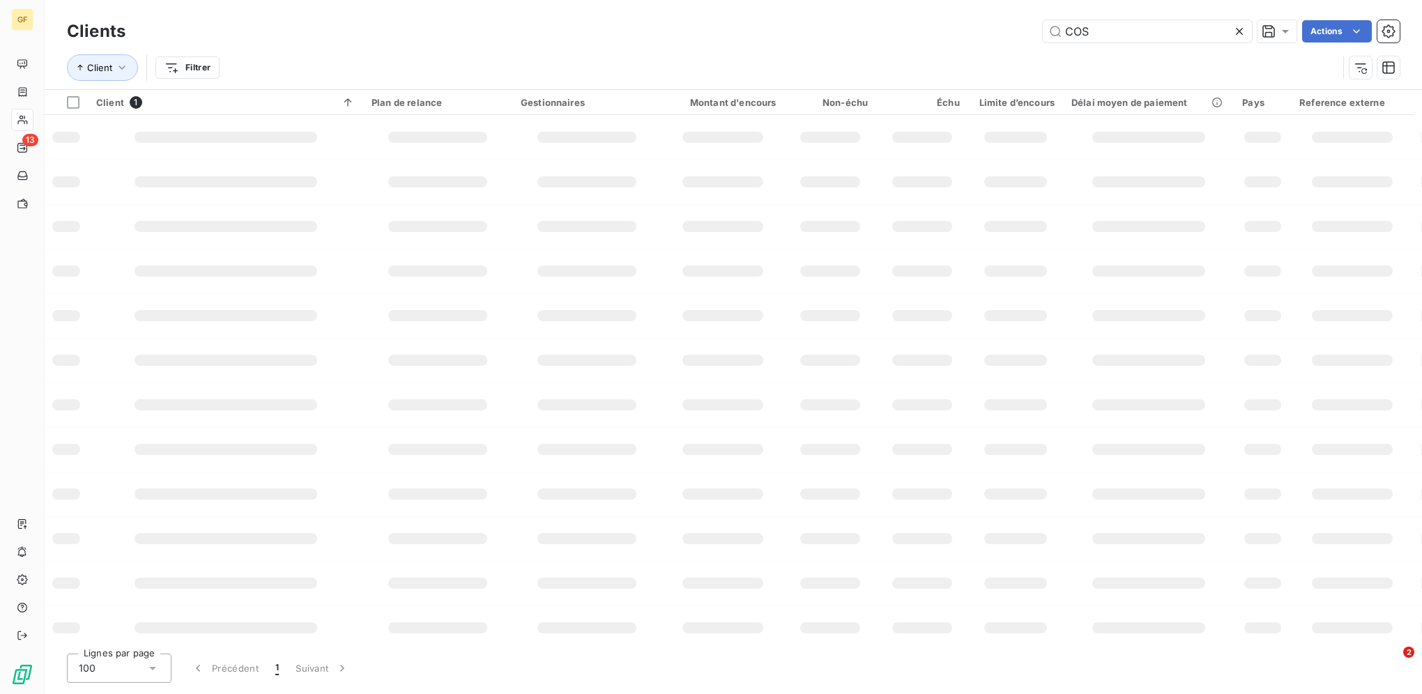
type input "COS"
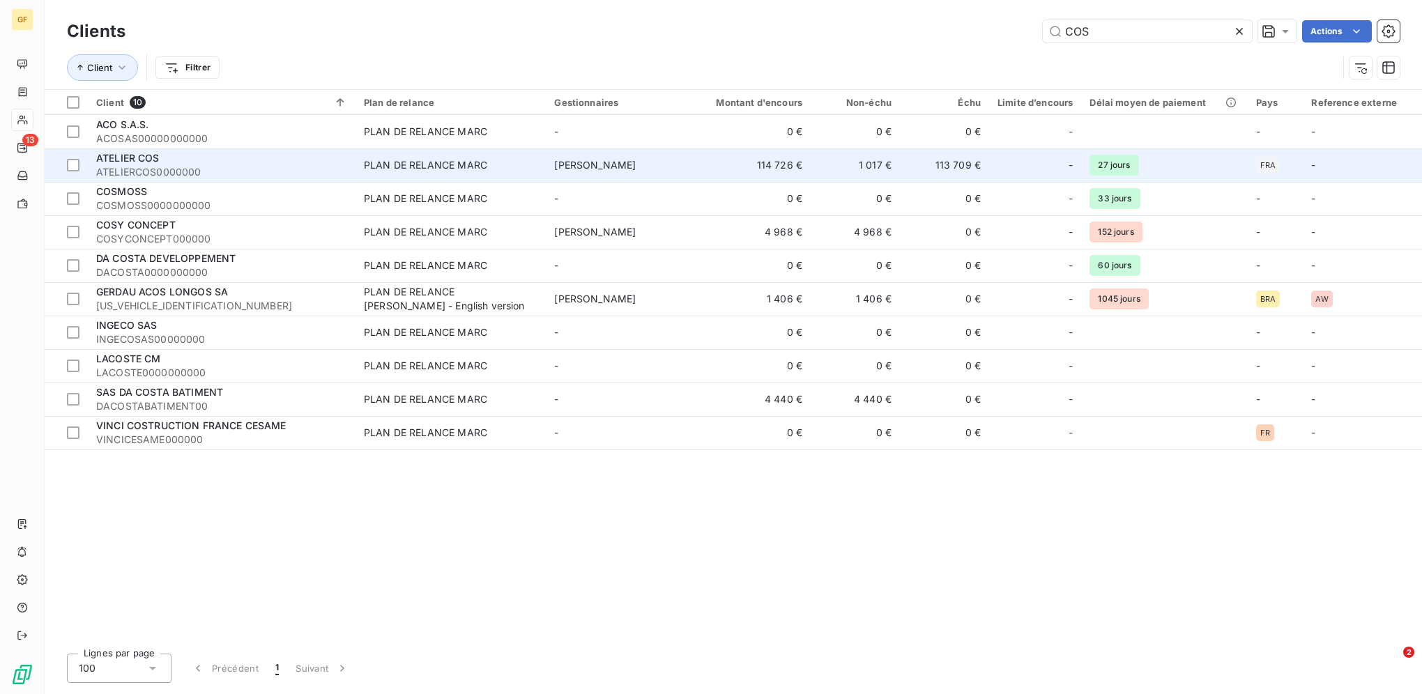
click at [467, 165] on div "PLAN DE RELANCE MARC" at bounding box center [425, 165] width 123 height 14
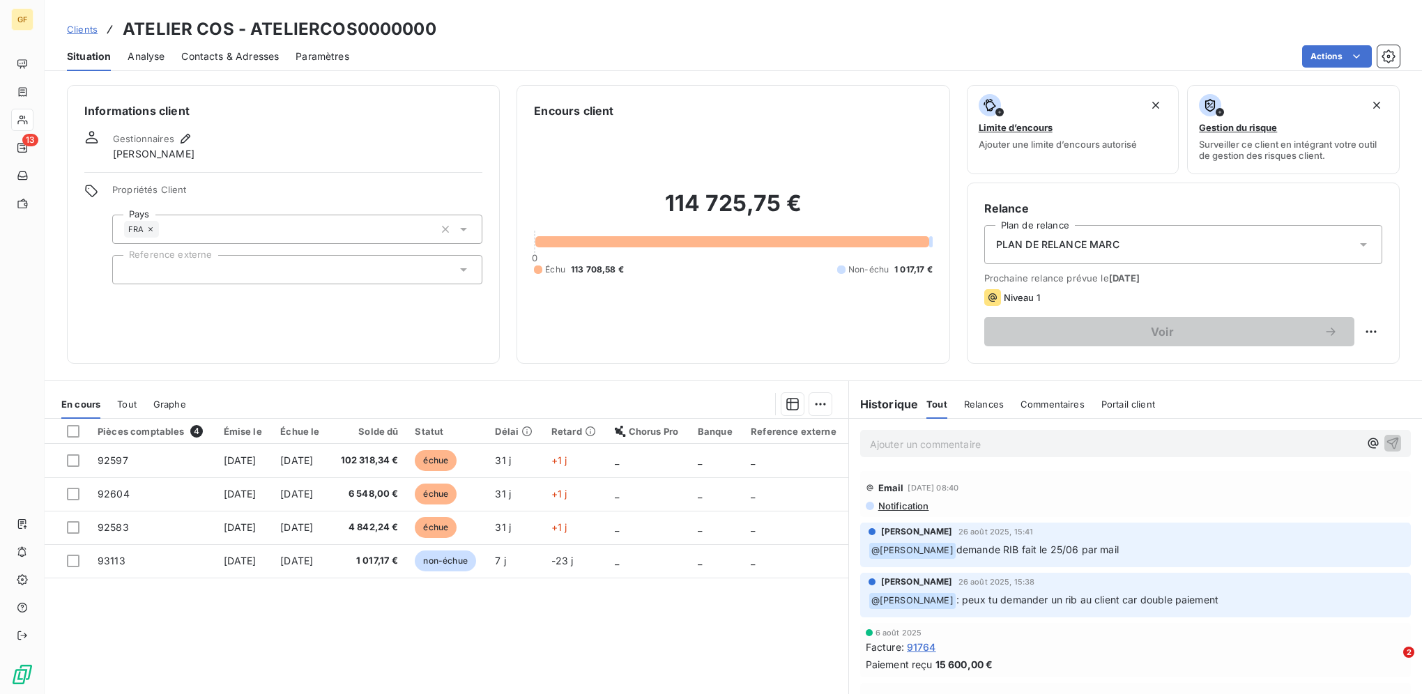
click at [68, 26] on span "Clients" at bounding box center [82, 29] width 31 height 11
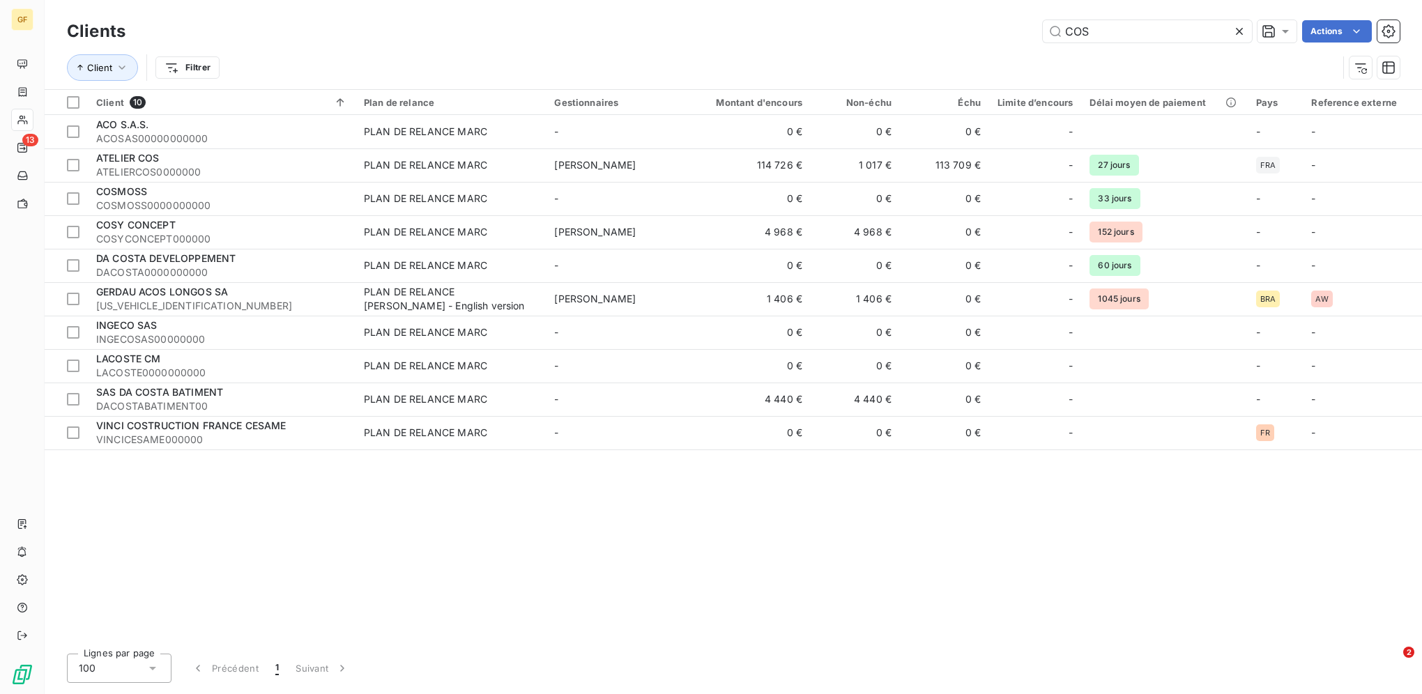
drag, startPoint x: 1094, startPoint y: 36, endPoint x: 944, endPoint y: 30, distance: 149.2
click at [946, 30] on div "COS Actions" at bounding box center [770, 31] width 1257 height 22
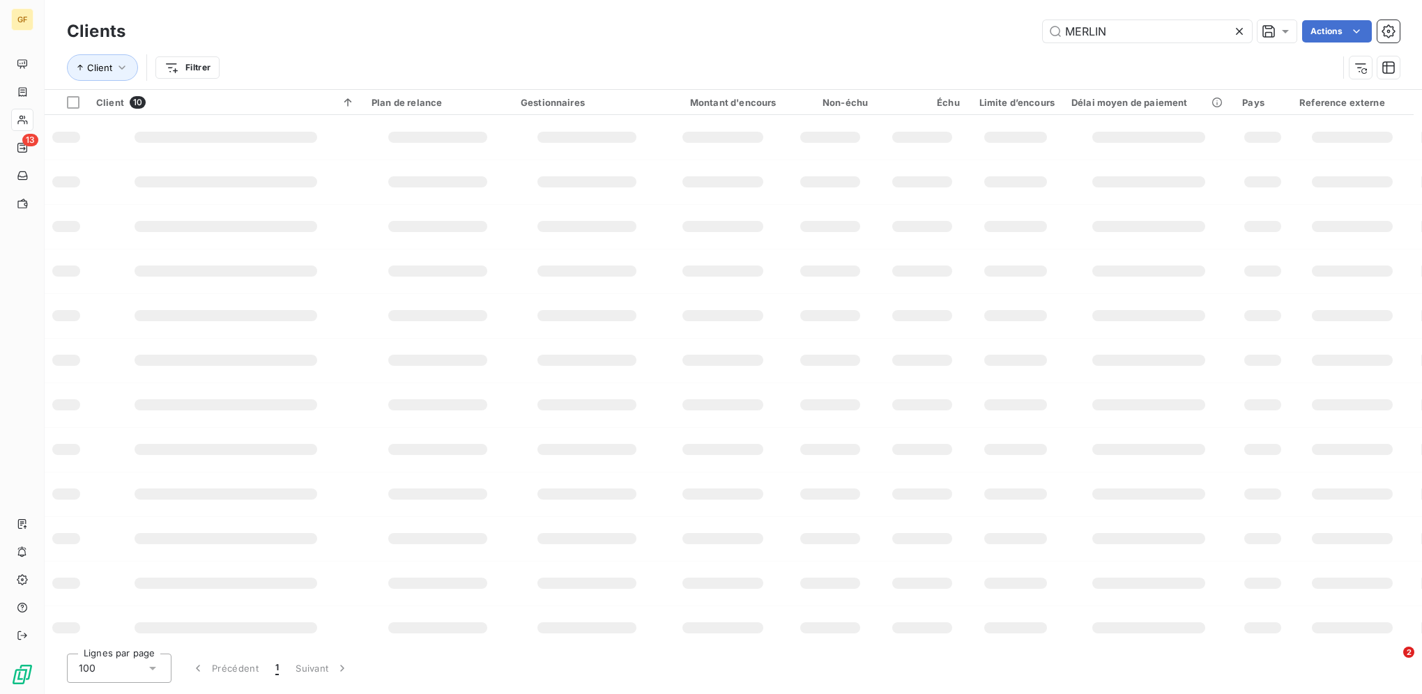
type input "MERLIN"
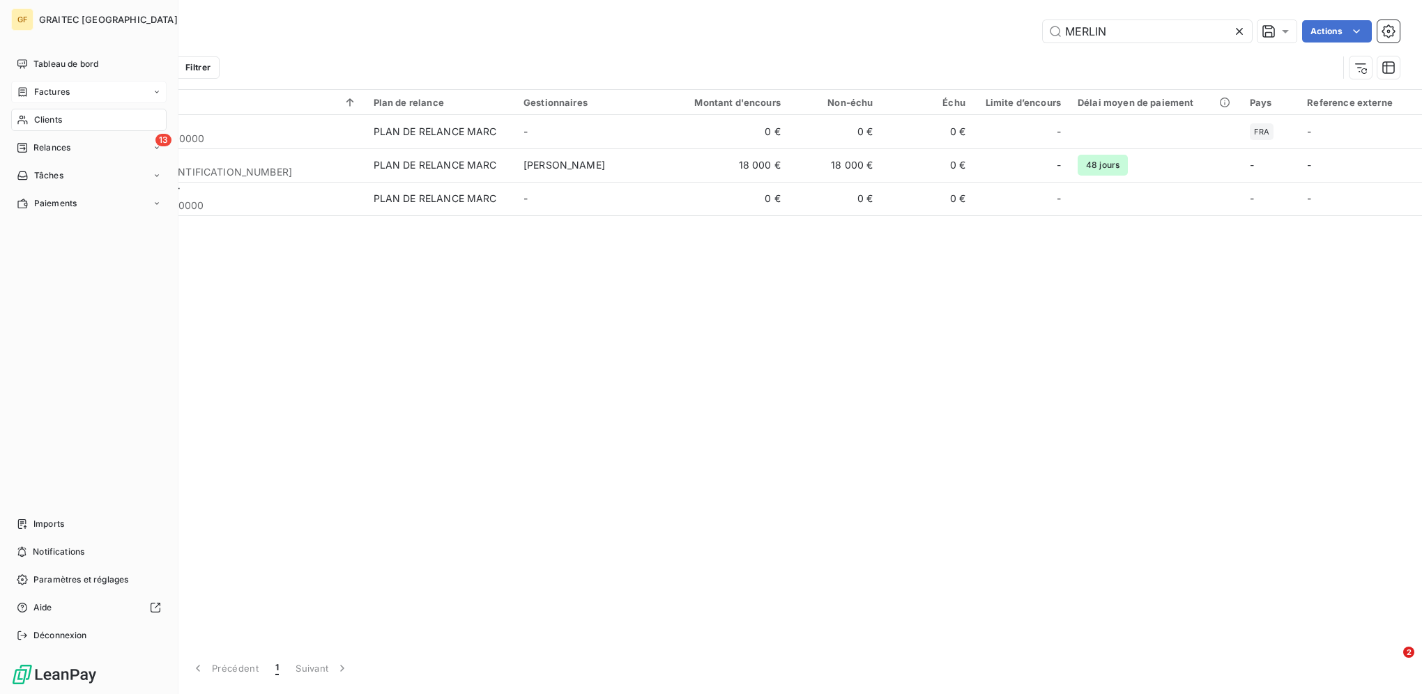
click at [31, 93] on div "Factures" at bounding box center [43, 92] width 53 height 13
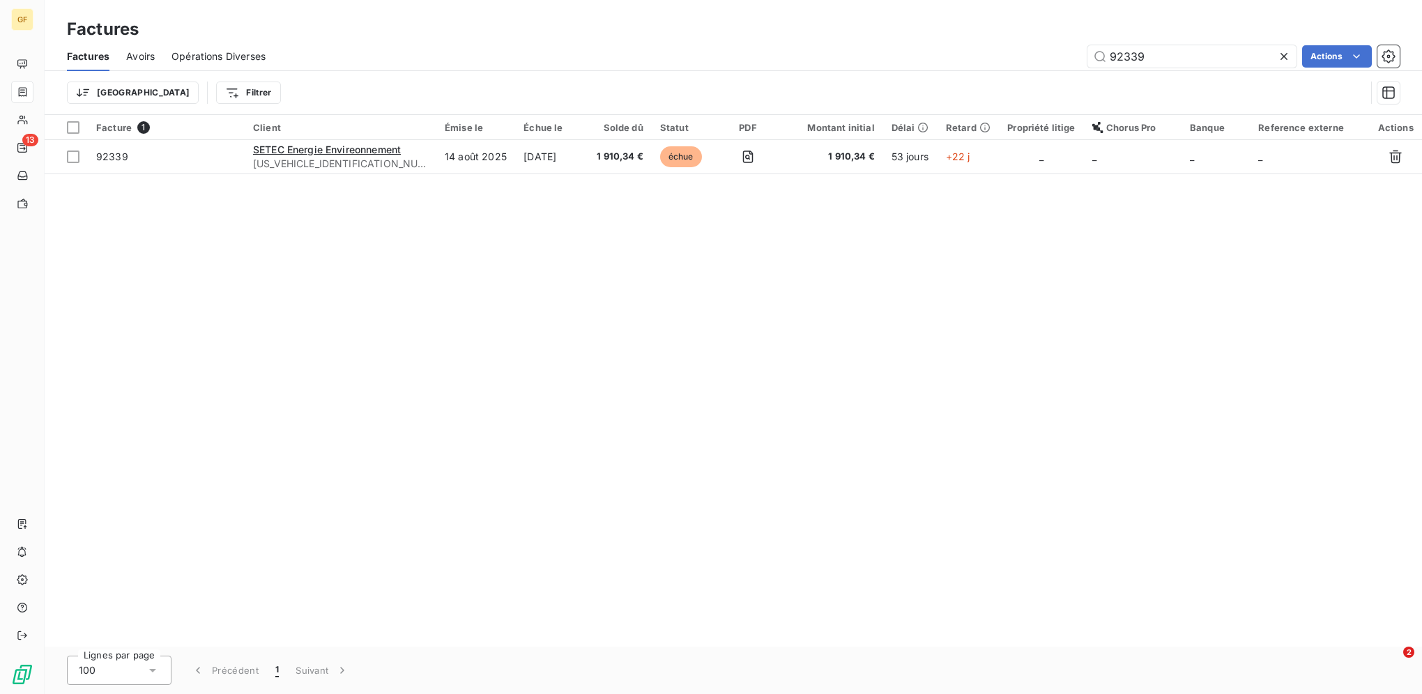
drag, startPoint x: 1131, startPoint y: 62, endPoint x: 942, endPoint y: 50, distance: 189.2
click at [942, 50] on div "92339 Actions" at bounding box center [840, 56] width 1117 height 22
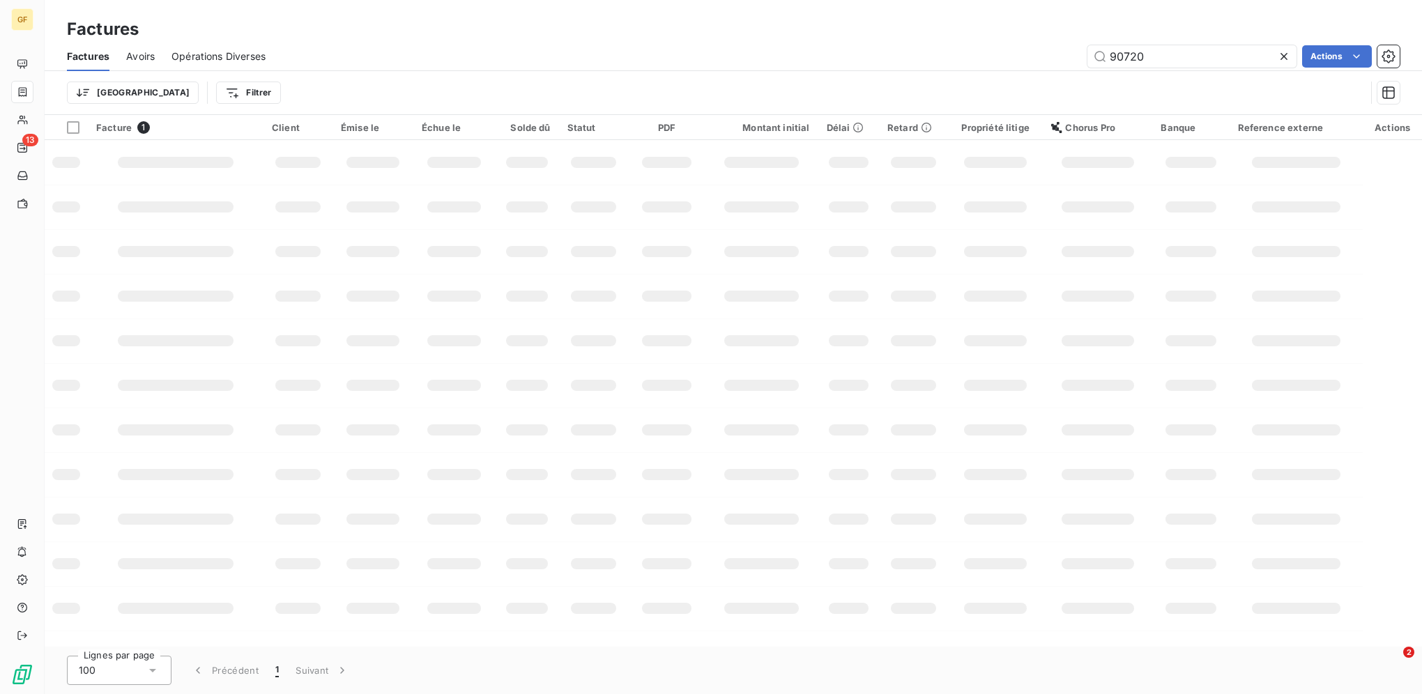
type input "90720"
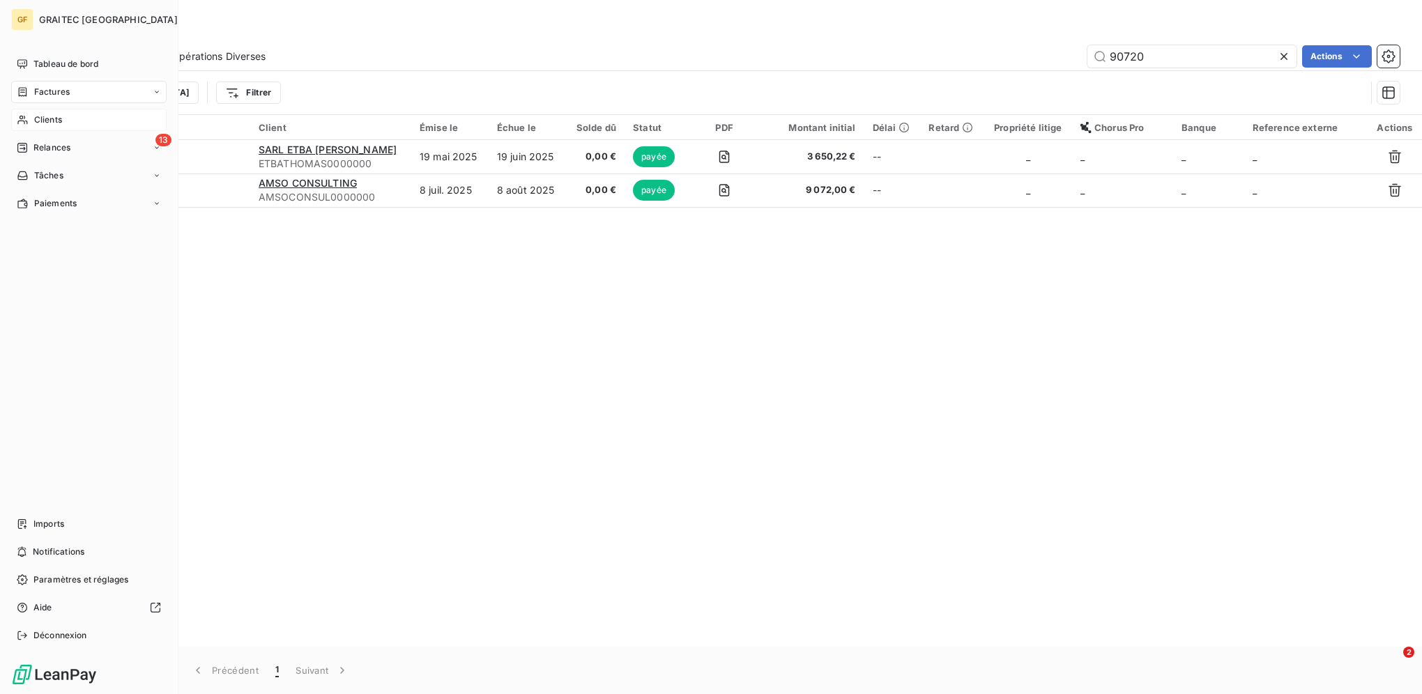
click at [55, 112] on div "Clients" at bounding box center [88, 120] width 155 height 22
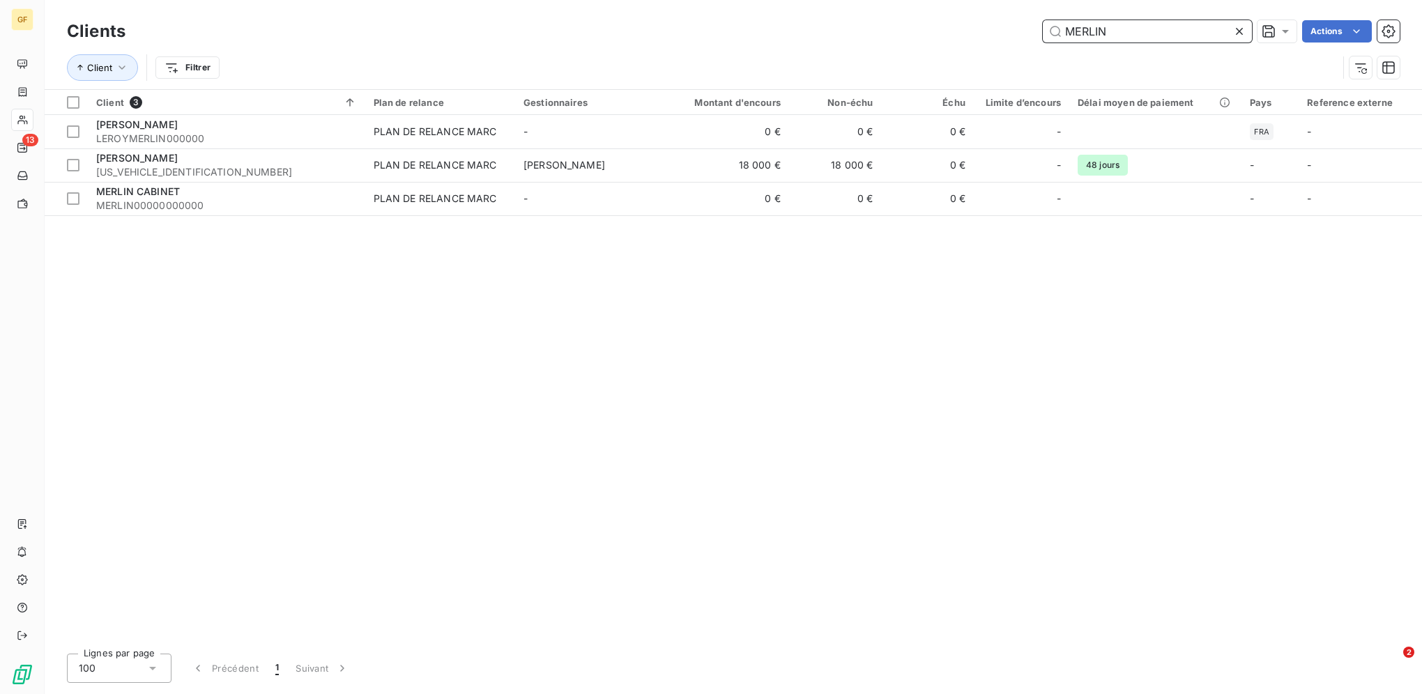
drag, startPoint x: 1144, startPoint y: 23, endPoint x: 645, endPoint y: -1, distance: 499.6
click at [645, 0] on html "GF 13 Clients MERLIN Actions Client Filtrer Client 3 Plan de relance Gestionnai…" at bounding box center [711, 347] width 1422 height 694
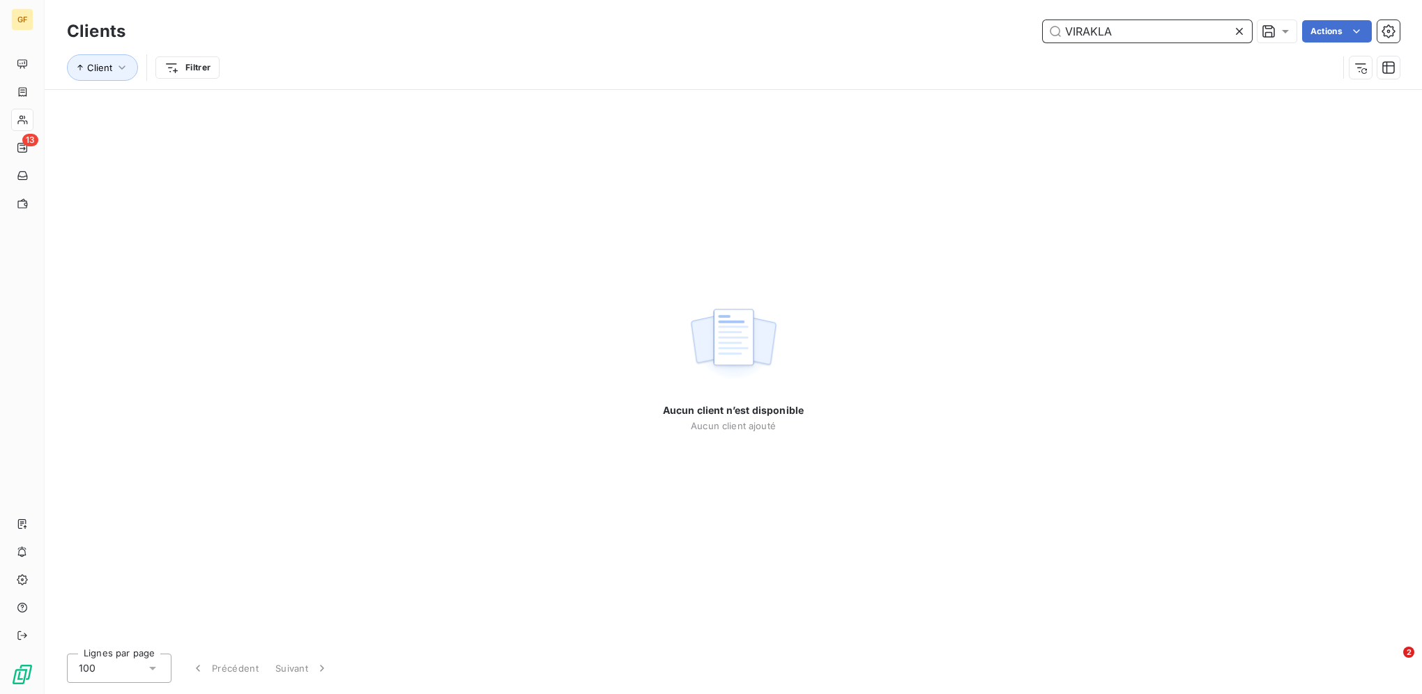
drag, startPoint x: 1144, startPoint y: 26, endPoint x: 730, endPoint y: 14, distance: 413.5
click at [730, 16] on div "Clients VIRAKLA Actions Client Filtrer" at bounding box center [733, 44] width 1377 height 89
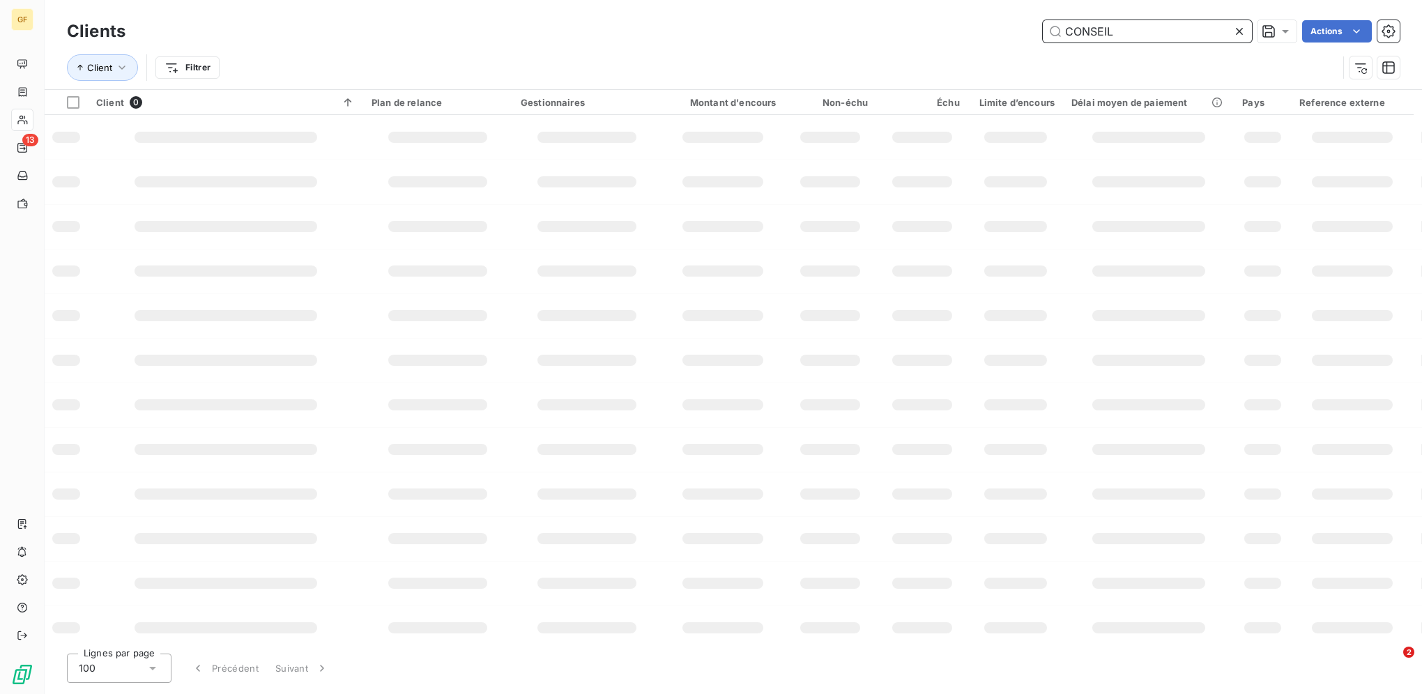
type input "CONSEIL"
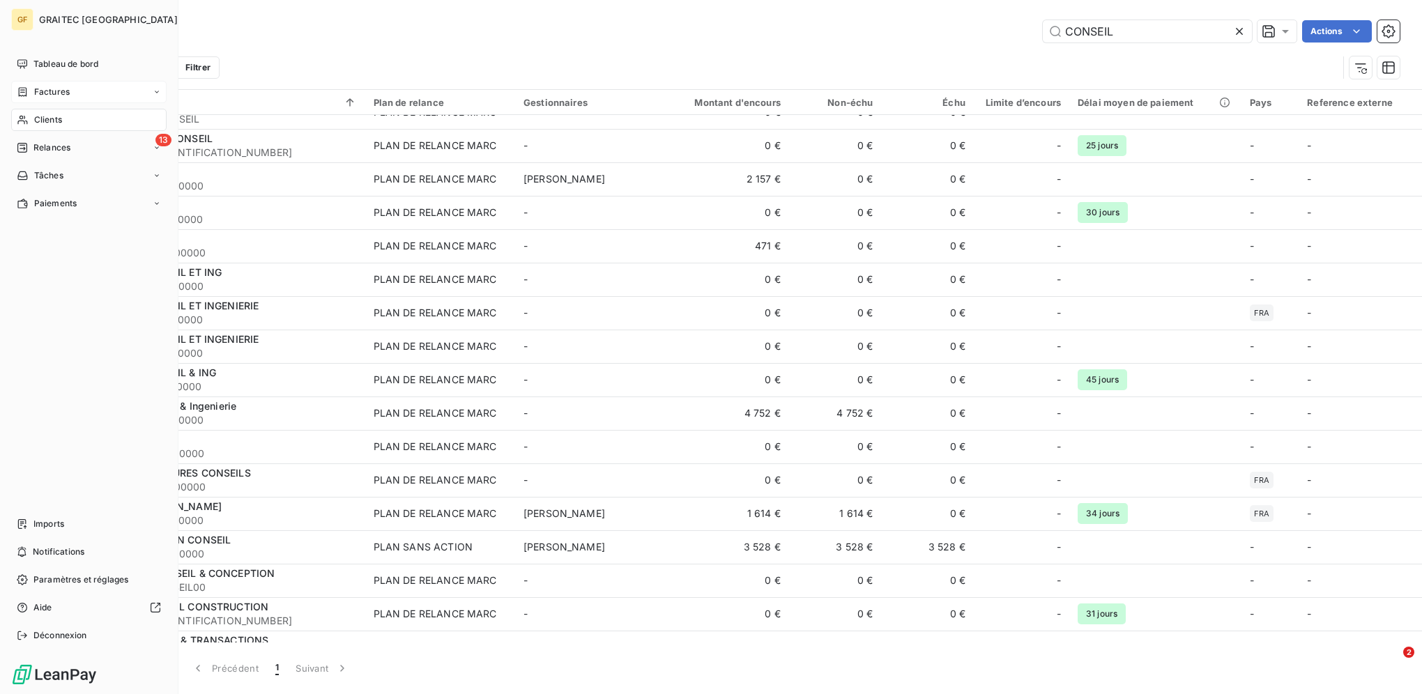
click at [93, 96] on div "Factures" at bounding box center [88, 92] width 155 height 22
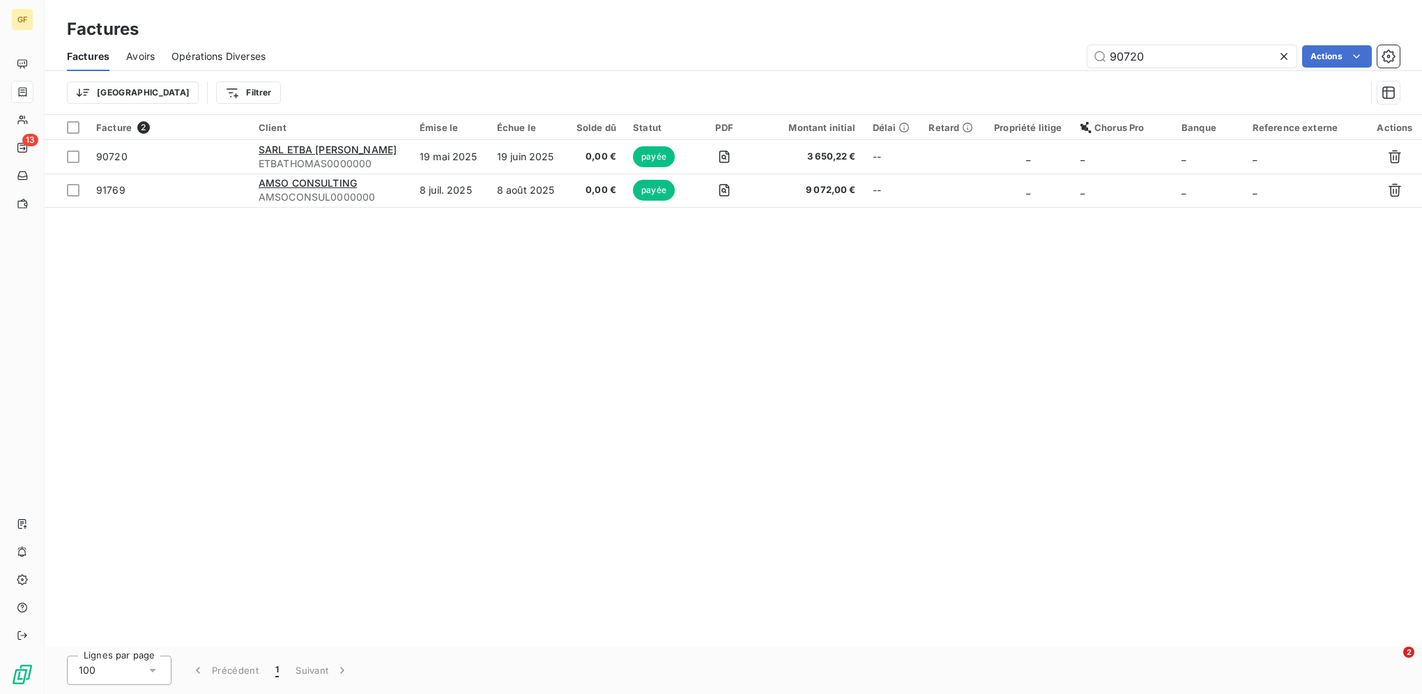
drag, startPoint x: 1118, startPoint y: 56, endPoint x: 946, endPoint y: 54, distance: 172.2
click at [946, 54] on div "90720 Actions" at bounding box center [840, 56] width 1117 height 22
type input "92523"
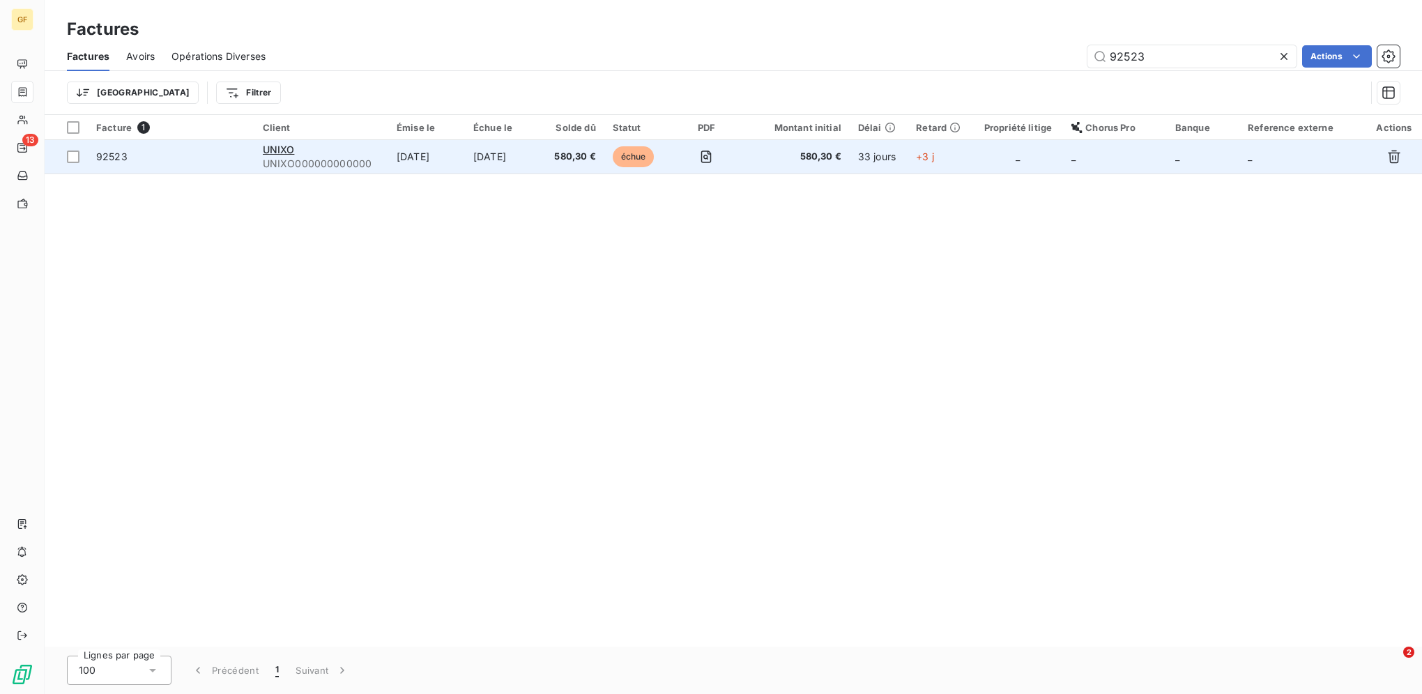
click at [354, 151] on div "UNIXO" at bounding box center [321, 150] width 117 height 14
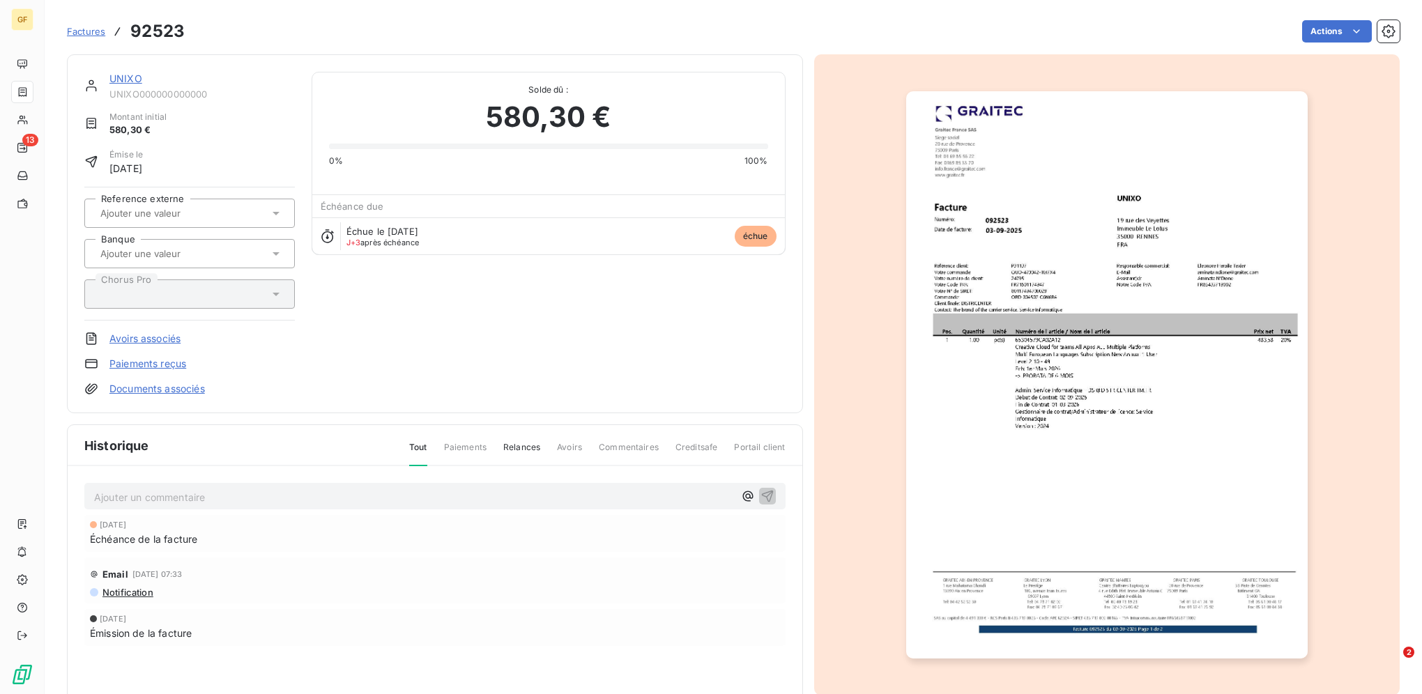
click at [96, 30] on span "Factures" at bounding box center [86, 31] width 38 height 11
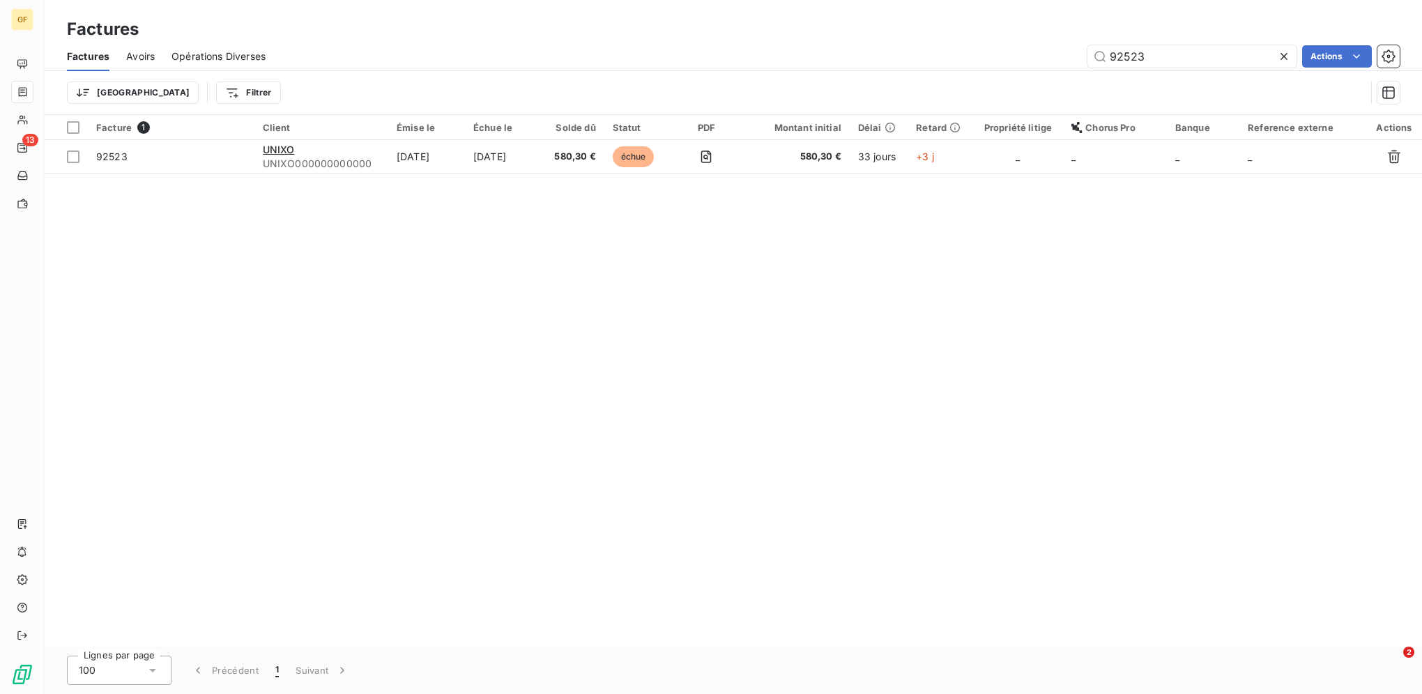
drag, startPoint x: 1176, startPoint y: 56, endPoint x: 946, endPoint y: 50, distance: 230.8
click at [955, 50] on div "92523 Actions" at bounding box center [840, 56] width 1117 height 22
type input "92826"
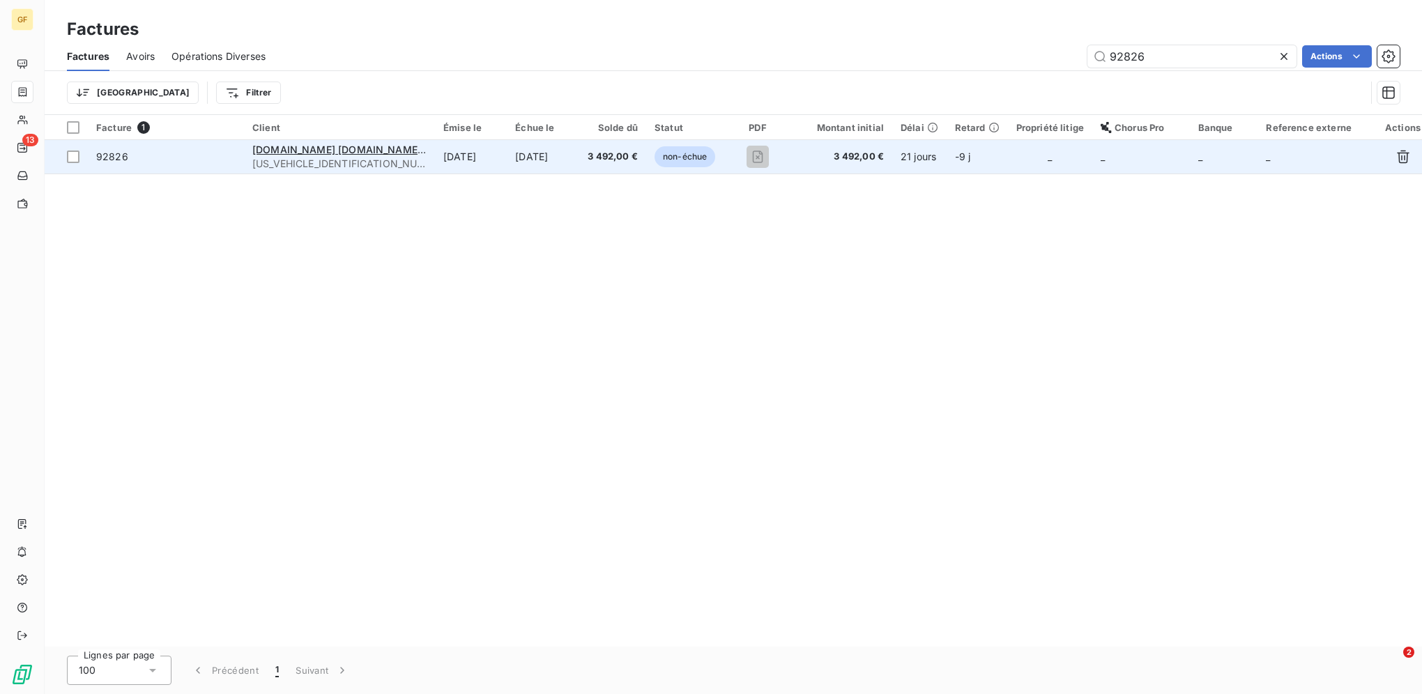
click at [578, 157] on td "[DATE]" at bounding box center [543, 156] width 72 height 33
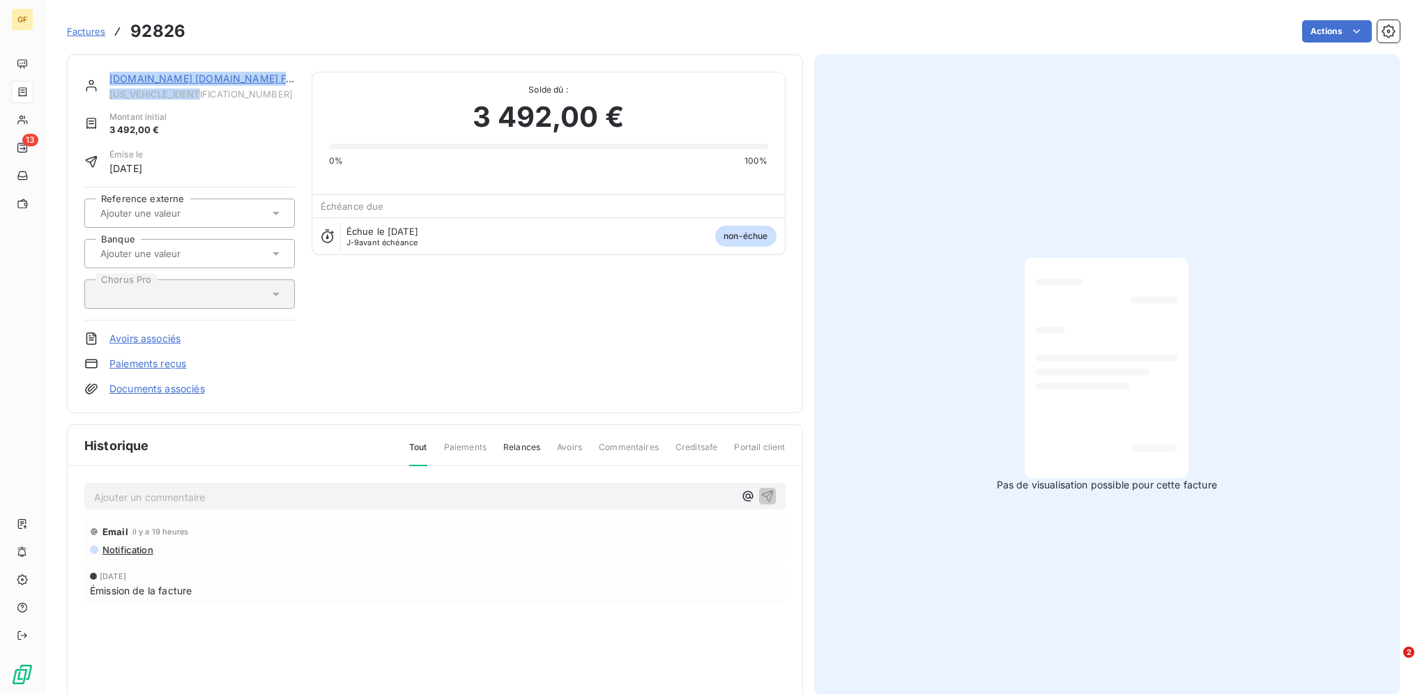
drag, startPoint x: 217, startPoint y: 95, endPoint x: 93, endPoint y: 95, distance: 123.4
click at [93, 95] on div "[DOMAIN_NAME] [DOMAIN_NAME] FAUCIGNY-GLIERES [US_VEHICLE_IDENTIFICATION_NUMBER]" at bounding box center [189, 86] width 210 height 28
drag, startPoint x: 93, startPoint y: 95, endPoint x: 157, endPoint y: 99, distance: 63.6
click at [157, 99] on span "[US_VEHICLE_IDENTIFICATION_NUMBER]" at bounding box center [201, 94] width 185 height 11
drag, startPoint x: 210, startPoint y: 96, endPoint x: 112, endPoint y: 95, distance: 99.0
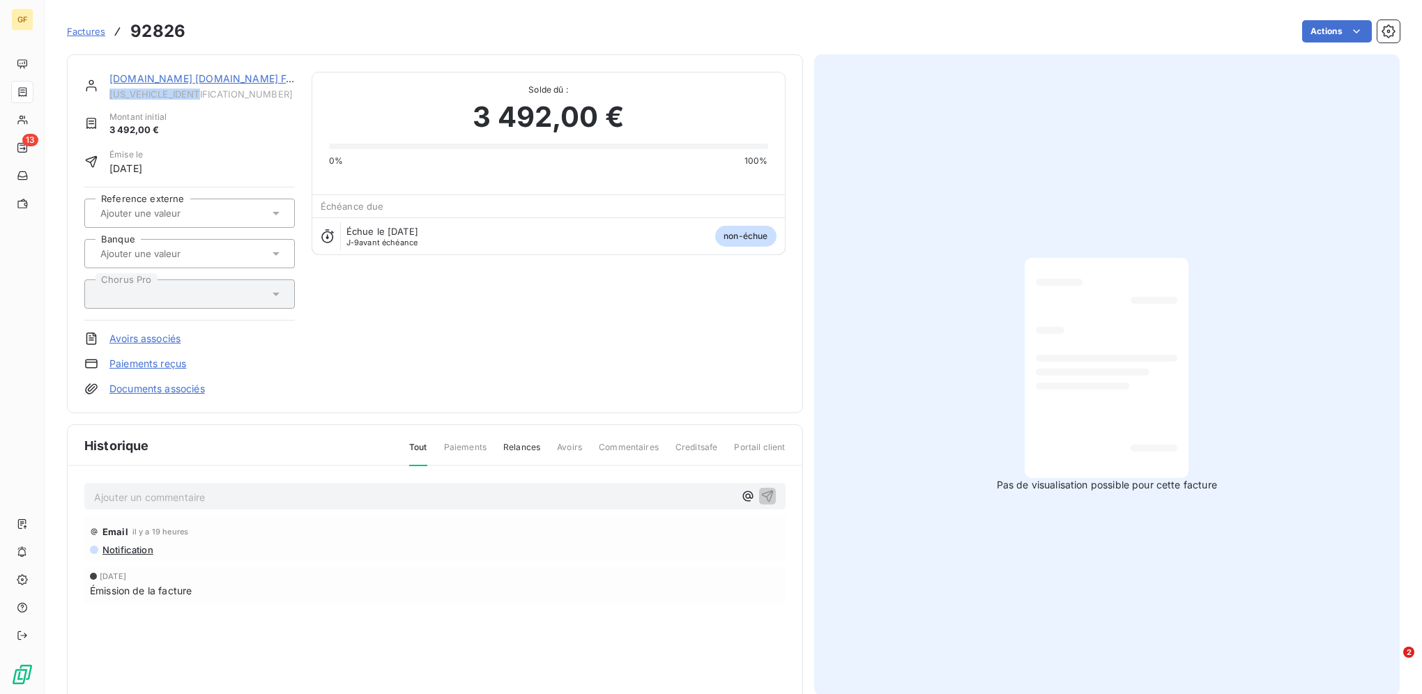
click at [112, 95] on span "[US_VEHICLE_IDENTIFICATION_NUMBER]" at bounding box center [201, 94] width 185 height 11
copy span "[US_VEHICLE_IDENTIFICATION_NUMBER]"
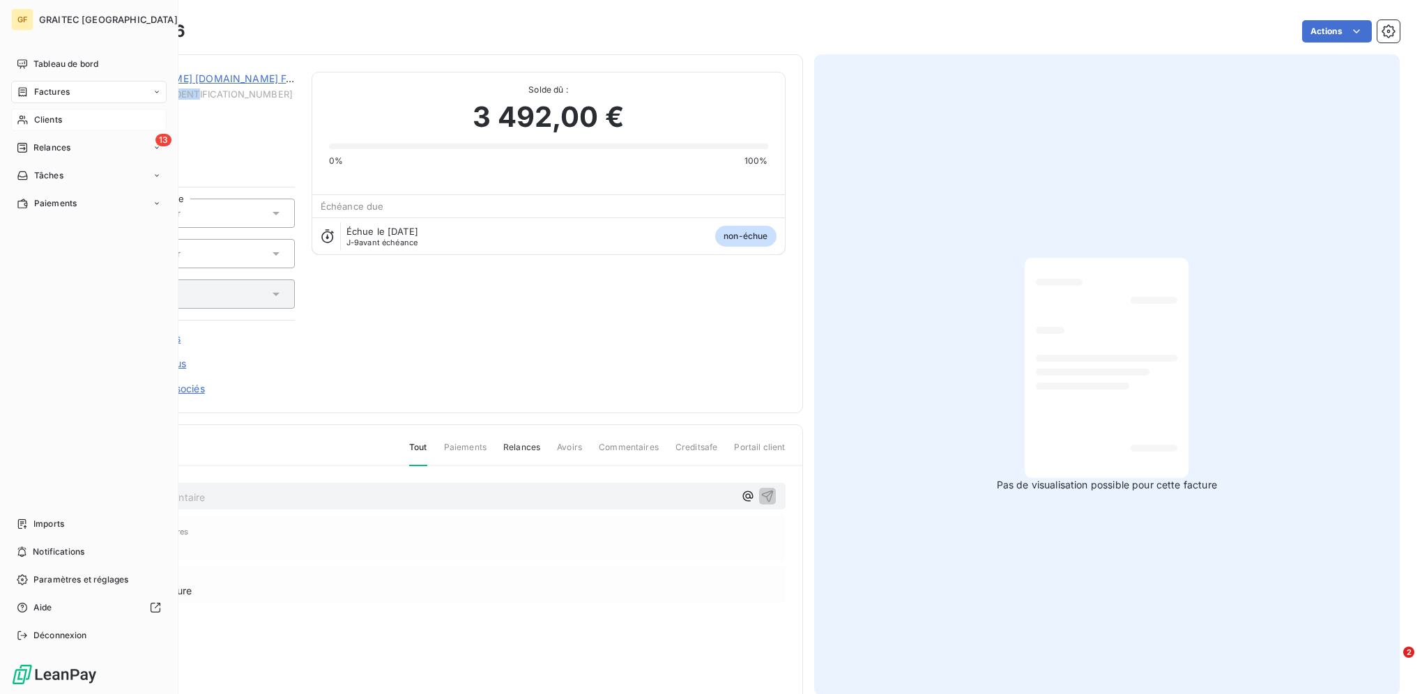
click at [53, 116] on span "Clients" at bounding box center [48, 120] width 28 height 13
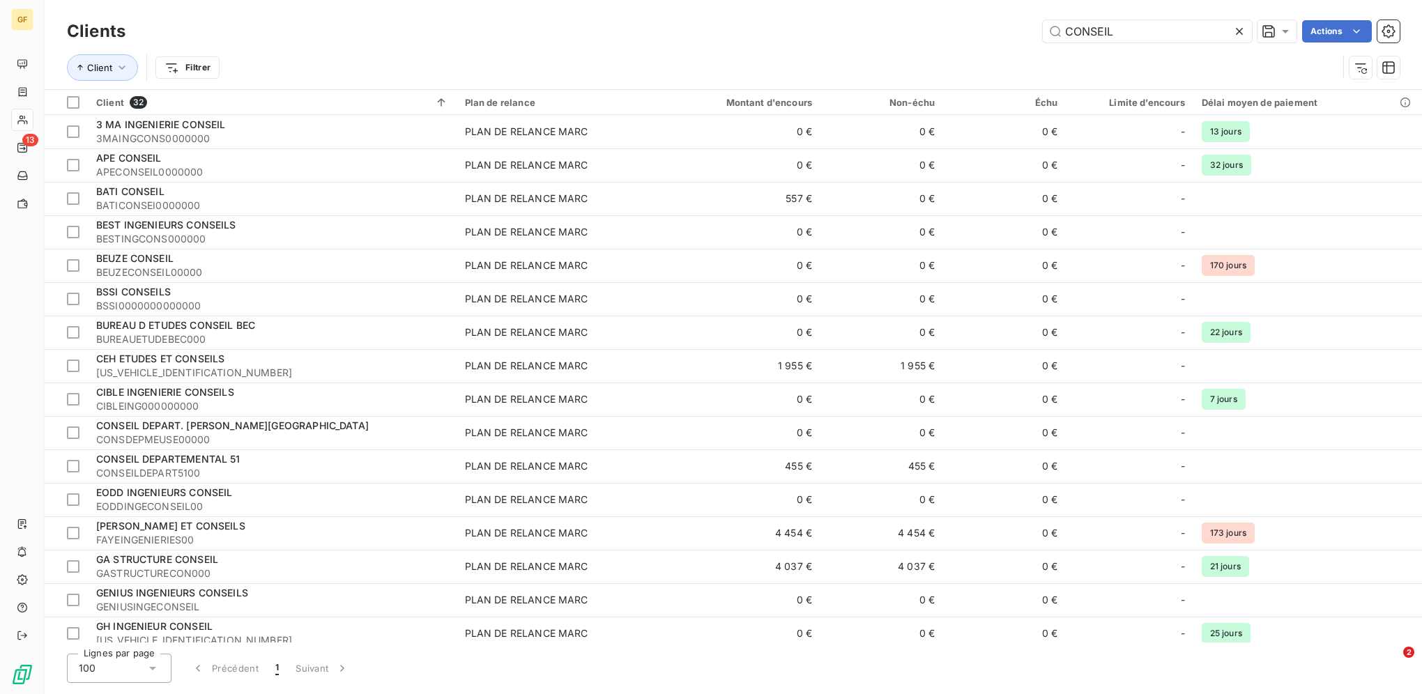
drag, startPoint x: 1142, startPoint y: 31, endPoint x: 788, endPoint y: 28, distance: 354.8
click at [806, 29] on div "CONSEIL Actions" at bounding box center [770, 31] width 1257 height 22
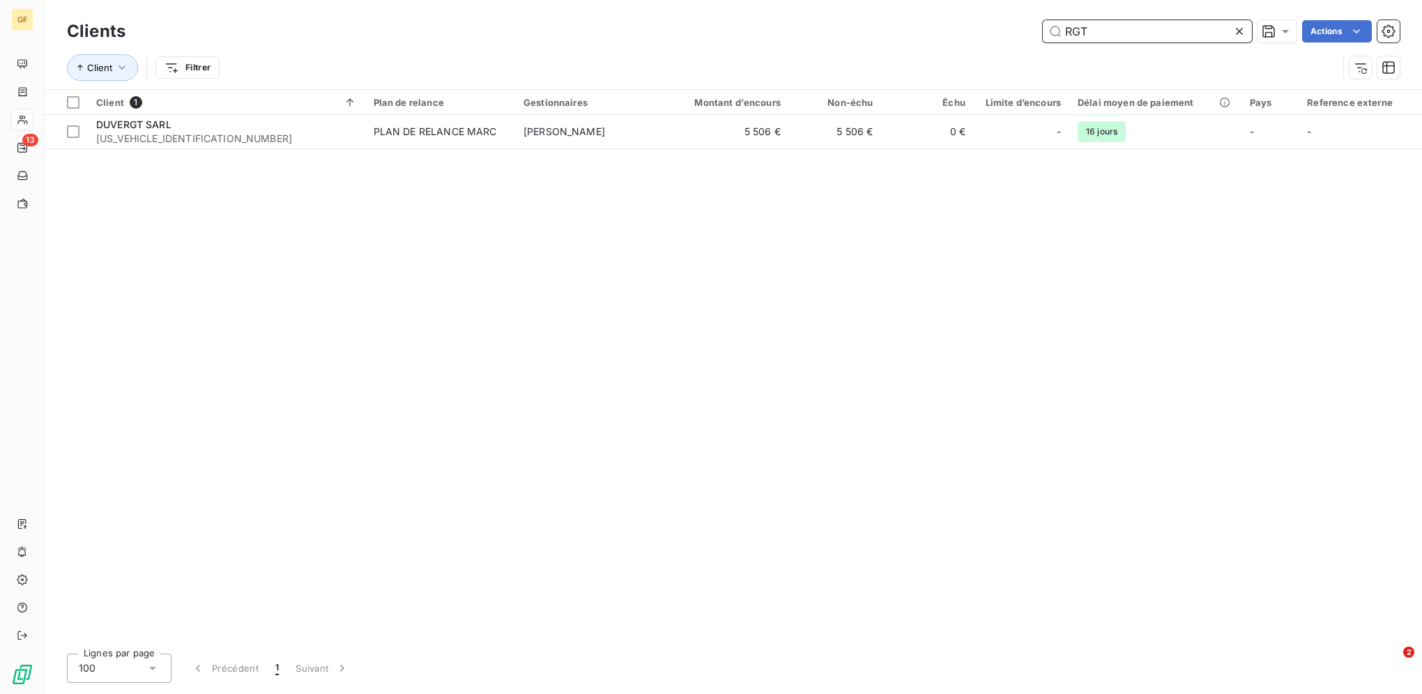
drag, startPoint x: 1016, startPoint y: 31, endPoint x: 992, endPoint y: 29, distance: 24.4
click at [992, 29] on div "RGT Actions" at bounding box center [770, 31] width 1257 height 22
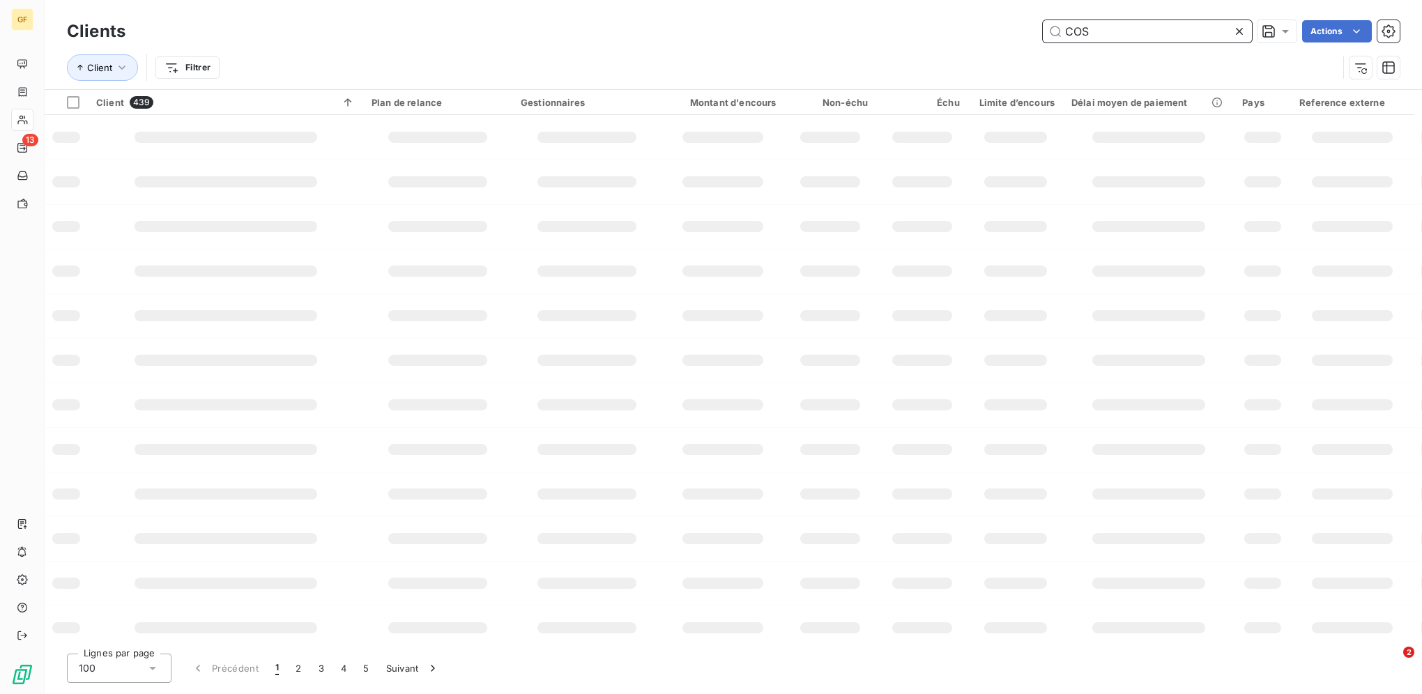
type input "COS"
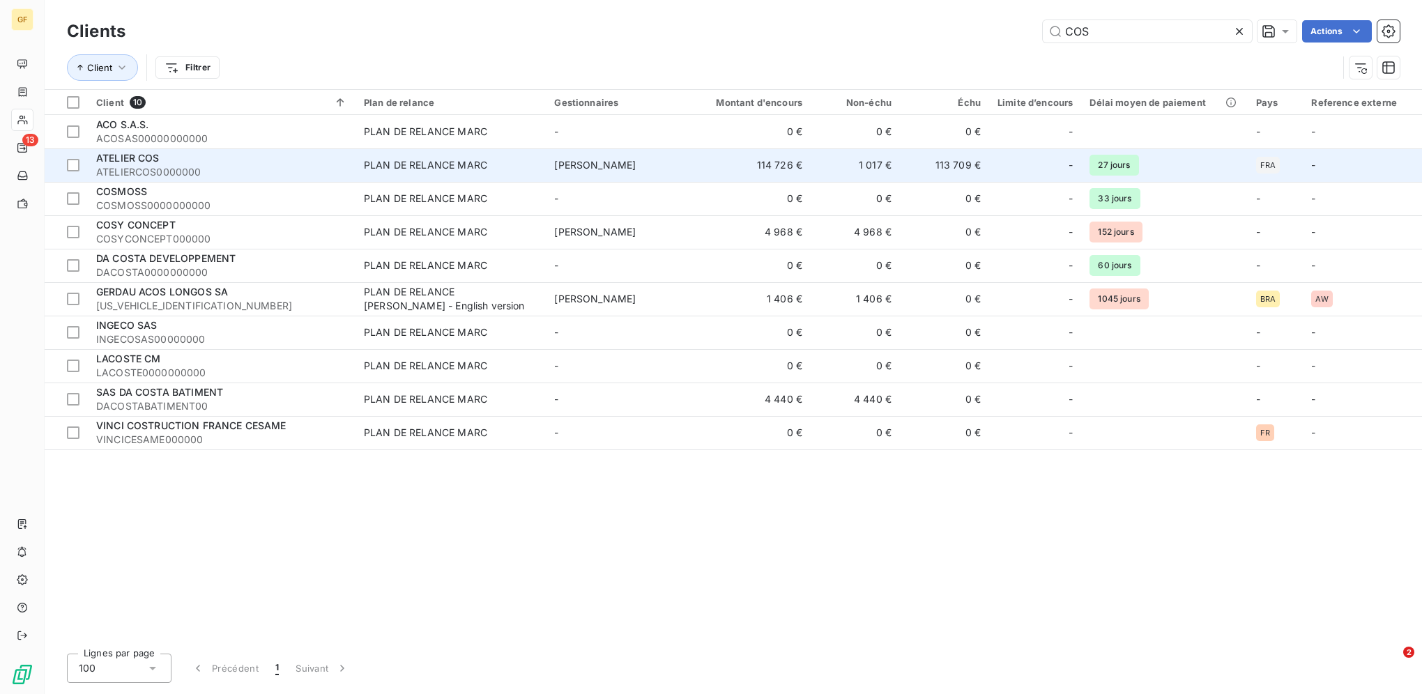
click at [464, 164] on div "PLAN DE RELANCE MARC" at bounding box center [425, 165] width 123 height 14
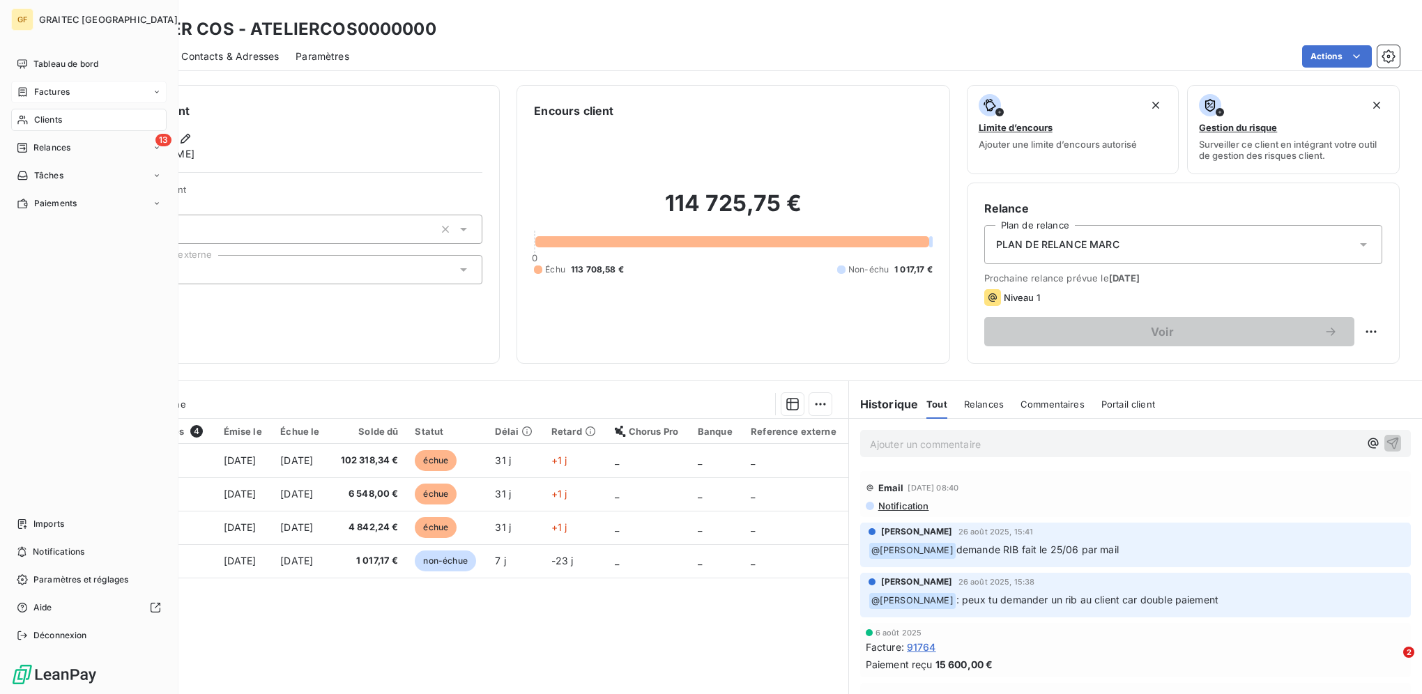
click at [69, 100] on div "Factures" at bounding box center [88, 92] width 155 height 22
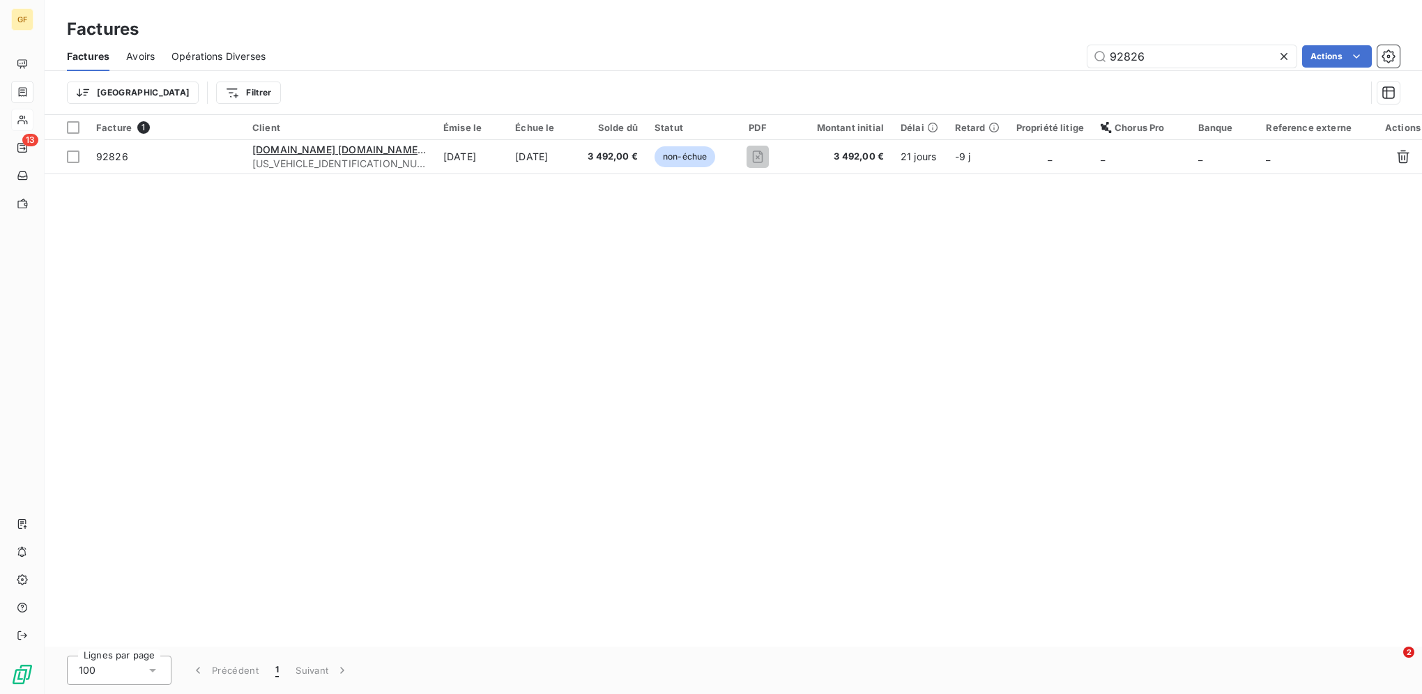
click at [1285, 54] on icon at bounding box center [1283, 56] width 7 height 7
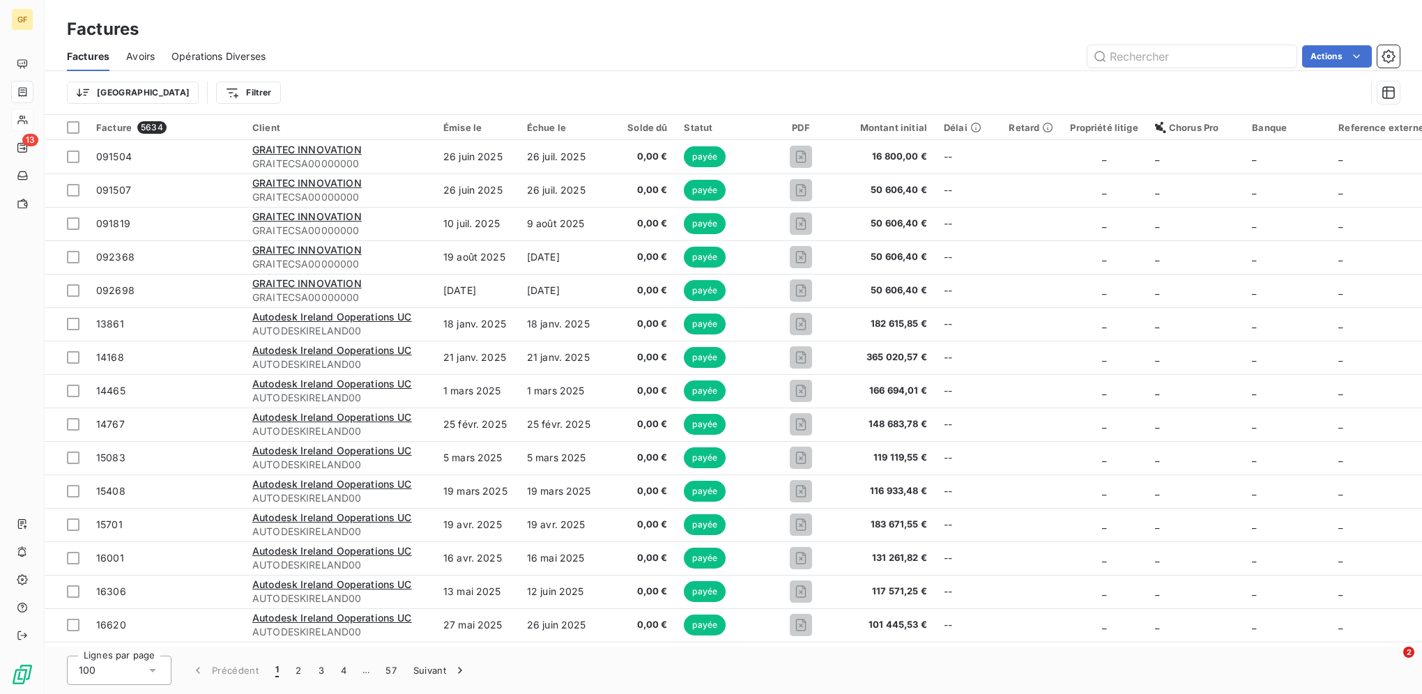
click at [645, 122] on div "Solde dû" at bounding box center [639, 127] width 57 height 11
click at [92, 91] on html "GF 13 Factures Factures Avoirs Opérations Diverses Actions Trier Filtrer Factur…" at bounding box center [711, 347] width 1422 height 694
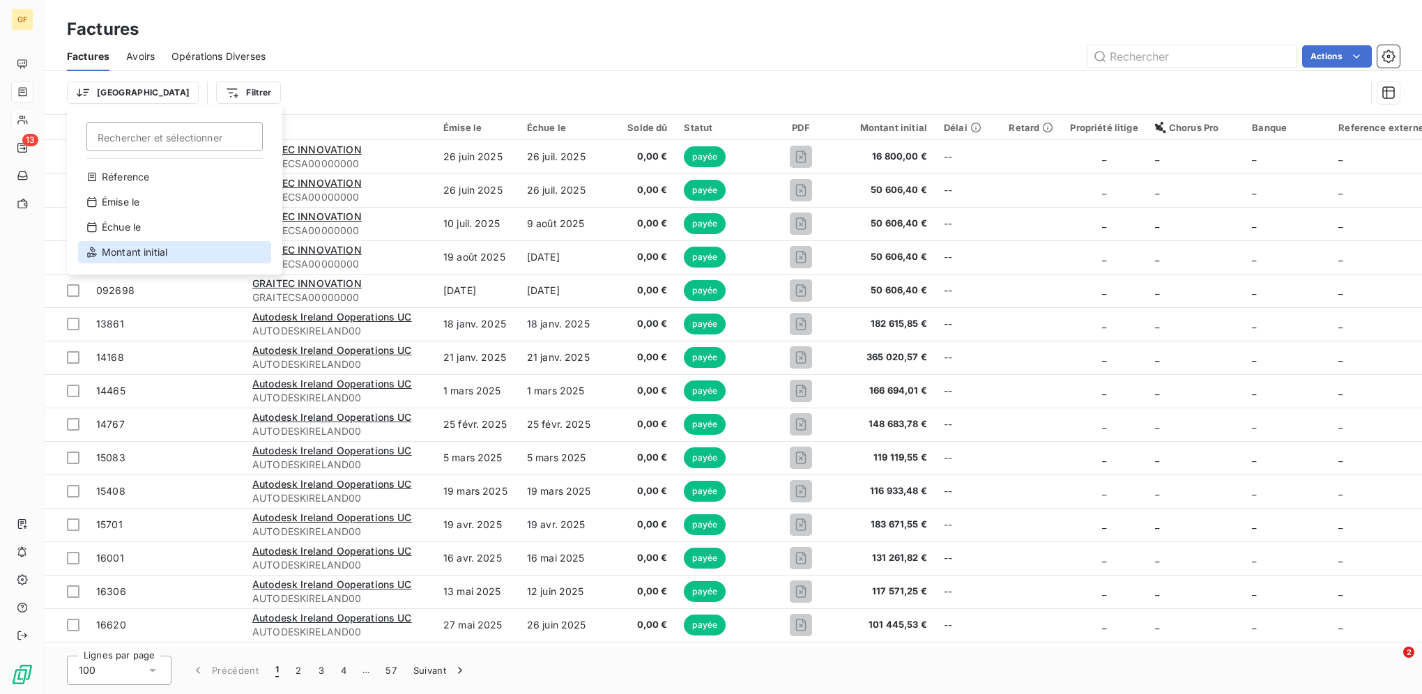
click at [146, 250] on div "Montant initial" at bounding box center [174, 252] width 193 height 22
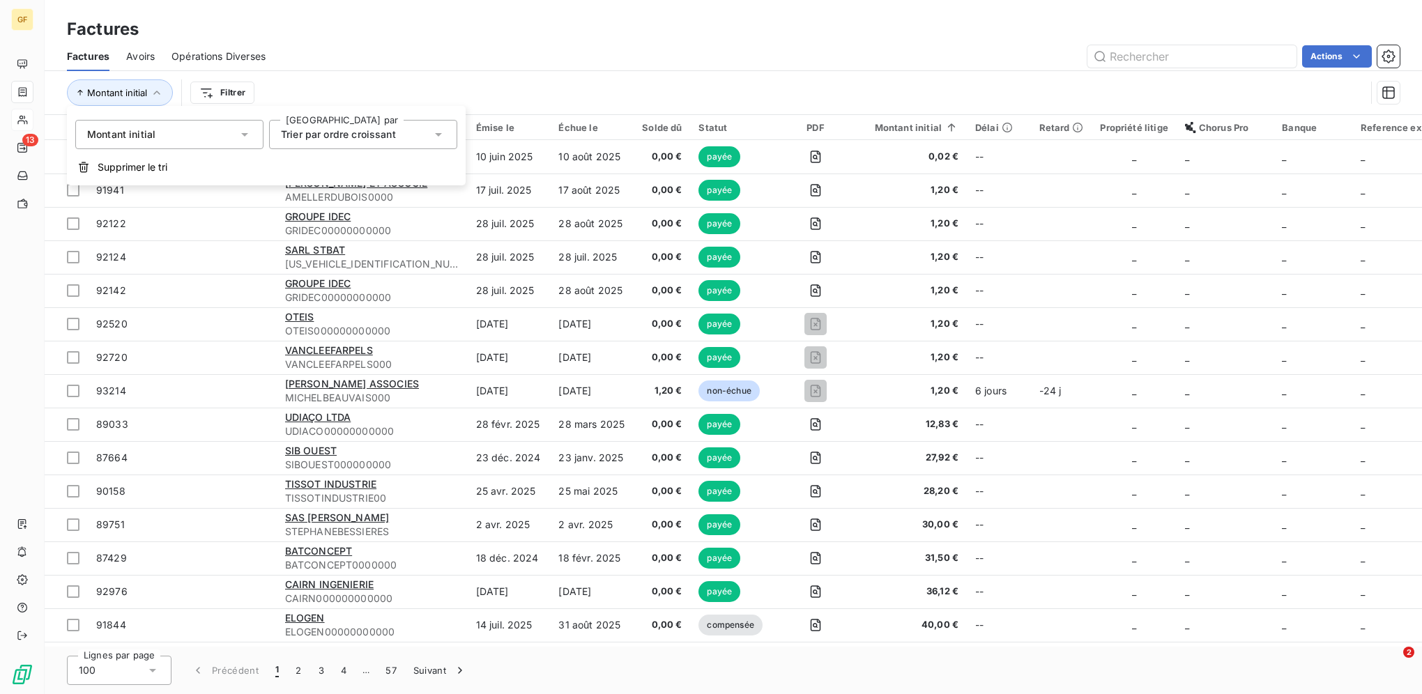
click at [523, 72] on div "Montant initial Filtrer" at bounding box center [733, 92] width 1333 height 43
click at [312, 670] on button "3" at bounding box center [321, 670] width 22 height 29
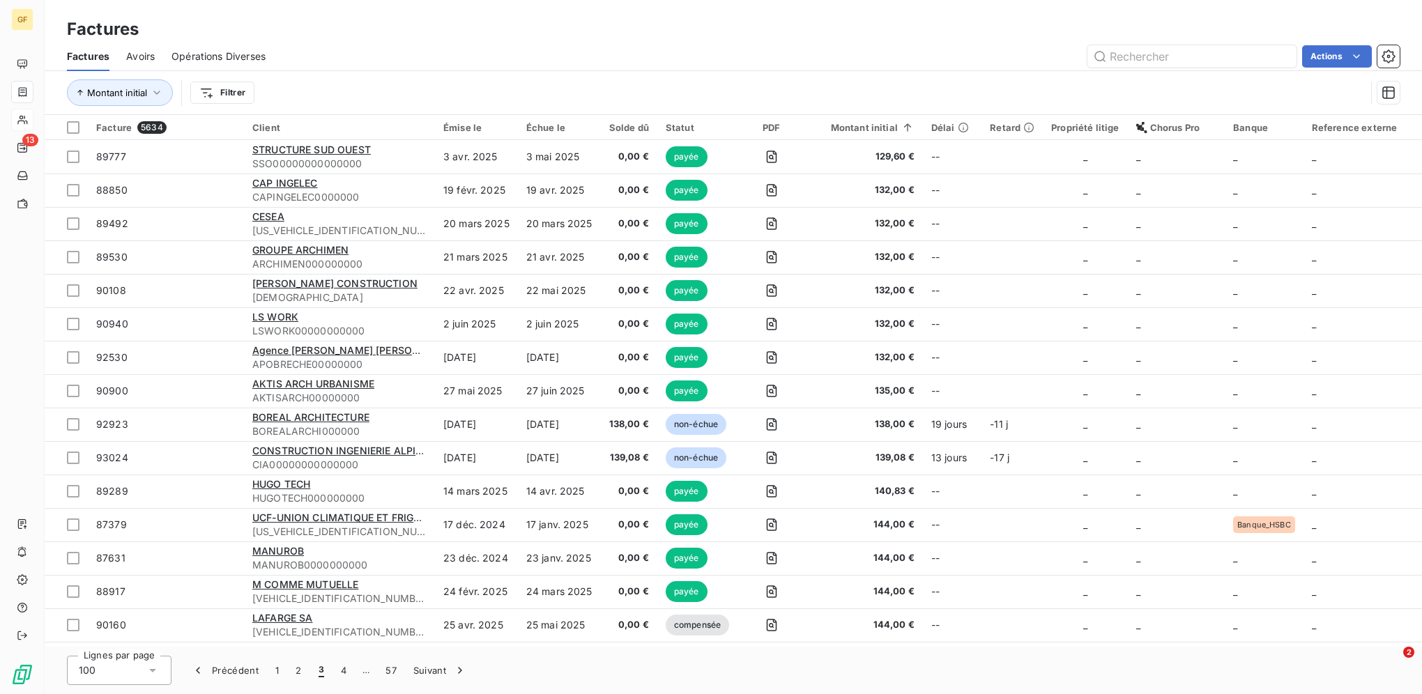
click at [629, 123] on div "Solde dû" at bounding box center [629, 127] width 40 height 11
click at [387, 663] on button "57" at bounding box center [391, 670] width 28 height 29
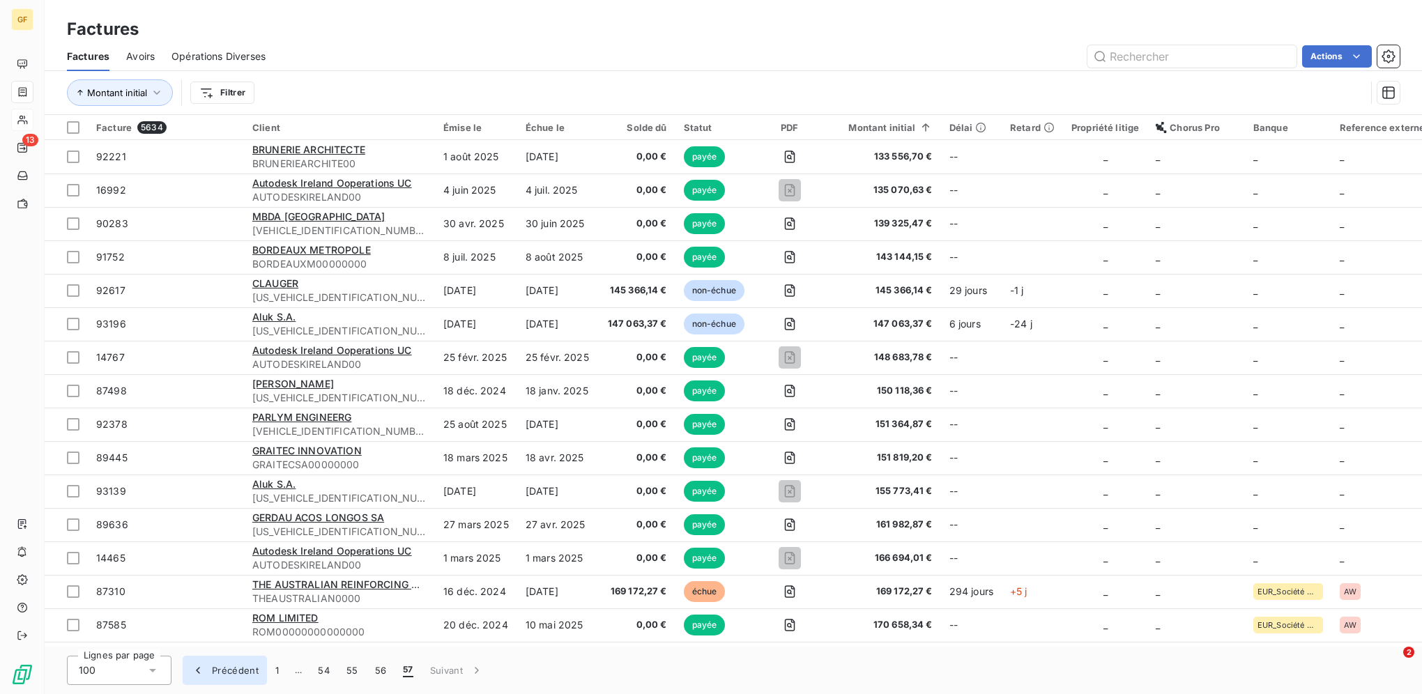
click at [202, 672] on icon "button" at bounding box center [198, 670] width 14 height 14
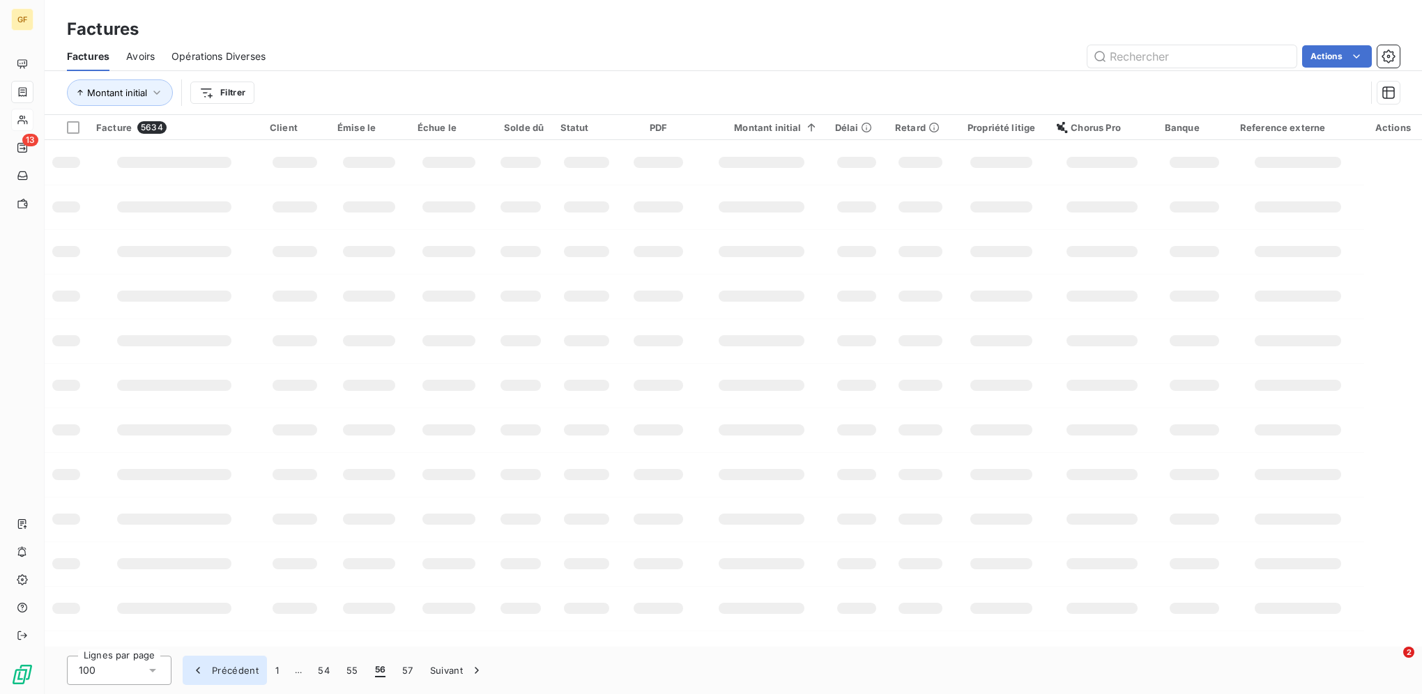
click at [202, 672] on icon "button" at bounding box center [198, 670] width 14 height 14
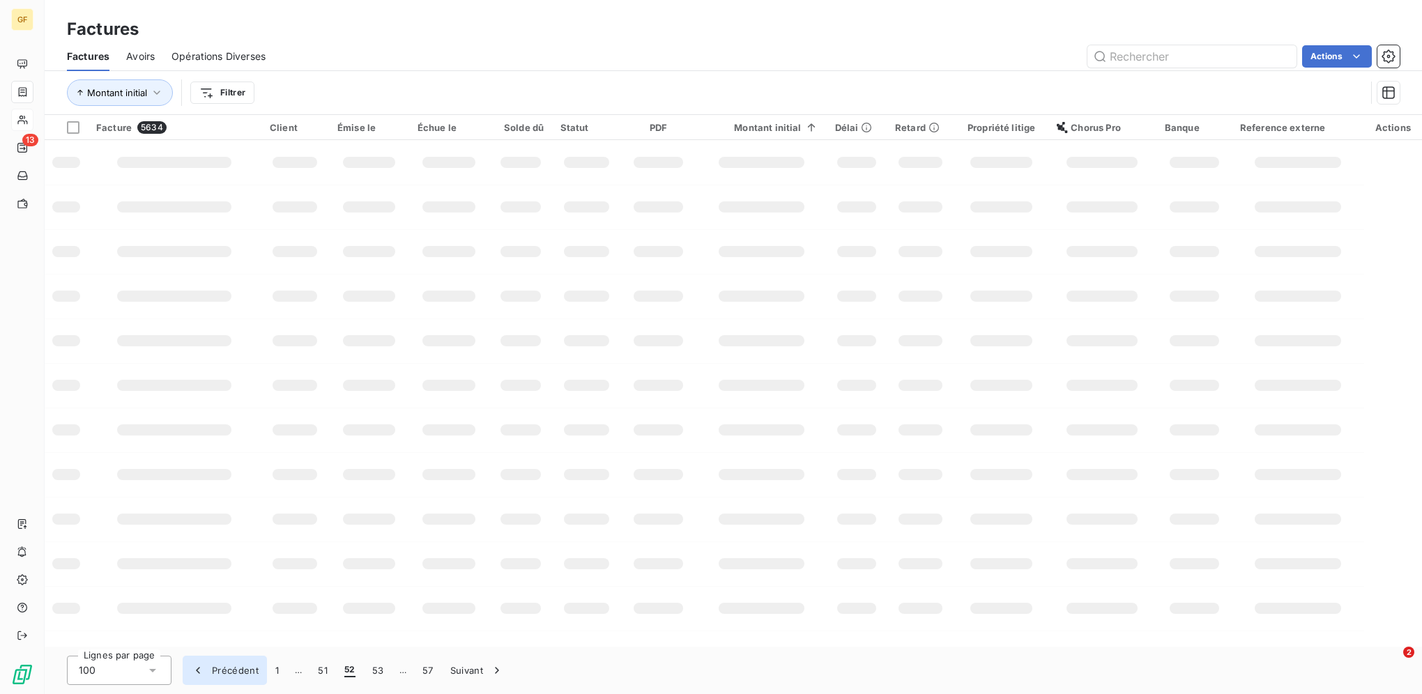
click at [202, 672] on icon "button" at bounding box center [198, 670] width 14 height 14
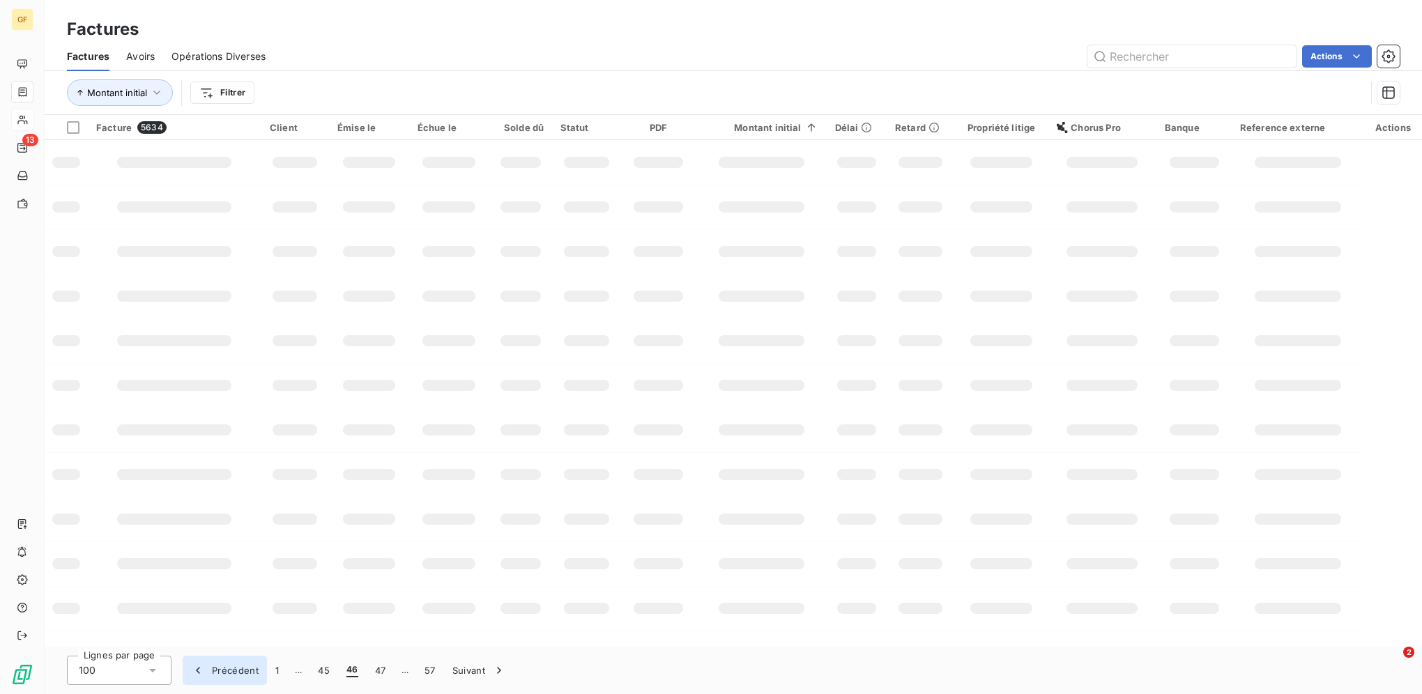
click at [202, 672] on icon "button" at bounding box center [198, 670] width 14 height 14
click at [324, 665] on button "43" at bounding box center [323, 670] width 29 height 29
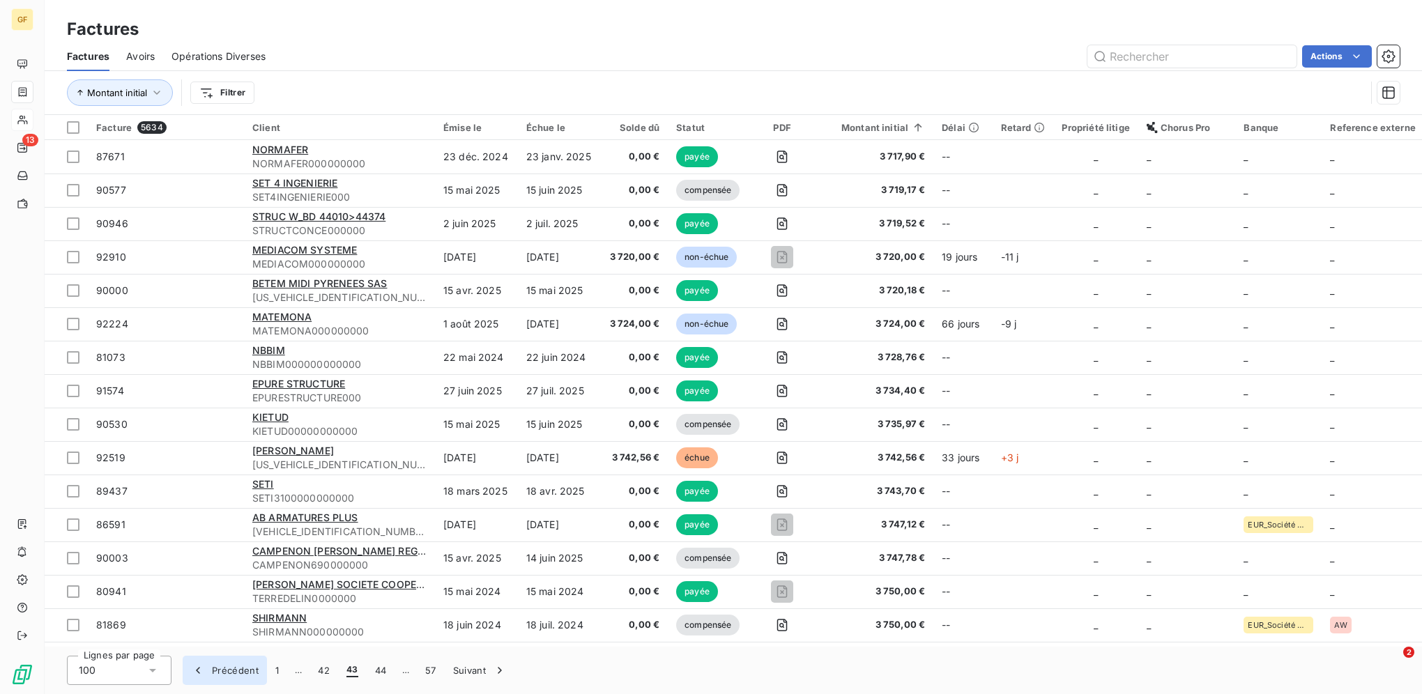
click at [218, 672] on button "Précédent" at bounding box center [225, 670] width 84 height 29
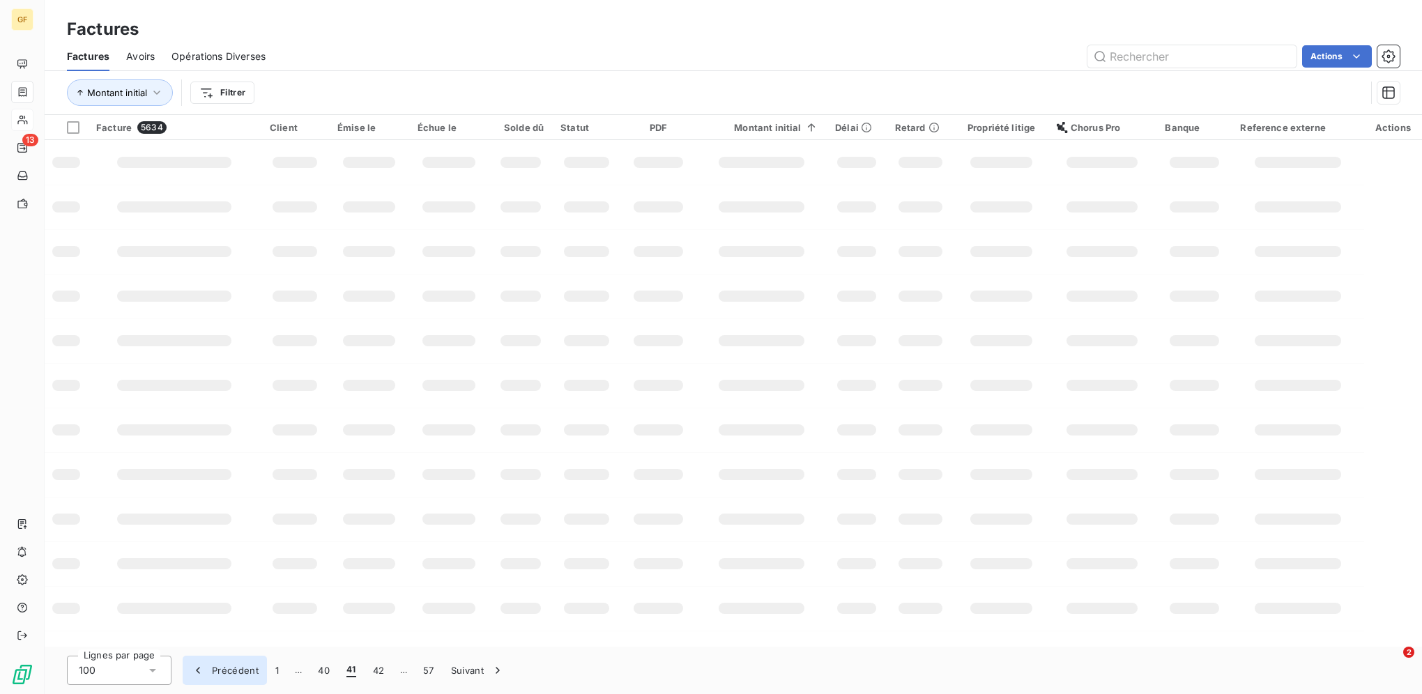
click at [218, 672] on button "Précédent" at bounding box center [225, 670] width 84 height 29
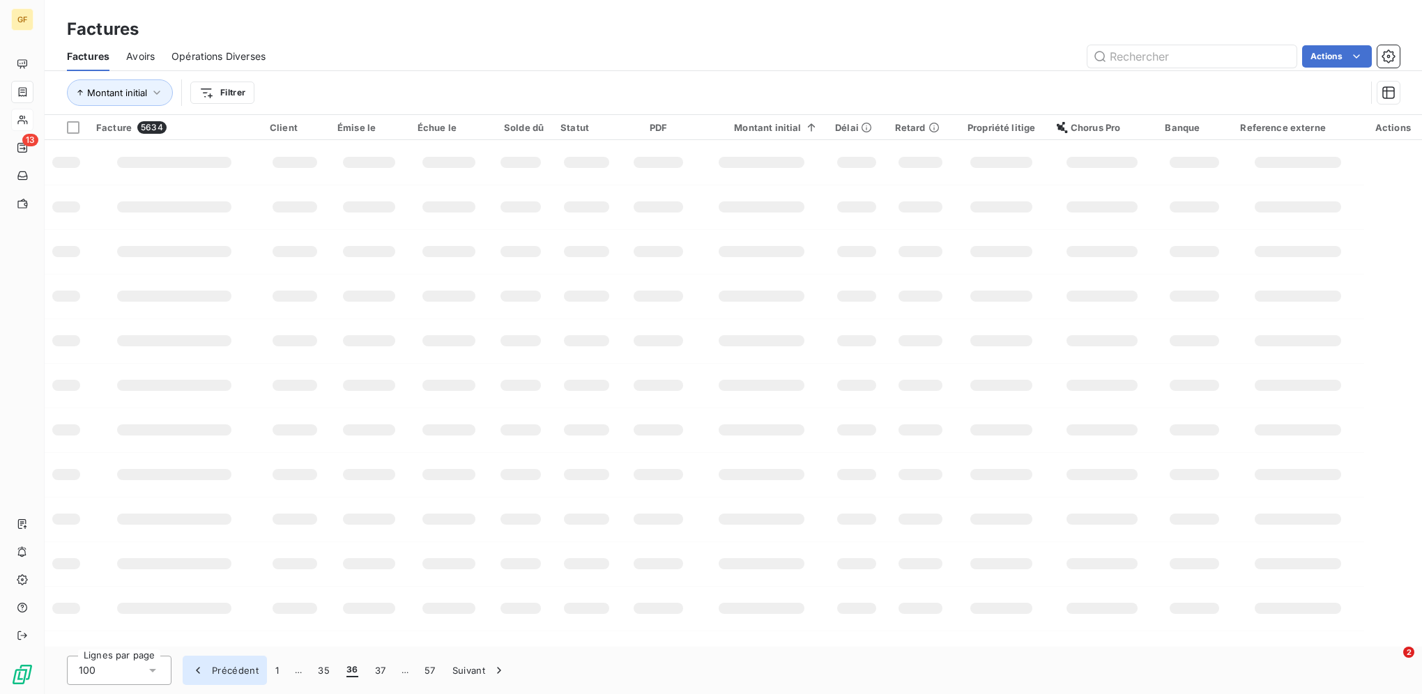
click at [218, 672] on button "Précédent" at bounding box center [225, 670] width 84 height 29
click at [323, 666] on button "33" at bounding box center [323, 670] width 29 height 29
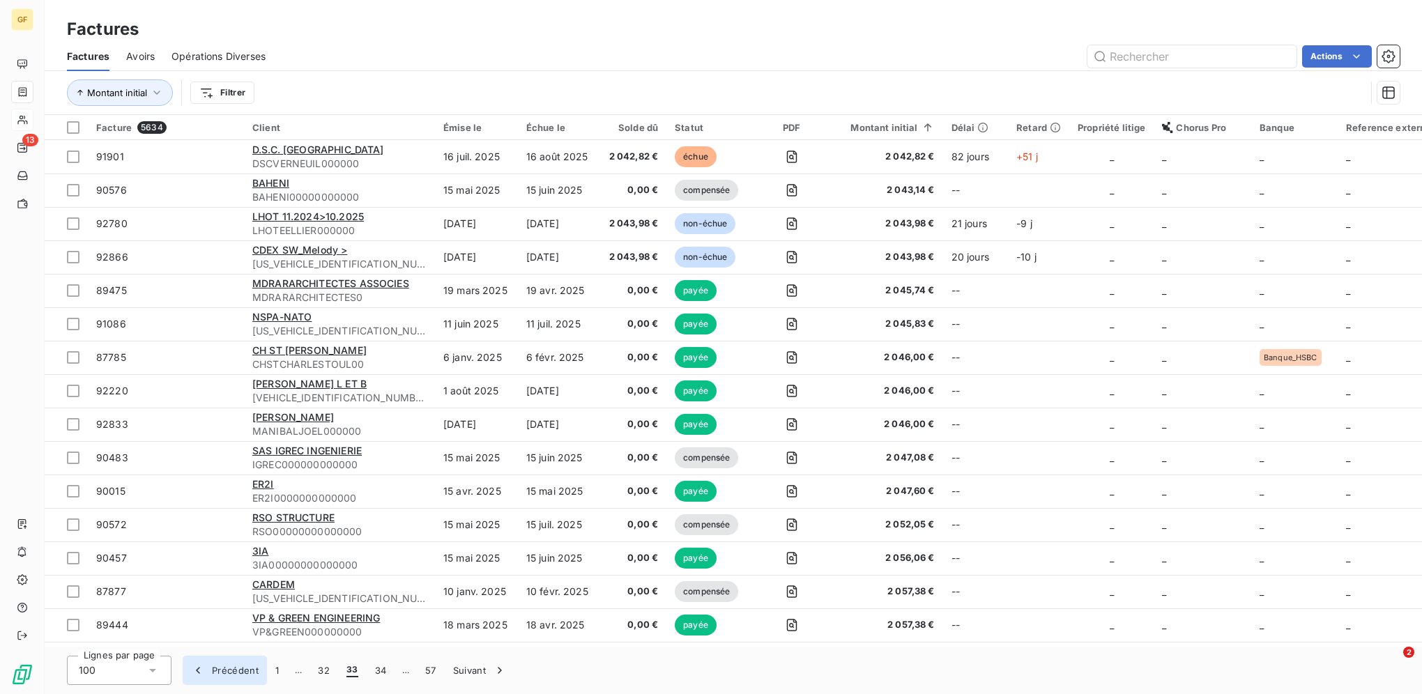
click at [229, 673] on button "Précédent" at bounding box center [225, 670] width 84 height 29
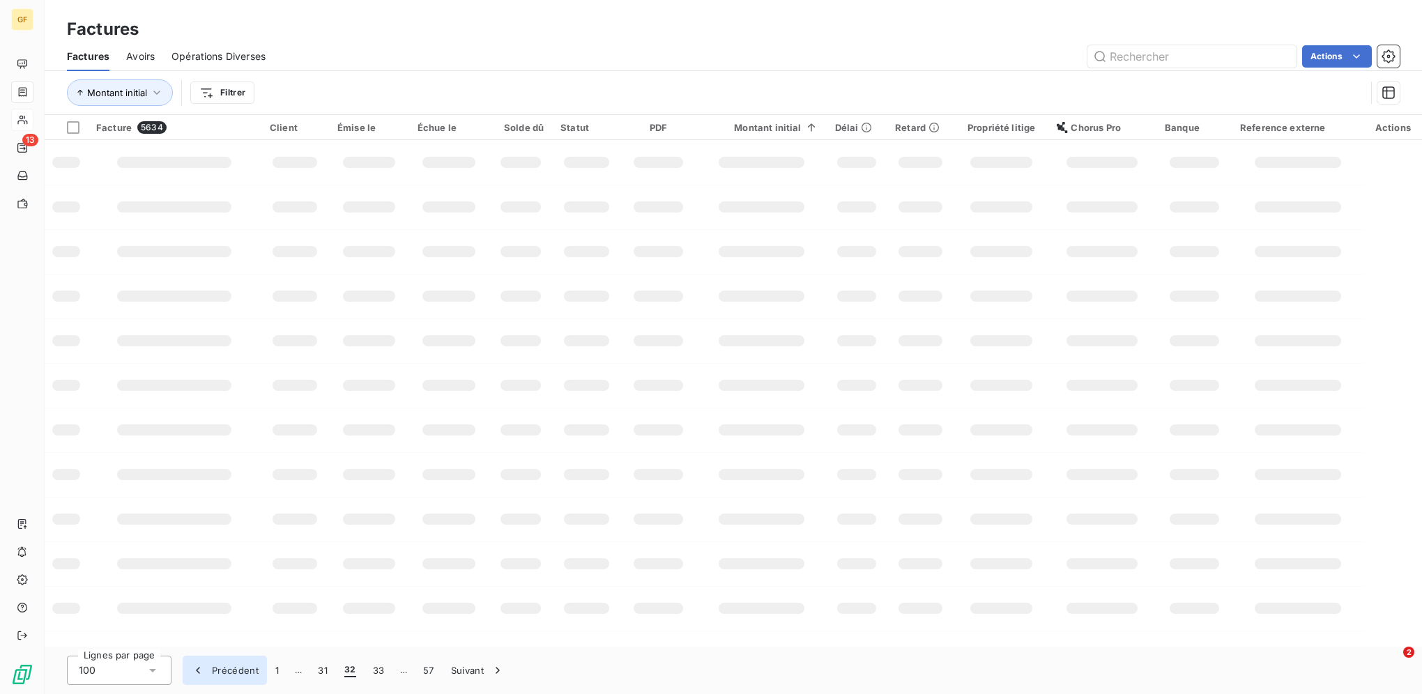
click at [229, 673] on button "Précédent" at bounding box center [225, 670] width 84 height 29
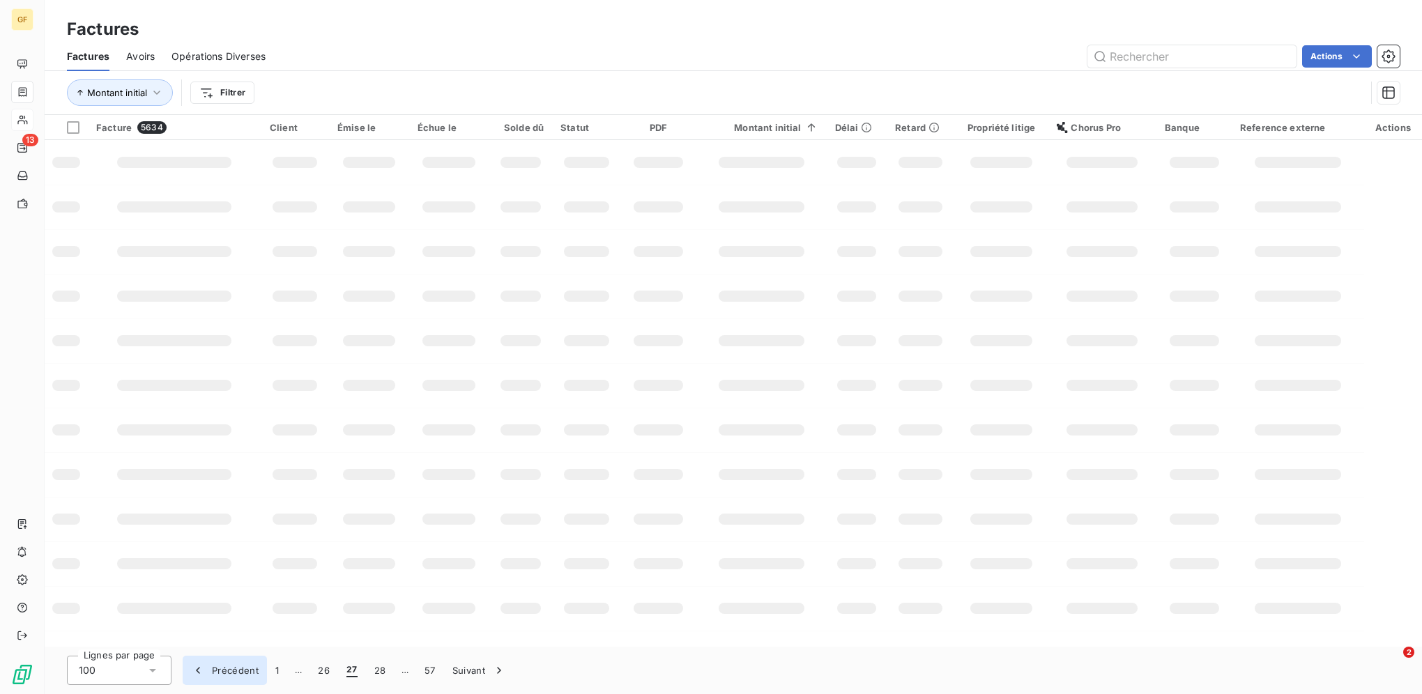
click at [229, 673] on button "Précédent" at bounding box center [225, 670] width 84 height 29
click at [325, 665] on button "25" at bounding box center [323, 670] width 29 height 29
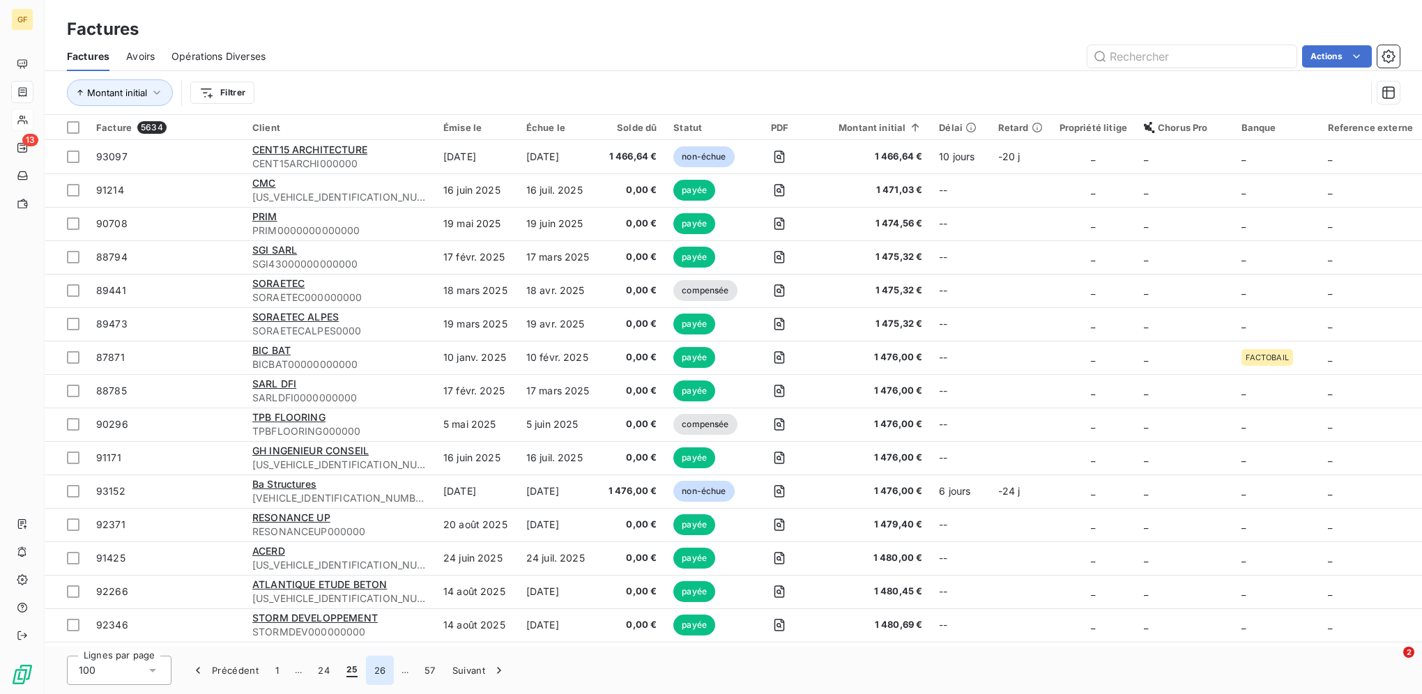
click at [382, 673] on button "26" at bounding box center [380, 670] width 29 height 29
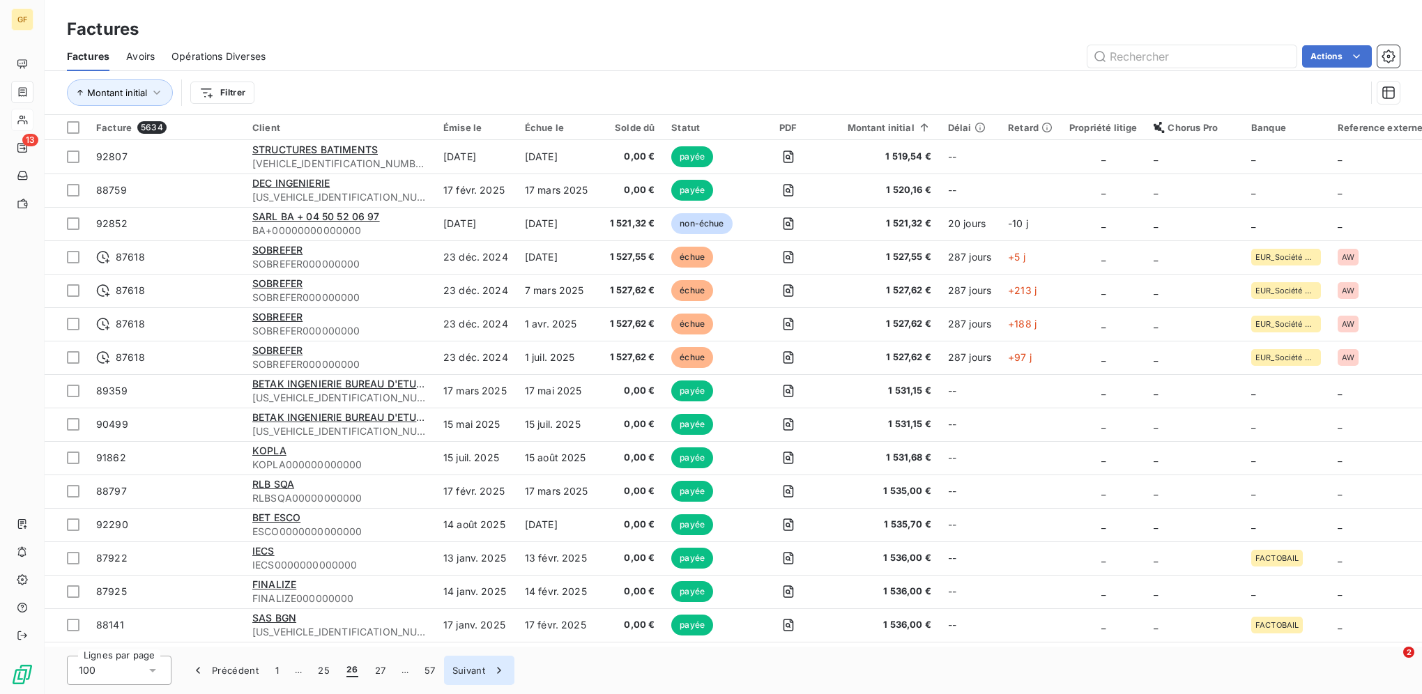
click at [477, 666] on button "Suivant" at bounding box center [479, 670] width 70 height 29
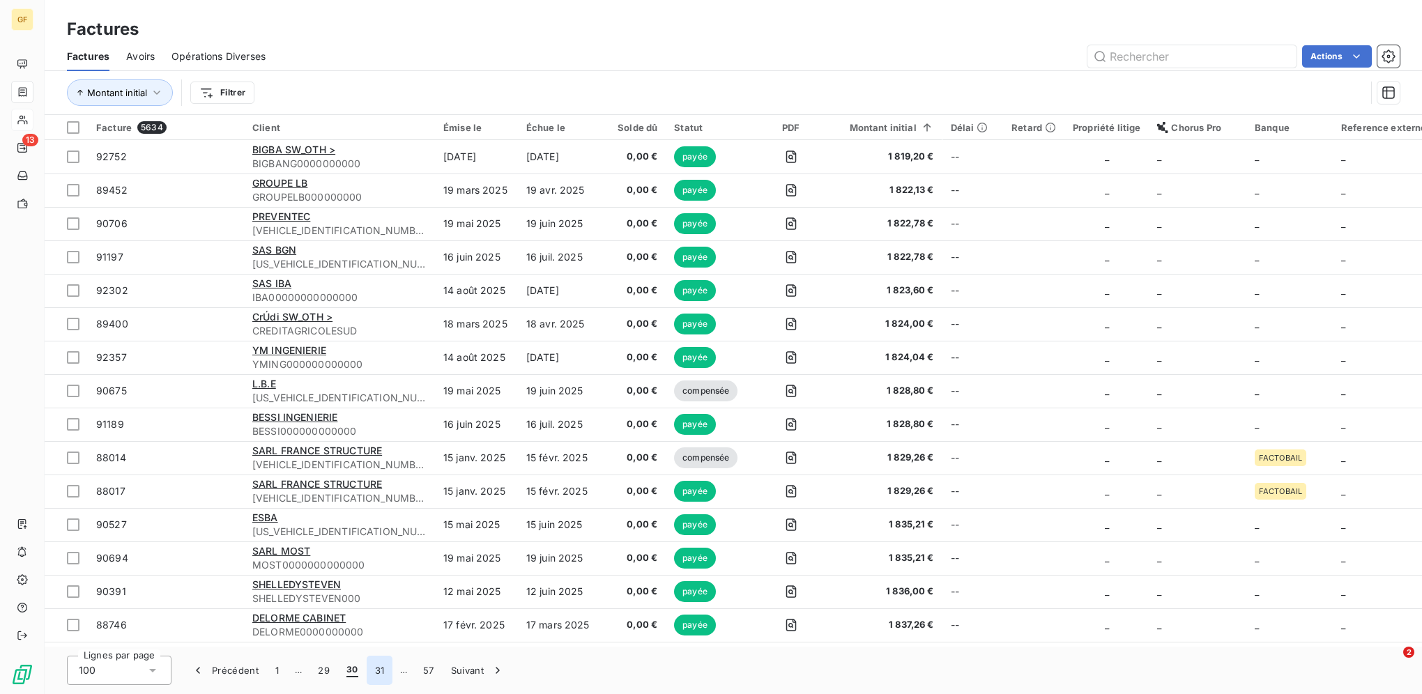
click at [374, 670] on button "31" at bounding box center [380, 670] width 26 height 29
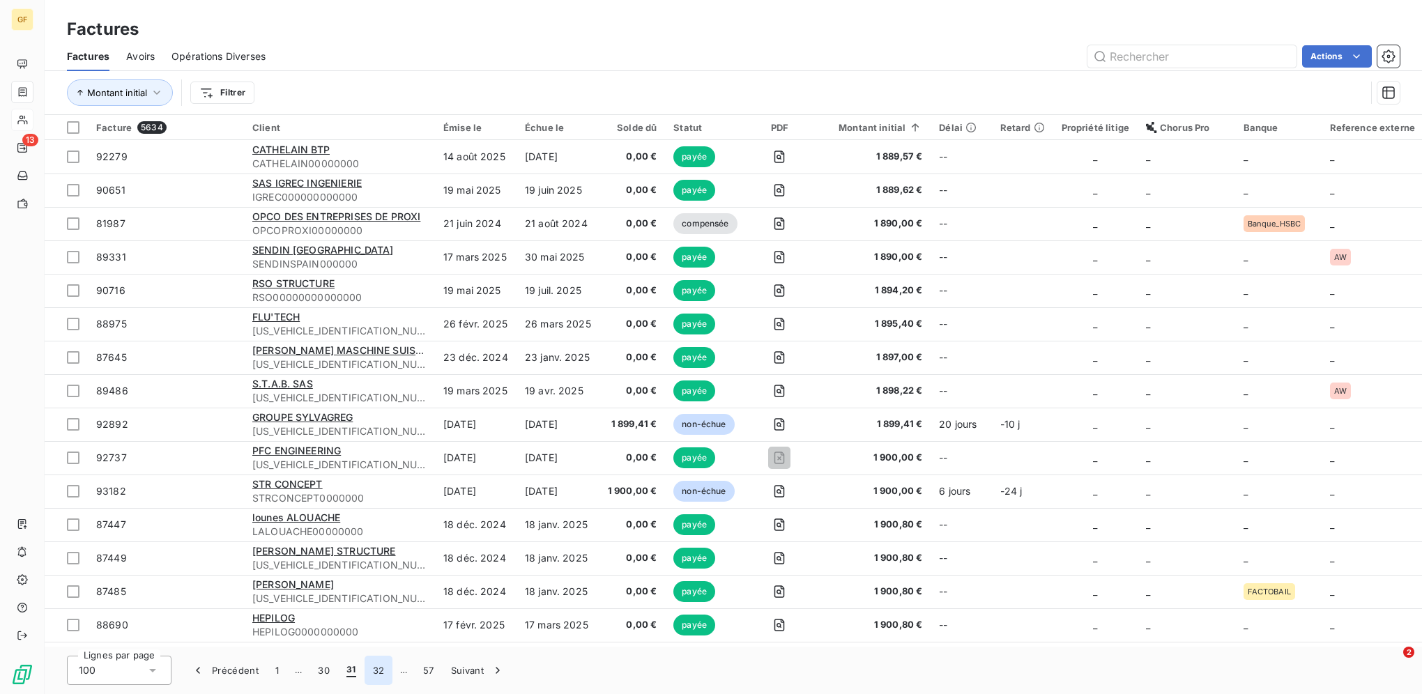
click at [381, 666] on button "32" at bounding box center [379, 670] width 29 height 29
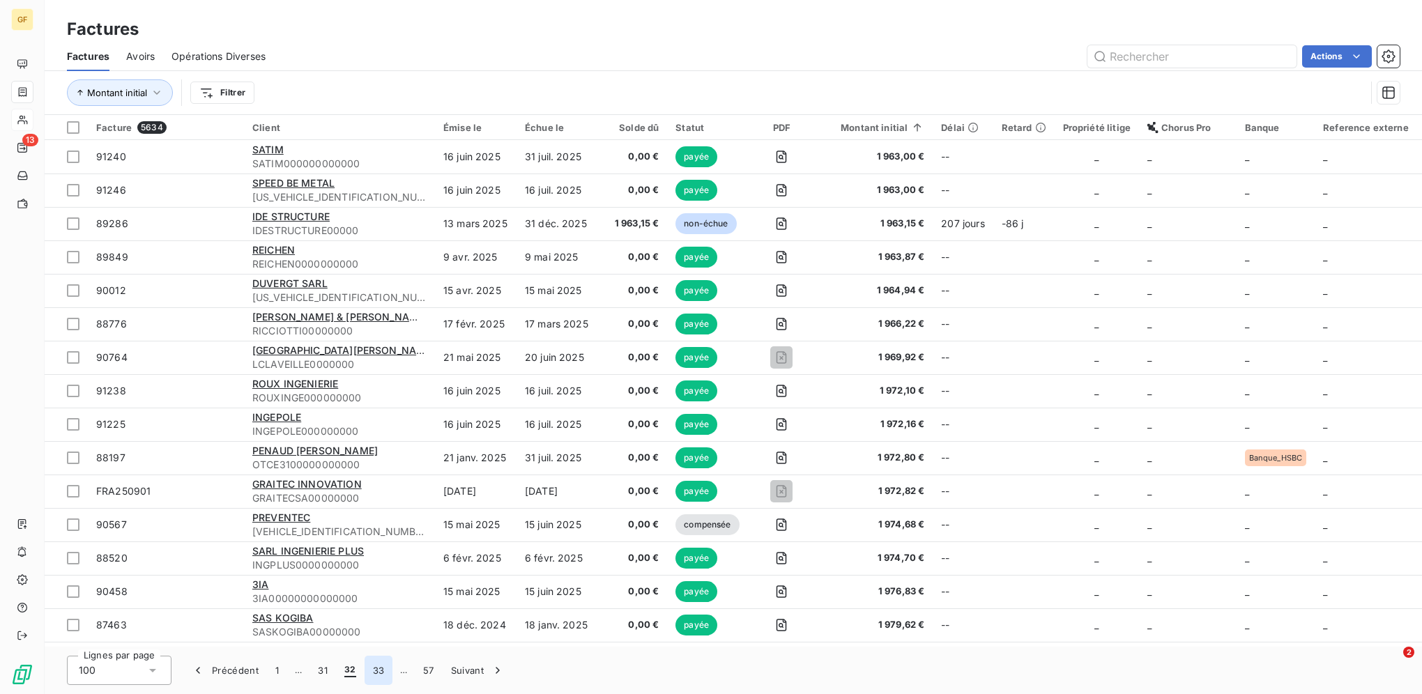
click at [380, 668] on button "33" at bounding box center [379, 670] width 29 height 29
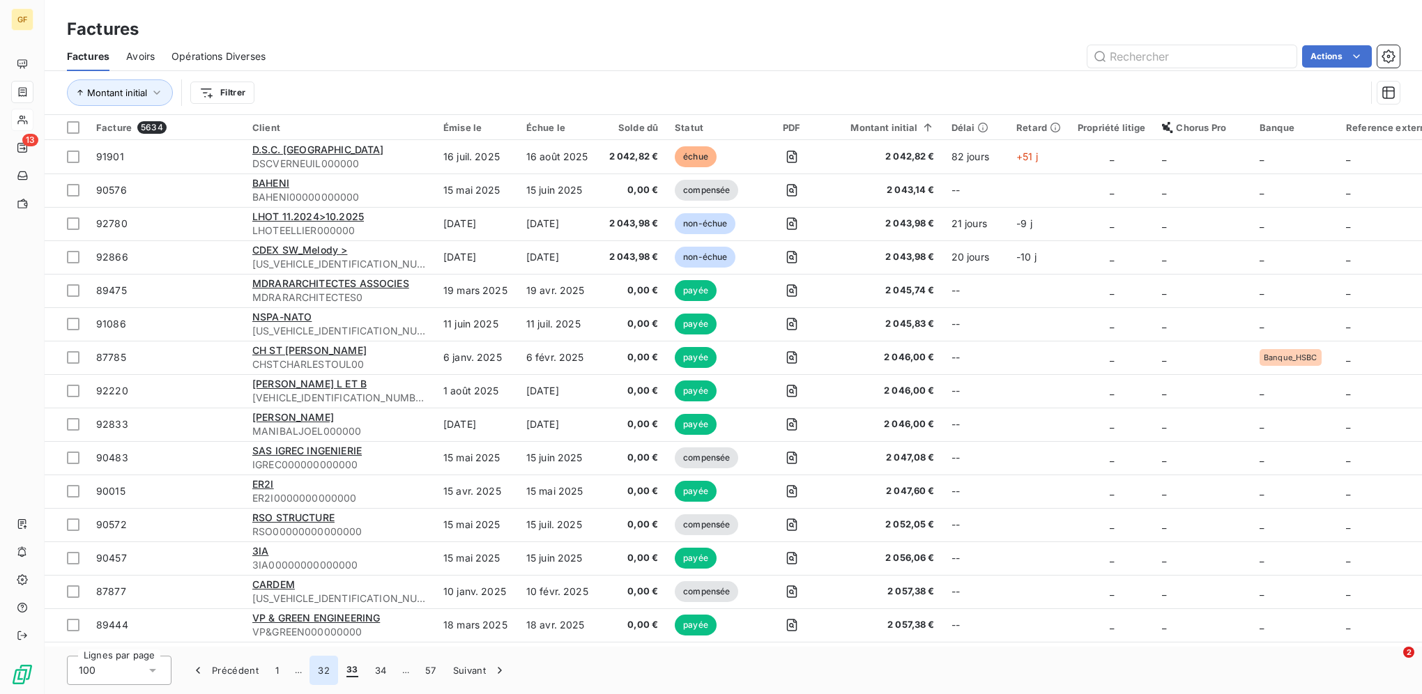
click at [330, 670] on button "32" at bounding box center [323, 670] width 29 height 29
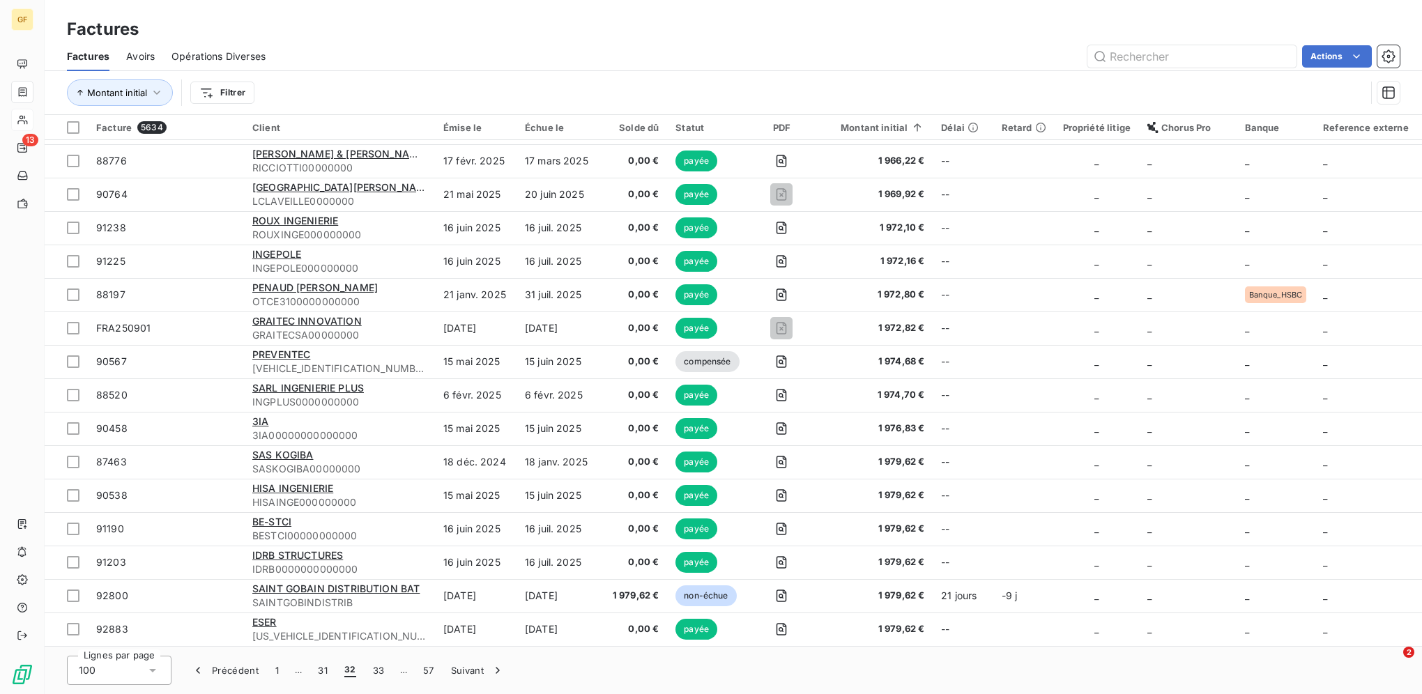
scroll to position [627, 0]
